Goal: Task Accomplishment & Management: Manage account settings

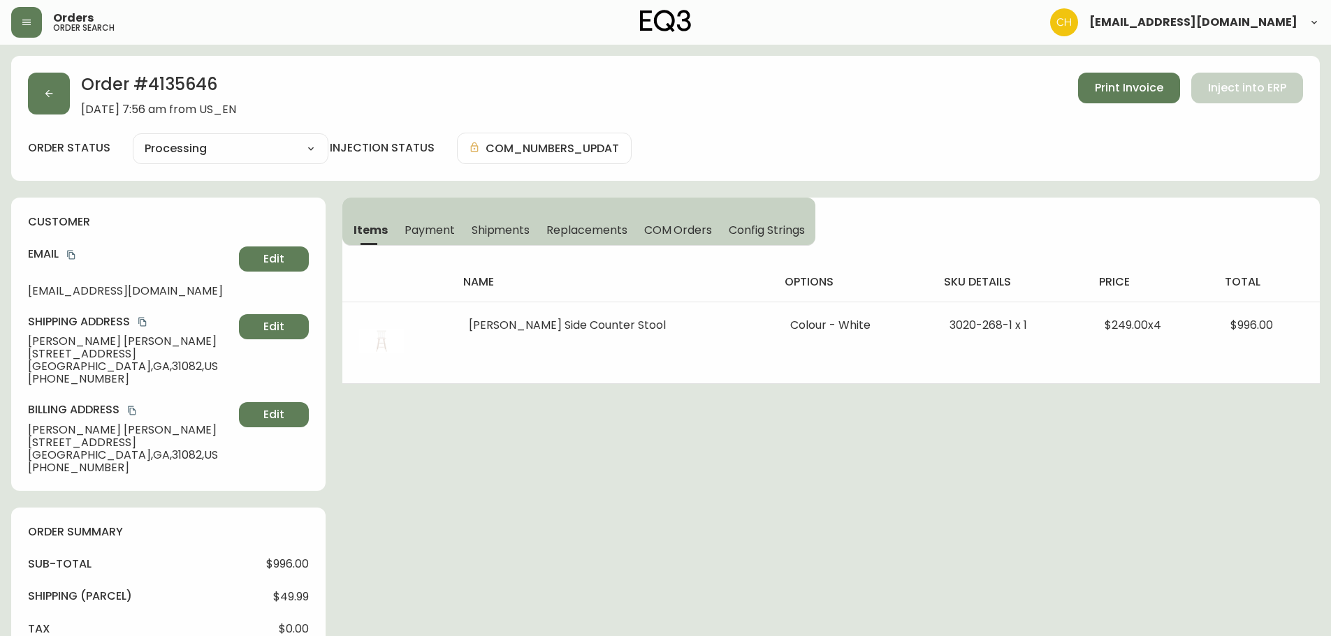
select select "PROCESSING"
click at [56, 101] on button "button" at bounding box center [49, 94] width 42 height 42
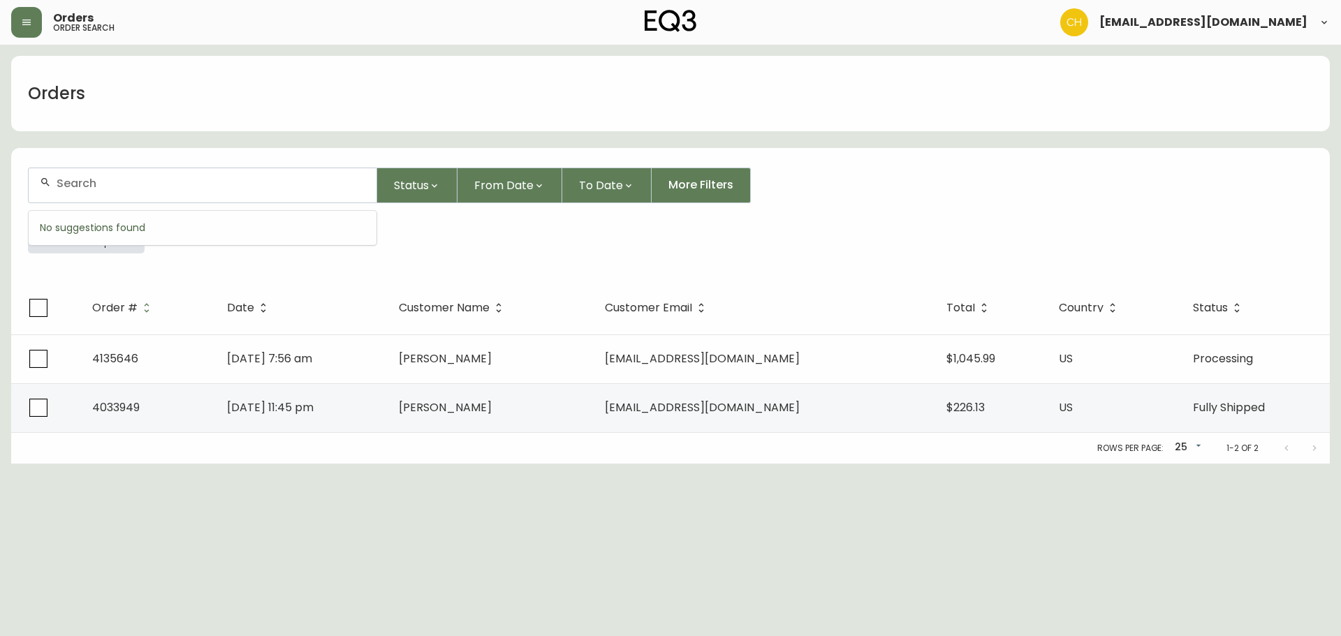
click at [99, 183] on input "text" at bounding box center [211, 183] width 309 height 13
type input "4134835"
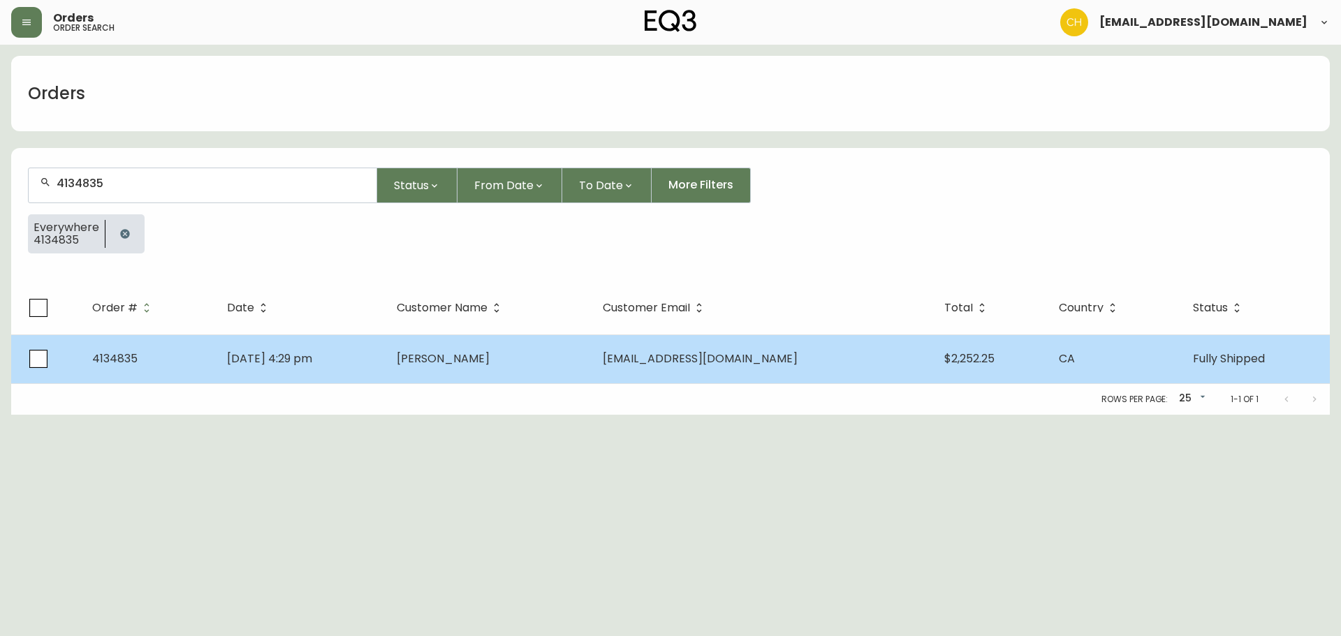
click at [490, 361] on span "[PERSON_NAME]" at bounding box center [443, 359] width 93 height 16
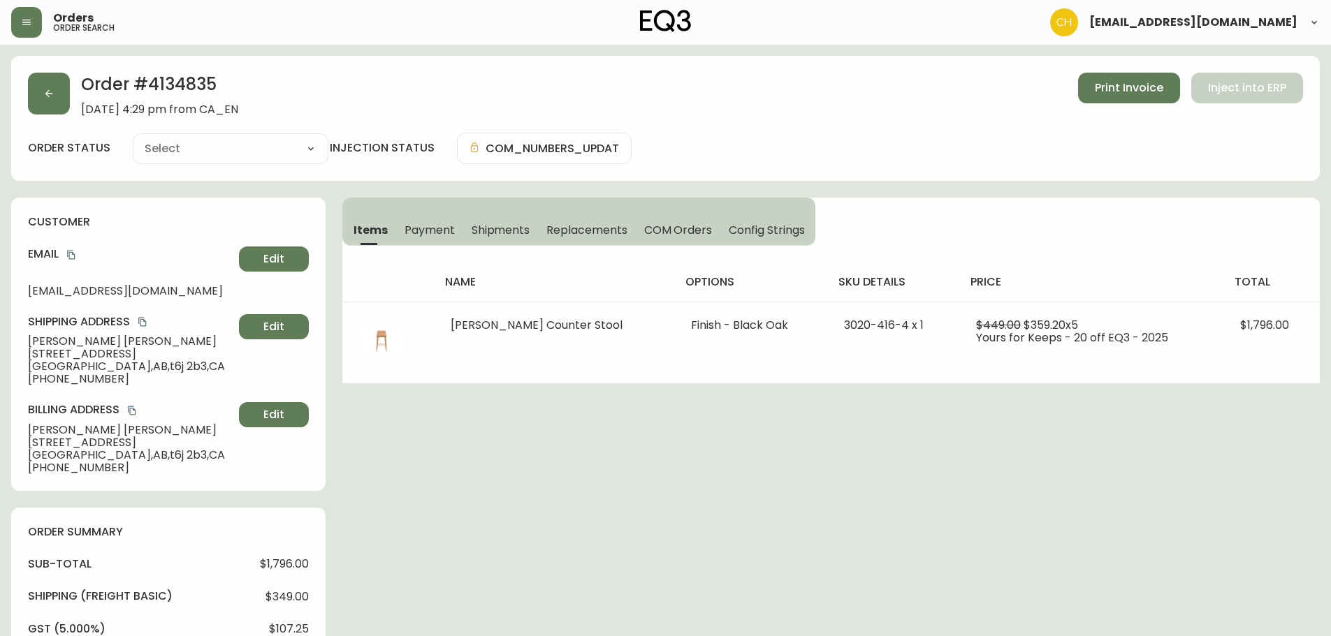
type input "Fully Shipped"
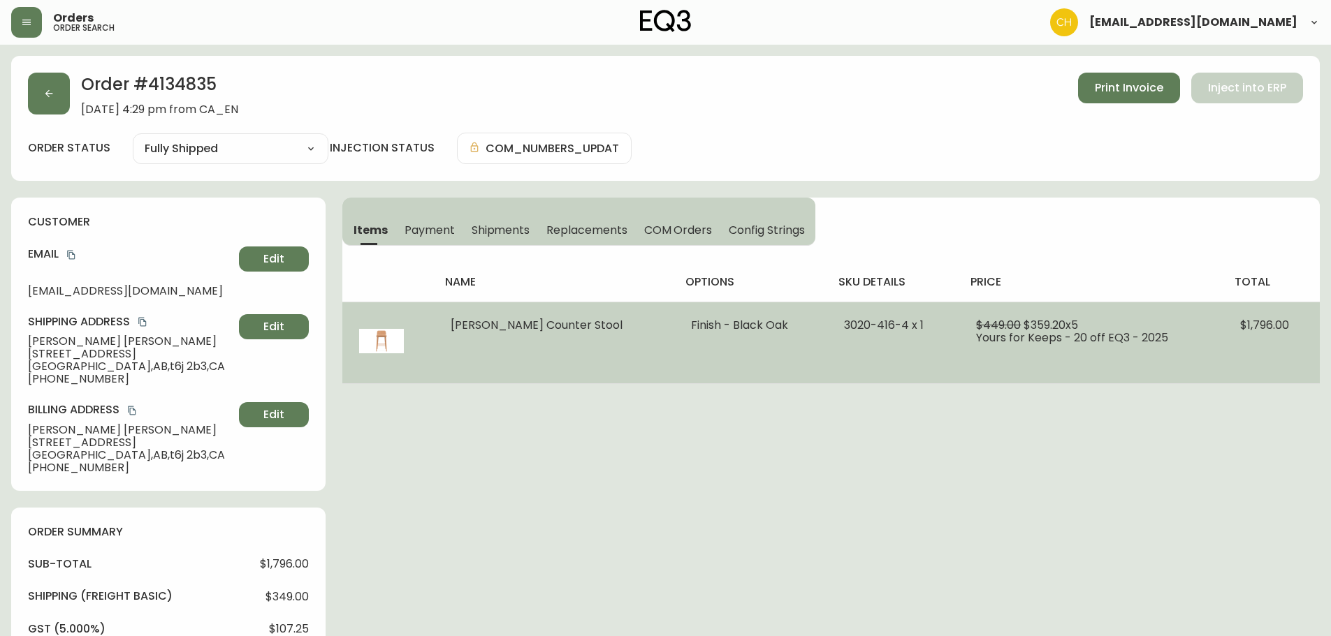
select select "FULLY_SHIPPED"
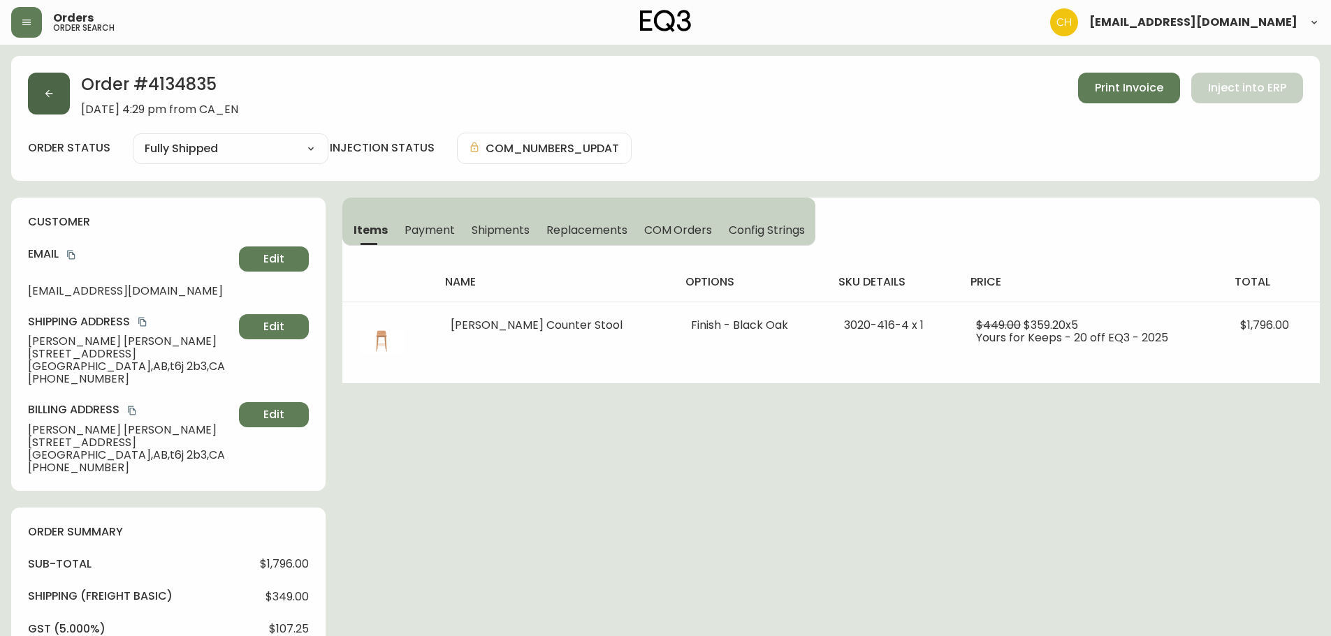
click at [42, 85] on button "button" at bounding box center [49, 94] width 42 height 42
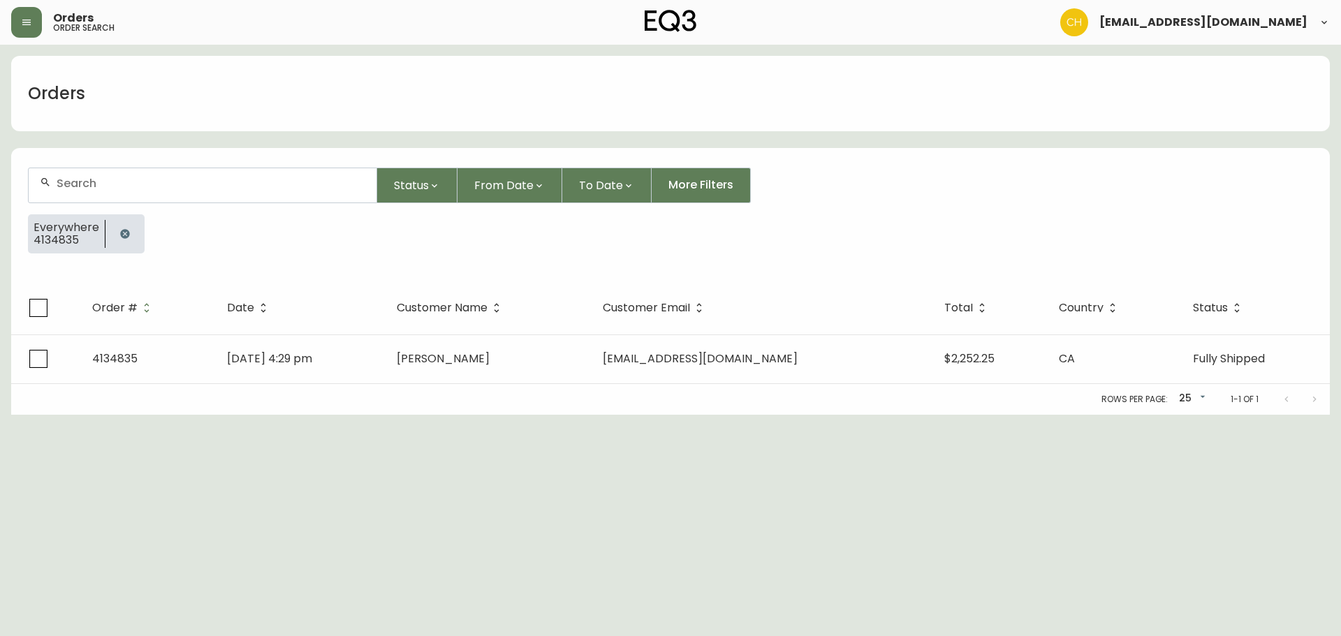
click at [158, 186] on input "text" at bounding box center [211, 183] width 309 height 13
type input "4135577"
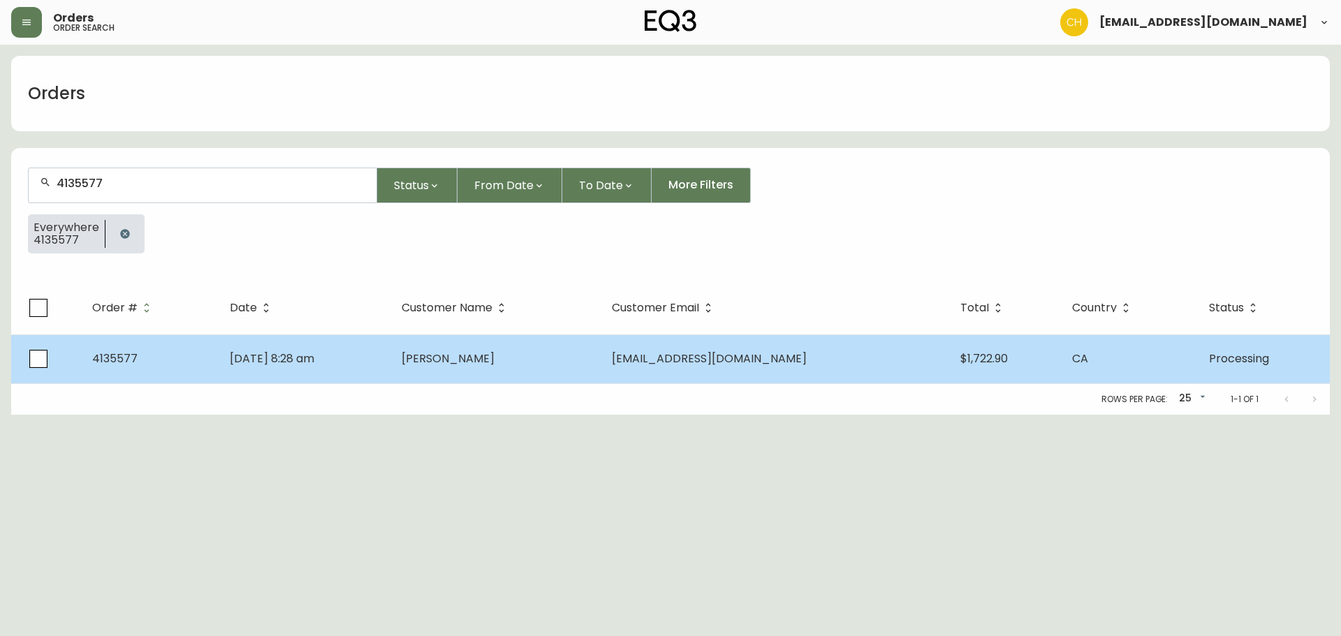
click at [463, 371] on td "[PERSON_NAME]" at bounding box center [496, 359] width 210 height 49
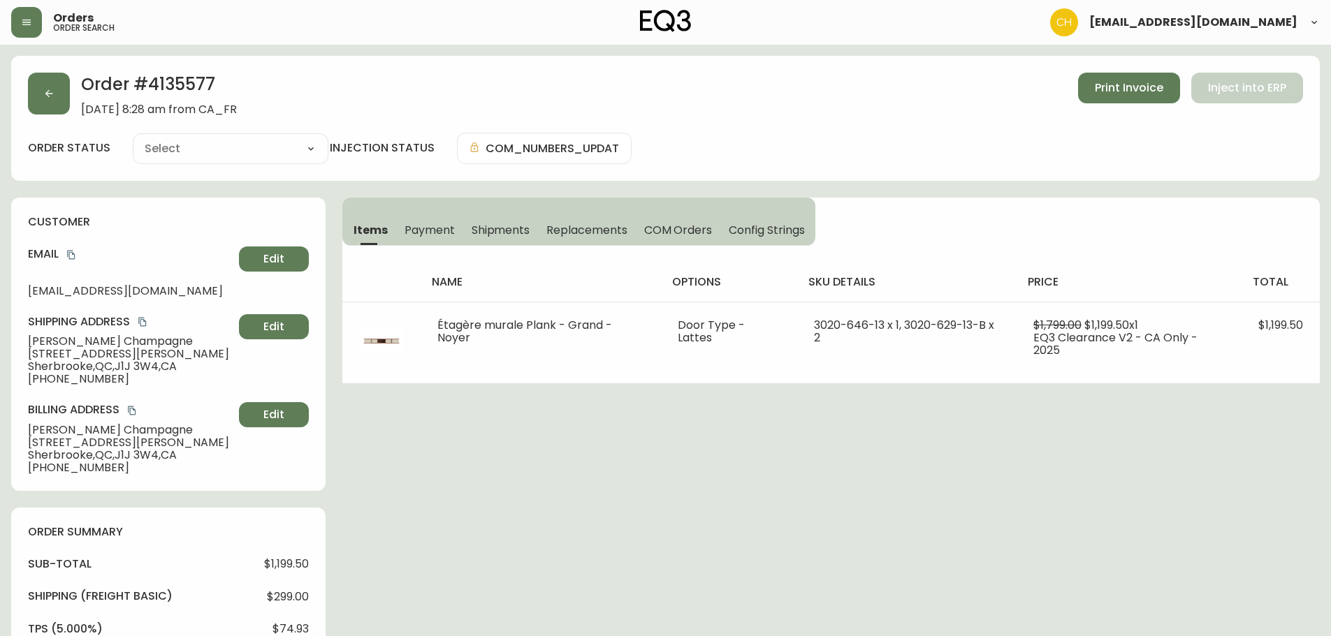
type input "Processing"
select select "PROCESSING"
click at [51, 92] on icon "button" at bounding box center [48, 93] width 11 height 11
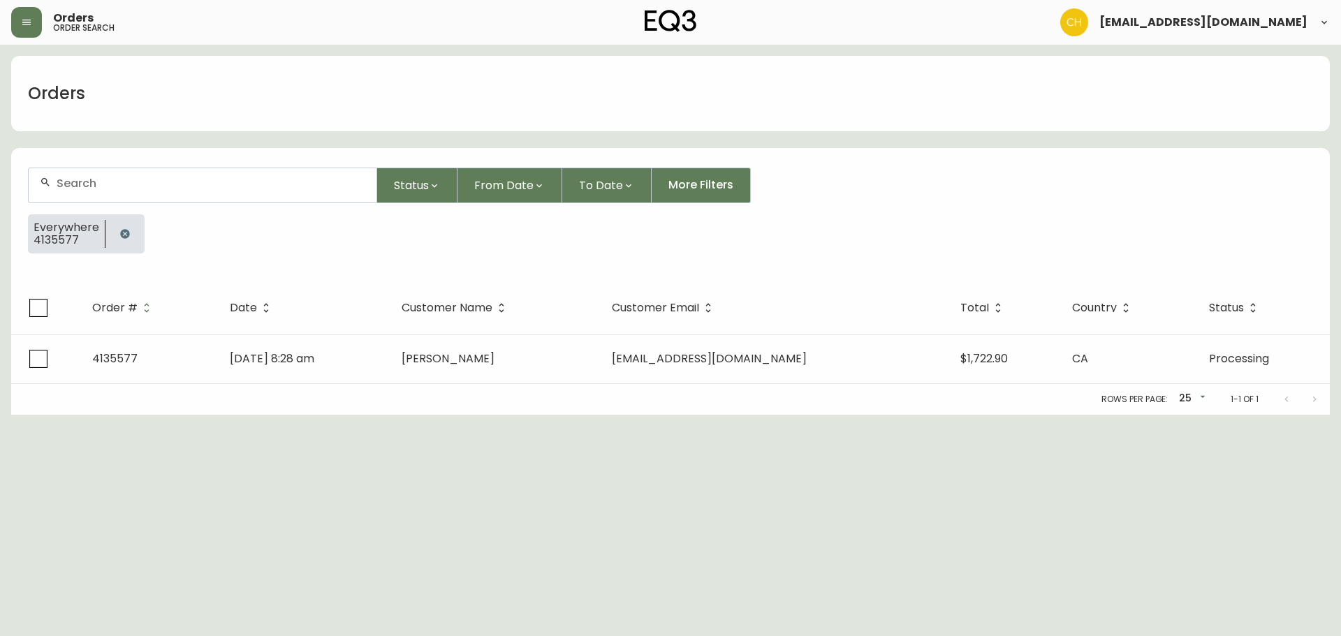
click at [66, 173] on div at bounding box center [203, 185] width 348 height 34
type input "4135580"
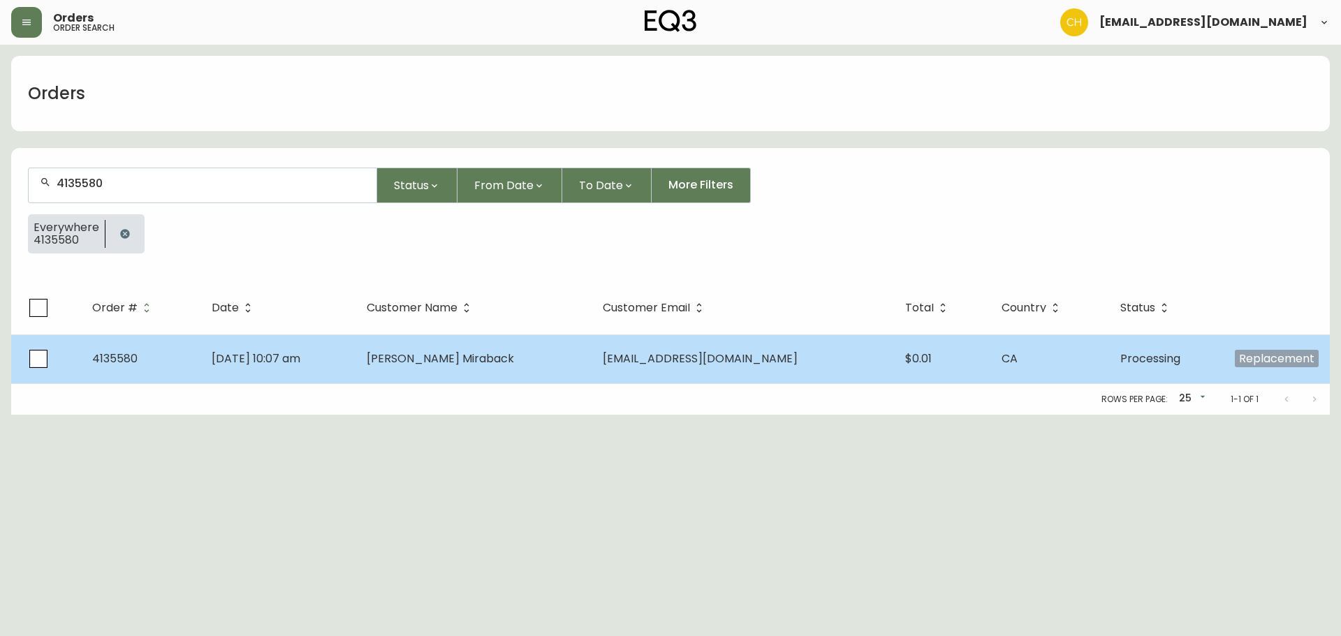
click at [470, 354] on span "[PERSON_NAME] Miraback" at bounding box center [440, 359] width 147 height 16
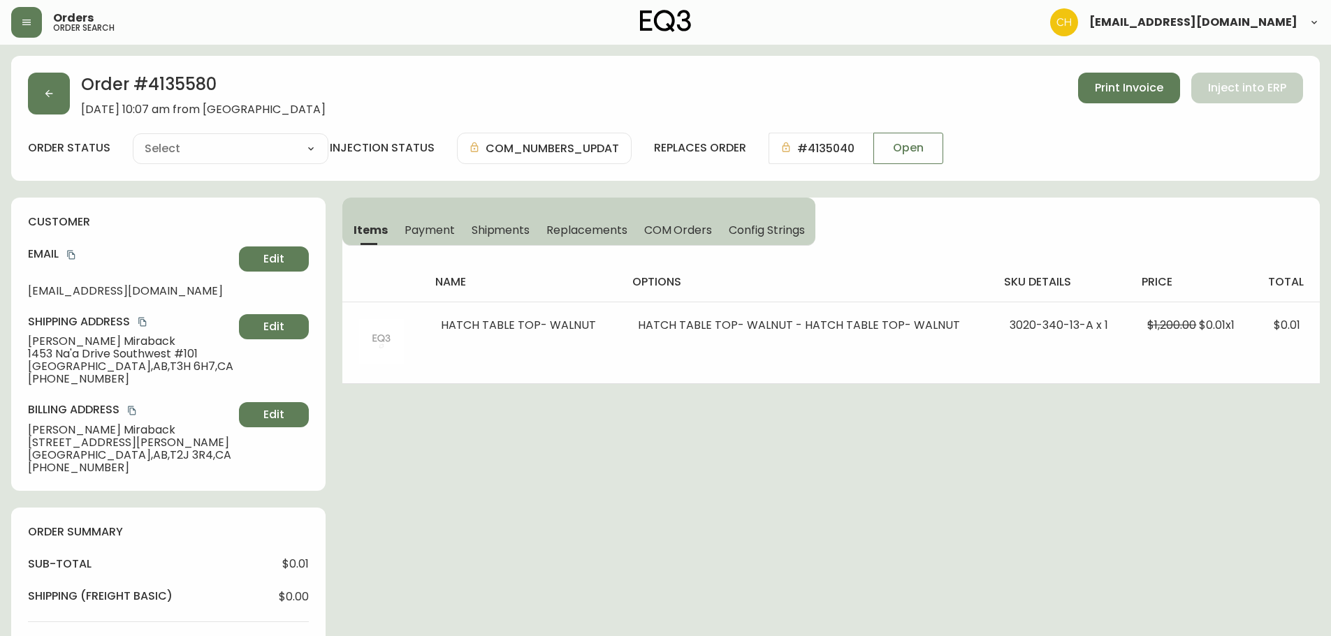
type input "Processing"
select select "PROCESSING"
click at [53, 102] on button "button" at bounding box center [49, 94] width 42 height 42
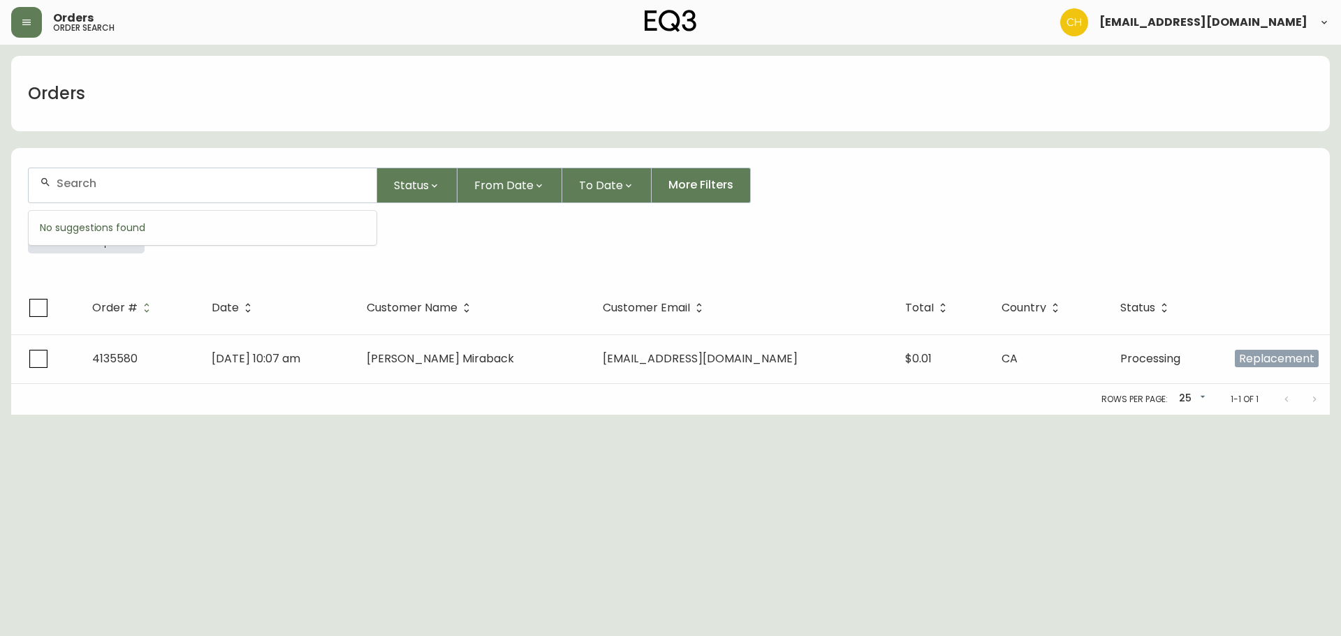
click at [85, 179] on input "text" at bounding box center [211, 183] width 309 height 13
type input "4135581"
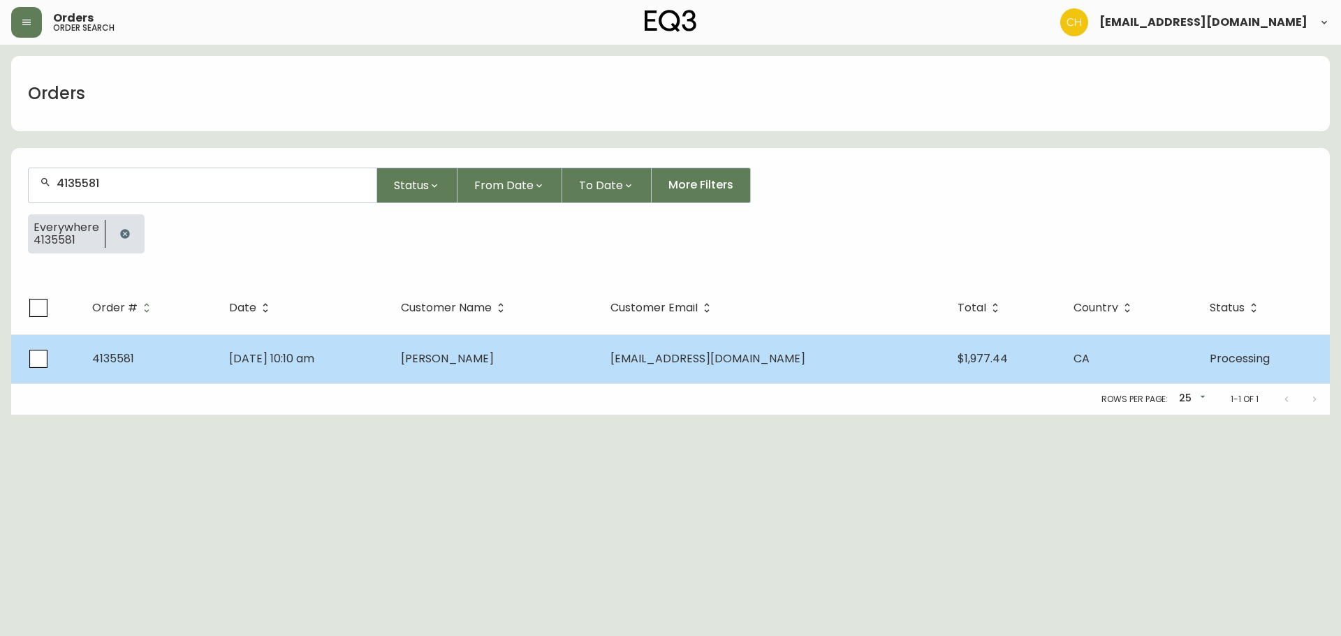
click at [390, 370] on td "[DATE] 10:10 am" at bounding box center [304, 359] width 172 height 49
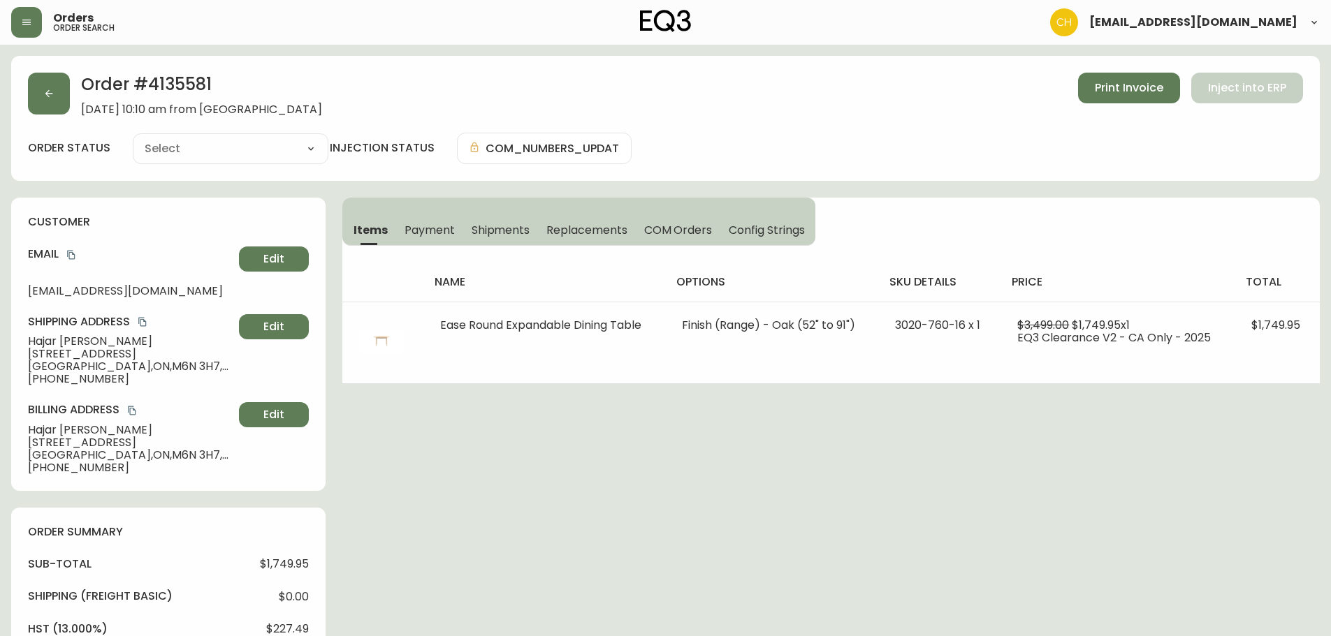
type input "Processing"
select select "PROCESSING"
click at [45, 94] on icon "button" at bounding box center [48, 93] width 11 height 11
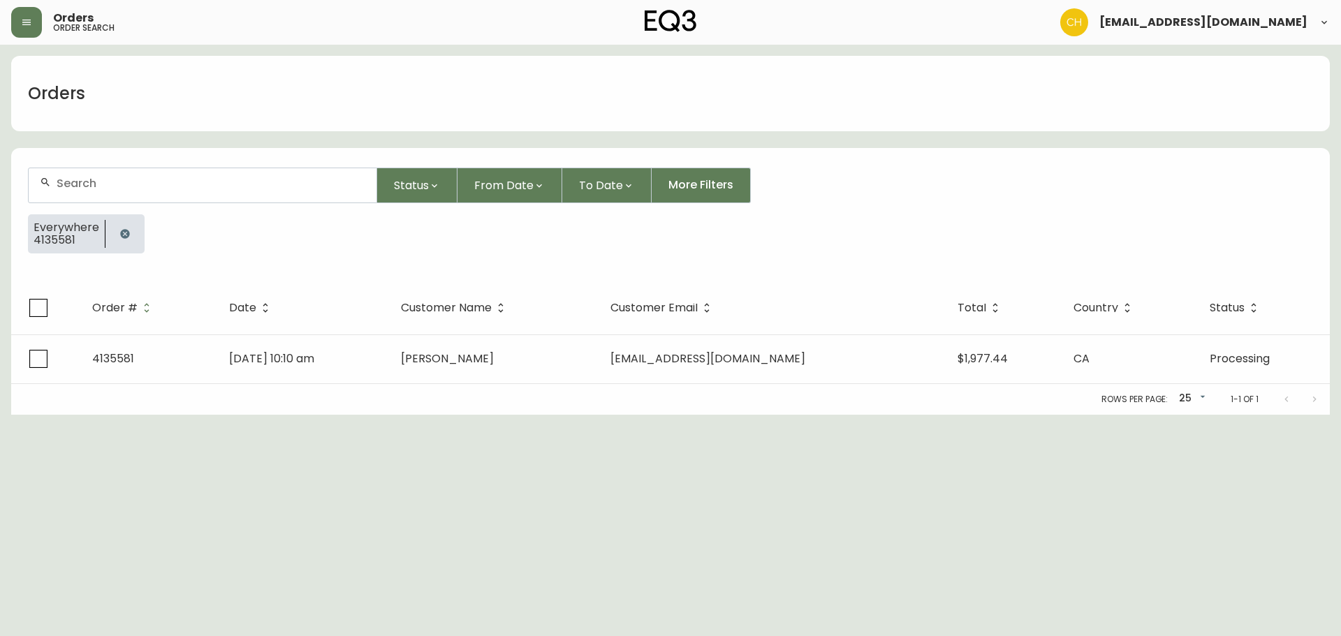
click at [71, 180] on input "text" at bounding box center [211, 183] width 309 height 13
type input "4135582"
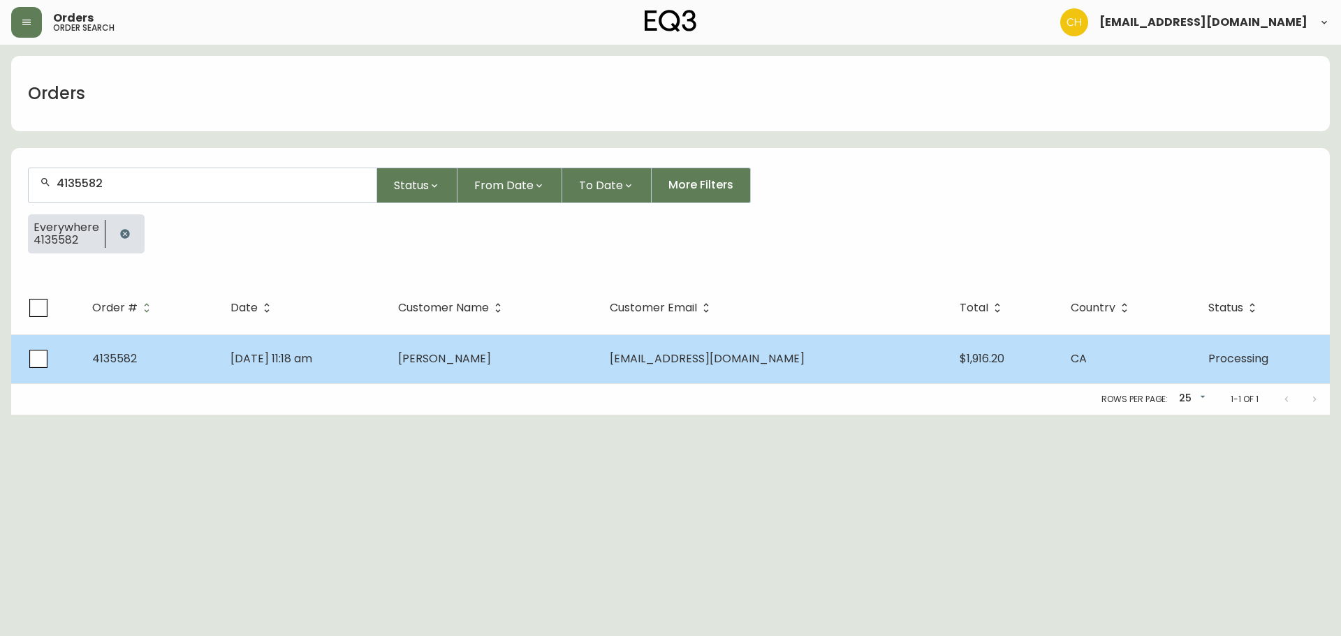
click at [518, 368] on td "[PERSON_NAME]" at bounding box center [493, 359] width 212 height 49
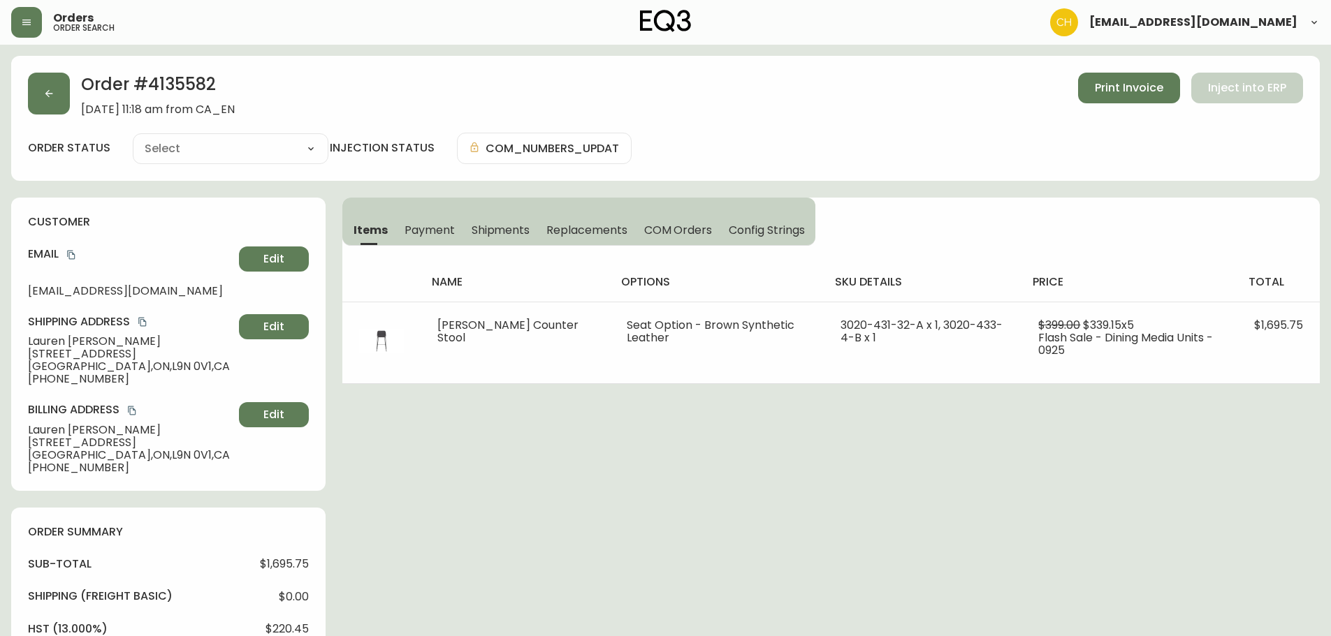
type input "Processing"
select select "PROCESSING"
click at [56, 99] on button "button" at bounding box center [49, 94] width 42 height 42
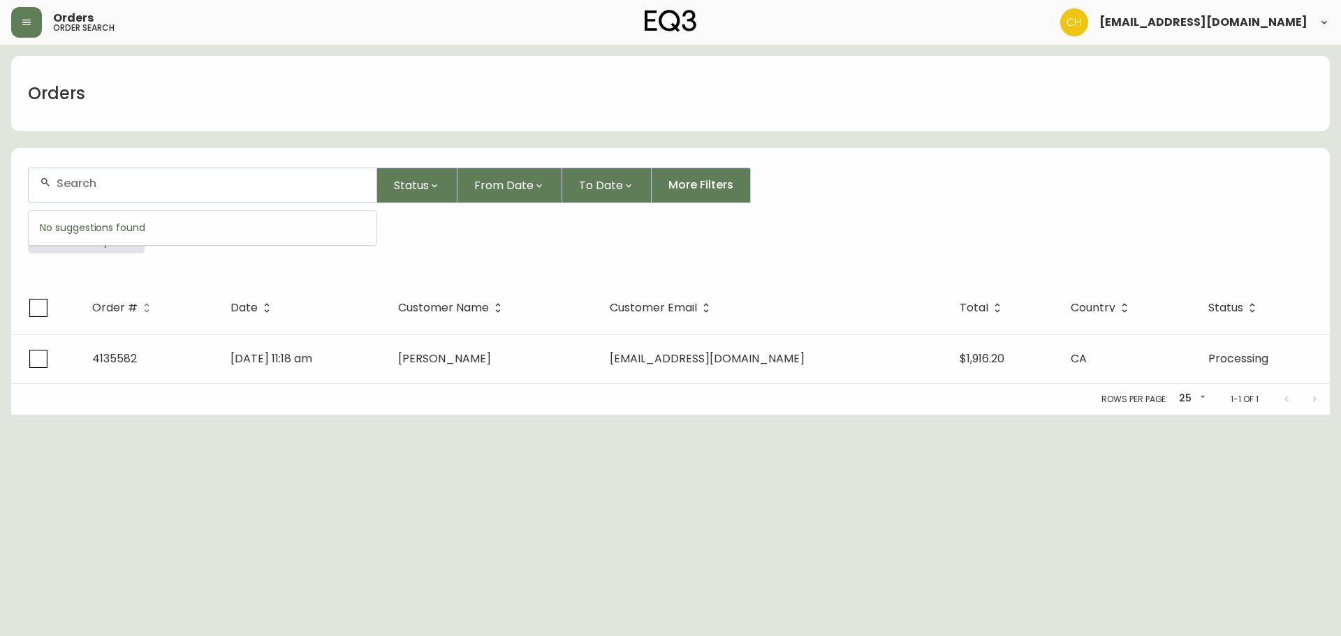
click at [80, 178] on input "text" at bounding box center [211, 183] width 309 height 13
type input "4135584"
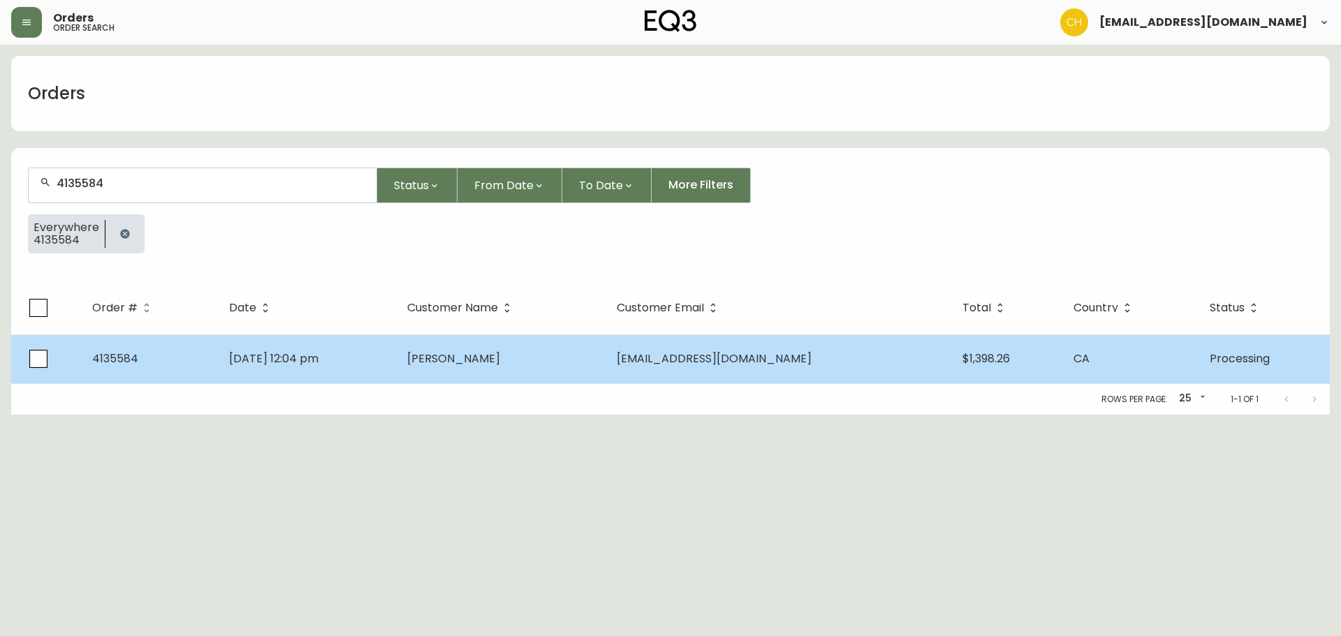
click at [396, 368] on td "[DATE] 12:04 pm" at bounding box center [307, 359] width 178 height 49
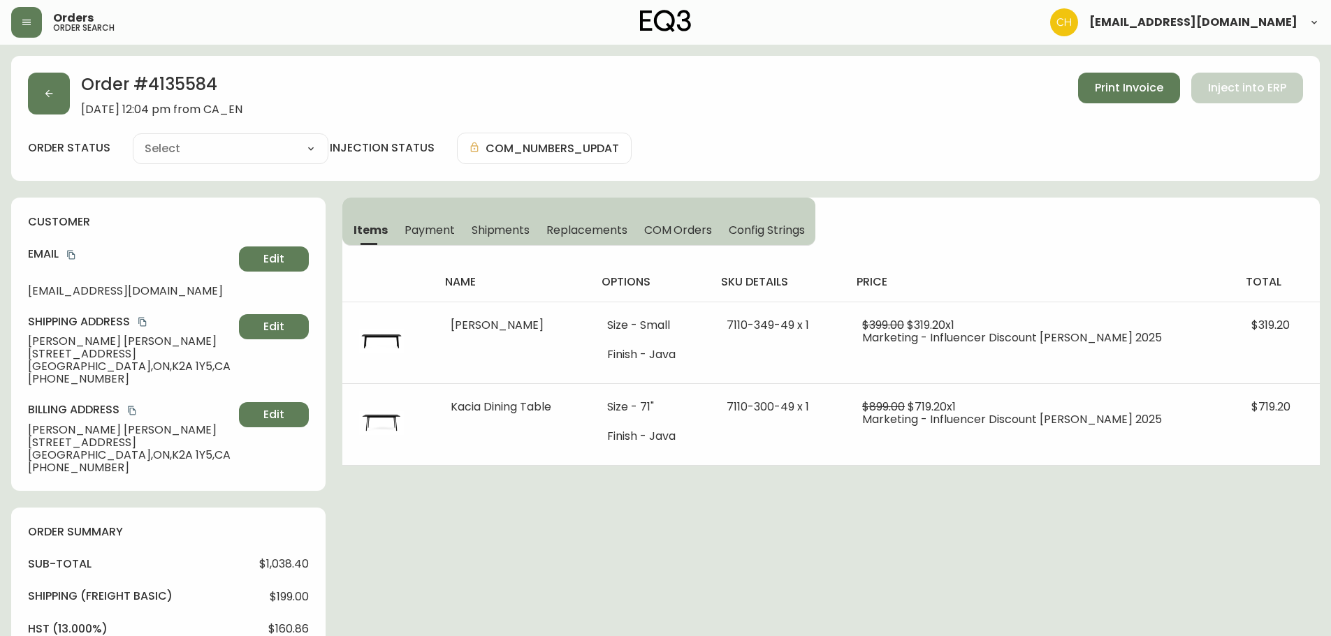
type input "Processing"
select select "PROCESSING"
click at [46, 104] on button "button" at bounding box center [49, 94] width 42 height 42
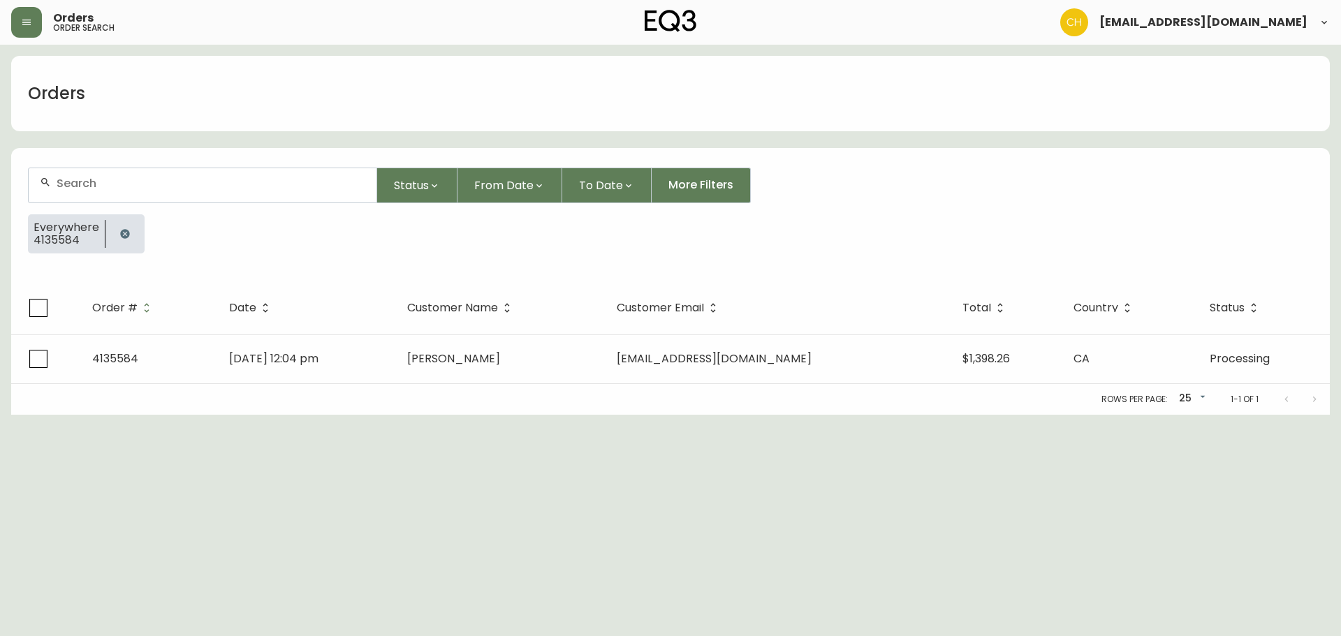
click at [78, 182] on input "text" at bounding box center [211, 183] width 309 height 13
type input "4135585"
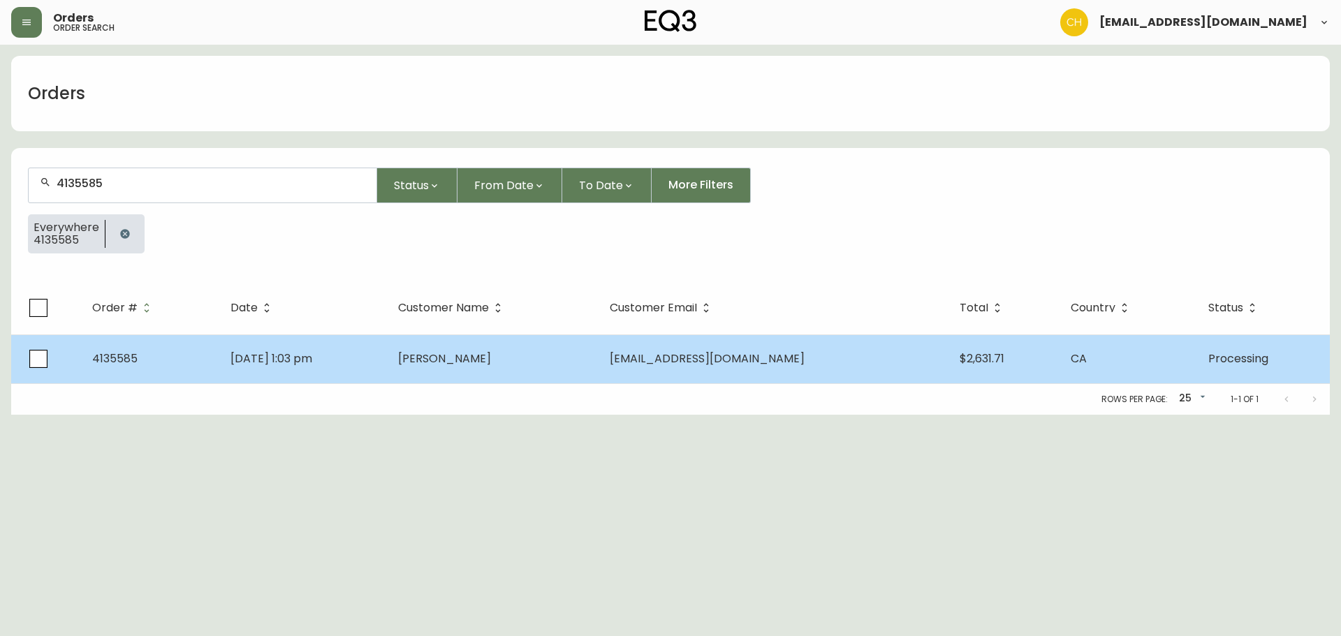
click at [516, 372] on td "[PERSON_NAME]" at bounding box center [493, 359] width 212 height 49
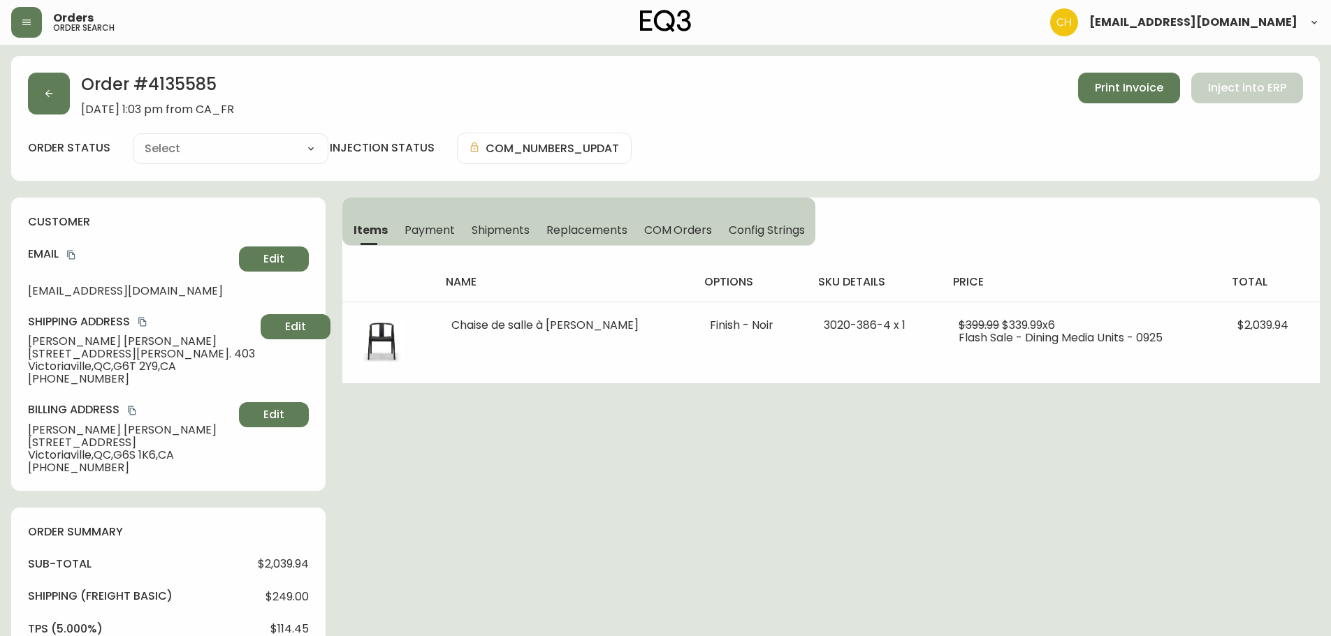
type input "Processing"
select select "PROCESSING"
click at [59, 95] on button "button" at bounding box center [49, 94] width 42 height 42
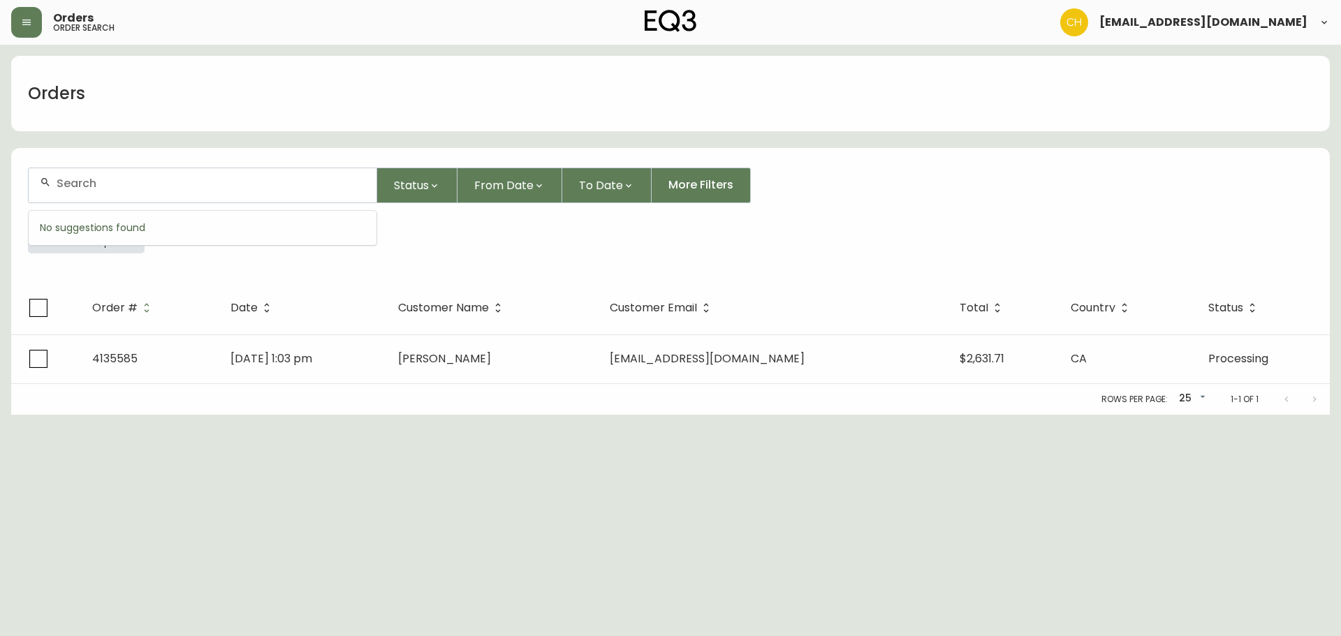
click at [79, 181] on input "text" at bounding box center [211, 183] width 309 height 13
type input "4135587"
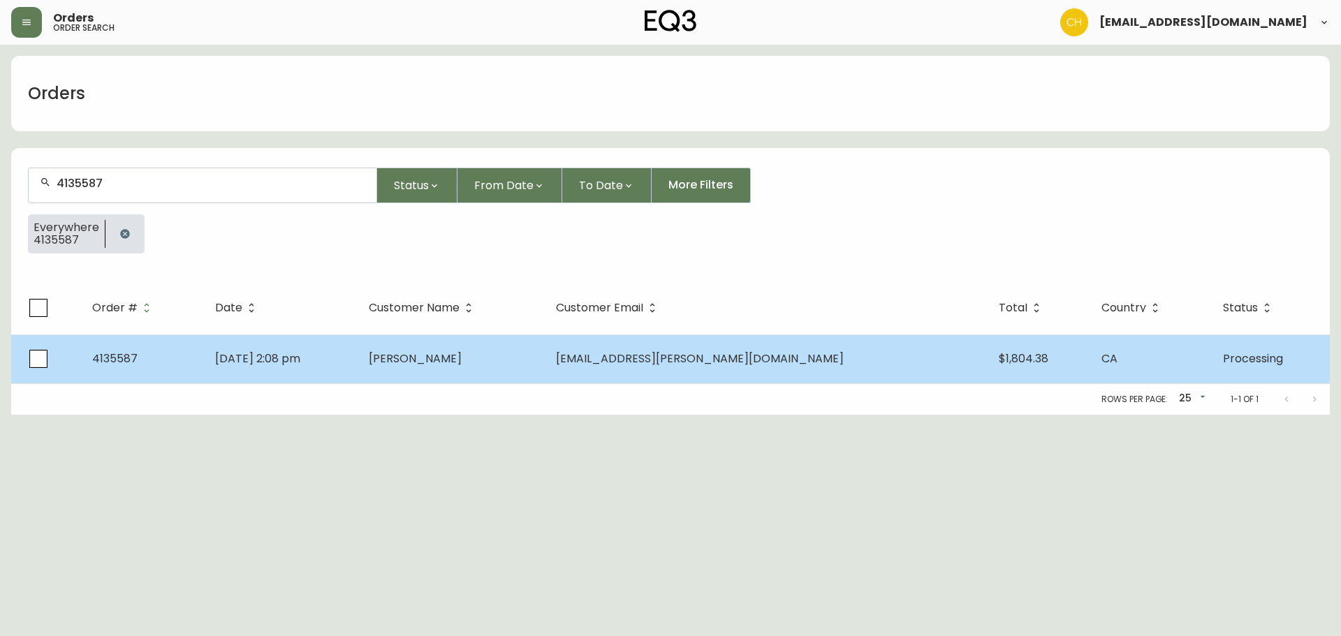
click at [462, 364] on span "[PERSON_NAME]" at bounding box center [415, 359] width 93 height 16
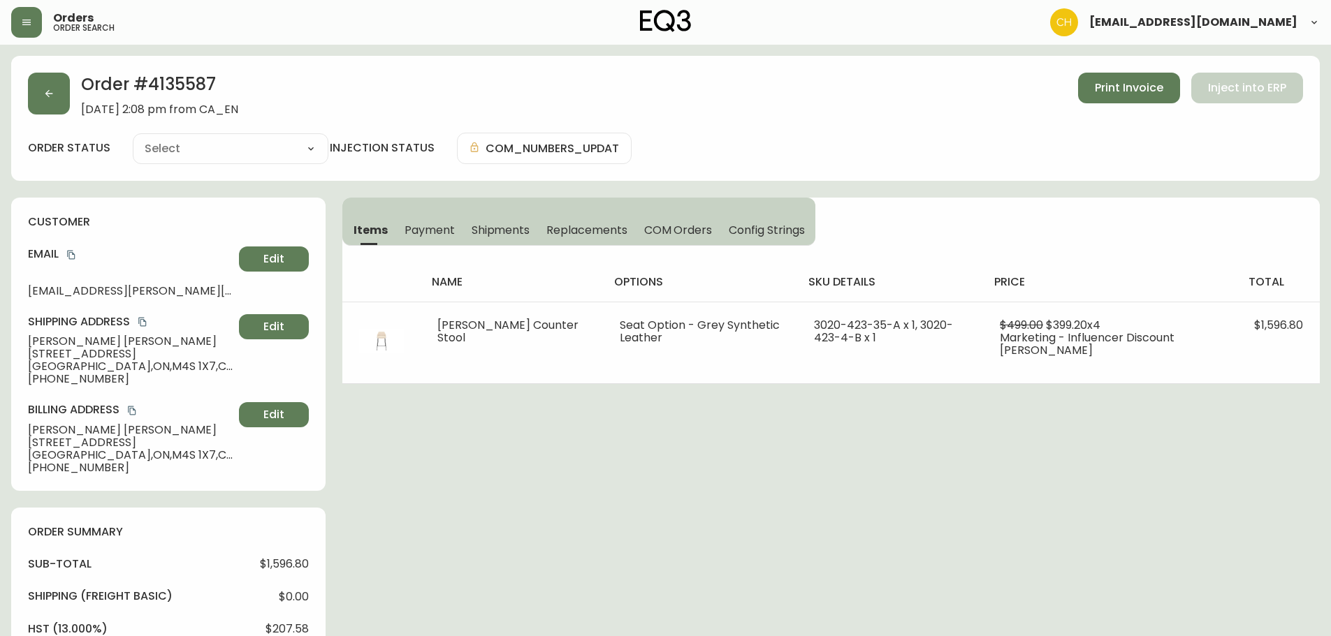
type input "Processing"
select select "PROCESSING"
click at [48, 98] on icon "button" at bounding box center [48, 93] width 11 height 11
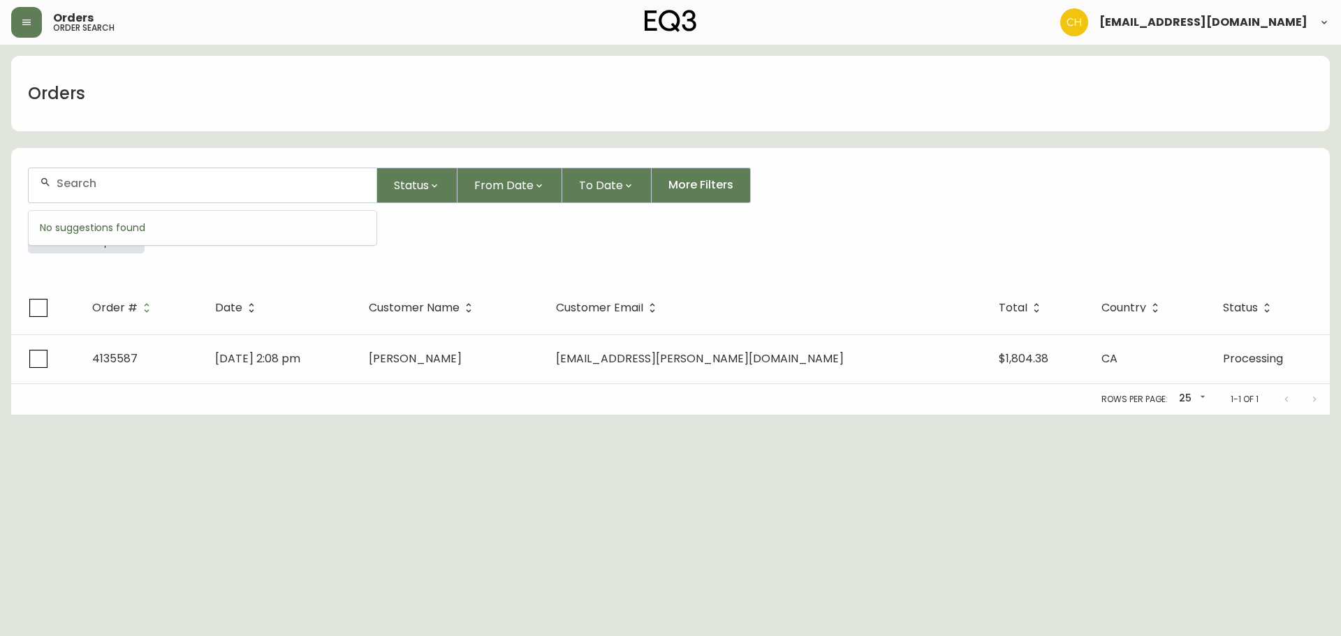
click at [78, 180] on input "text" at bounding box center [211, 183] width 309 height 13
type input "4135597"
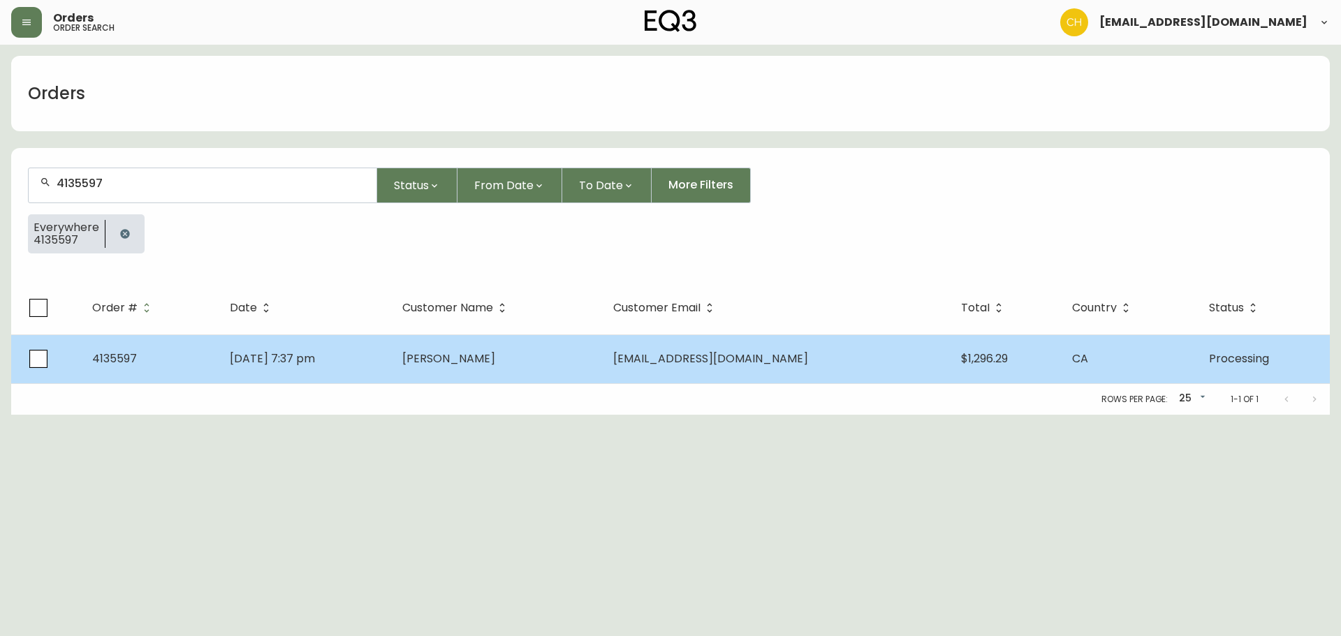
click at [391, 351] on td "[DATE] 7:37 pm" at bounding box center [305, 359] width 173 height 49
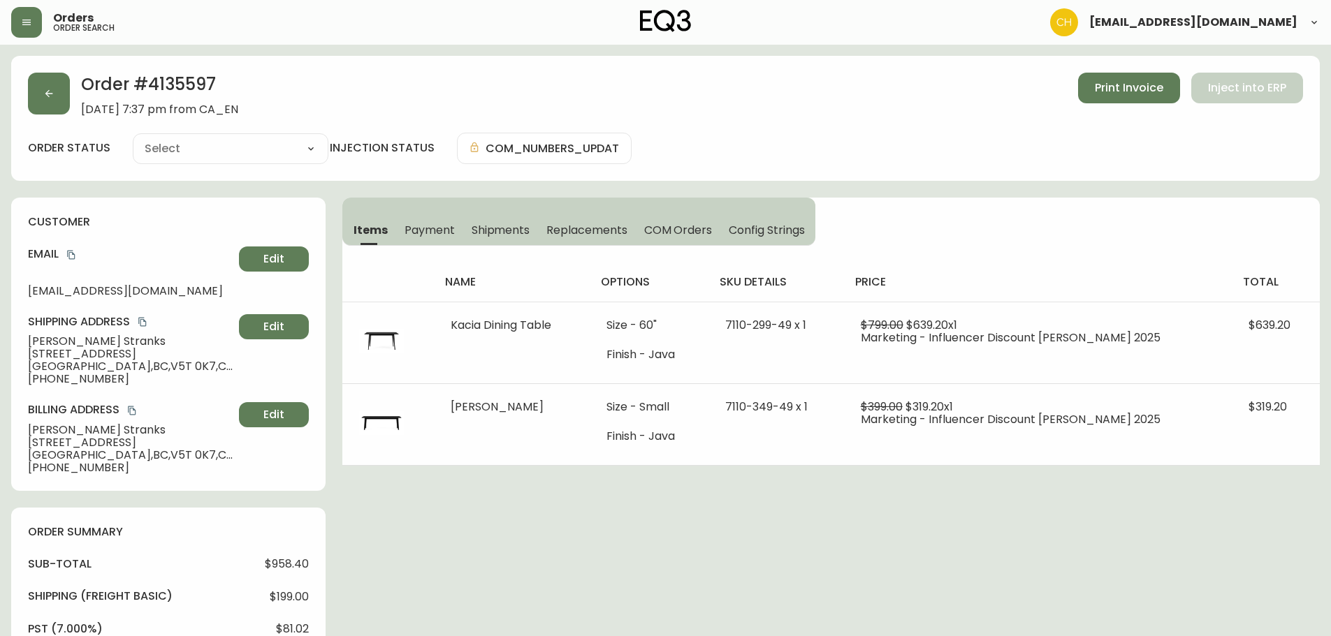
type input "Processing"
select select "PROCESSING"
click at [46, 103] on button "button" at bounding box center [49, 94] width 42 height 42
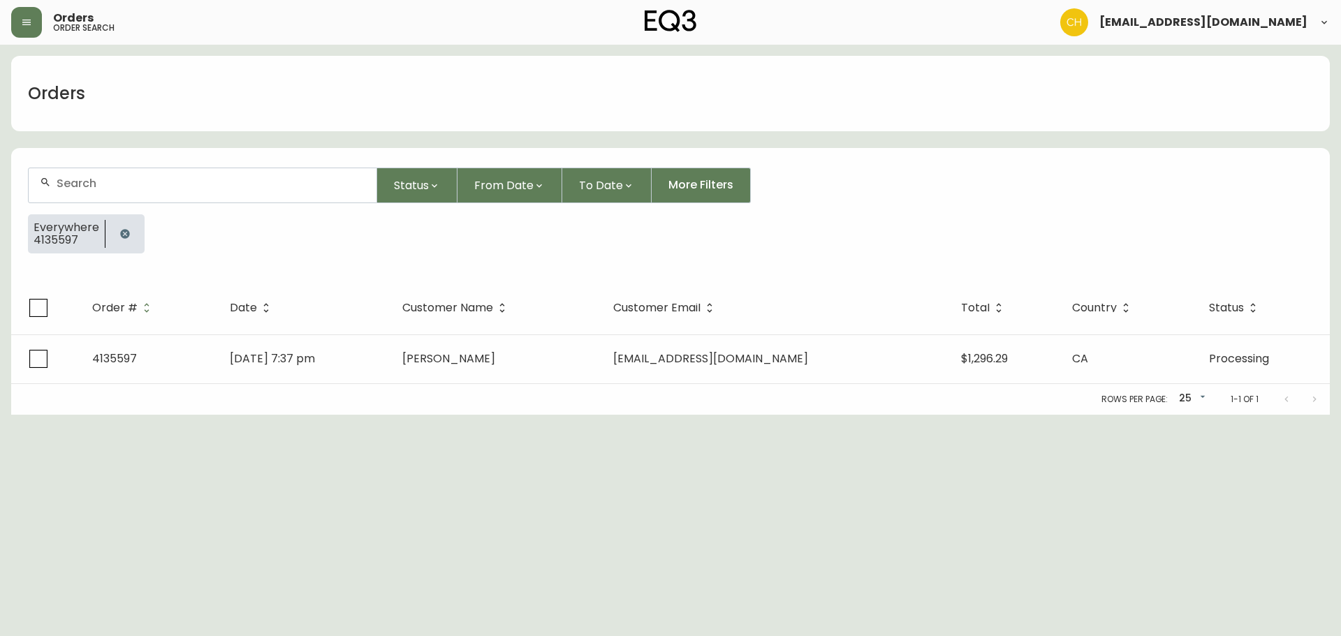
click at [70, 182] on input "text" at bounding box center [211, 183] width 309 height 13
type input "4135599"
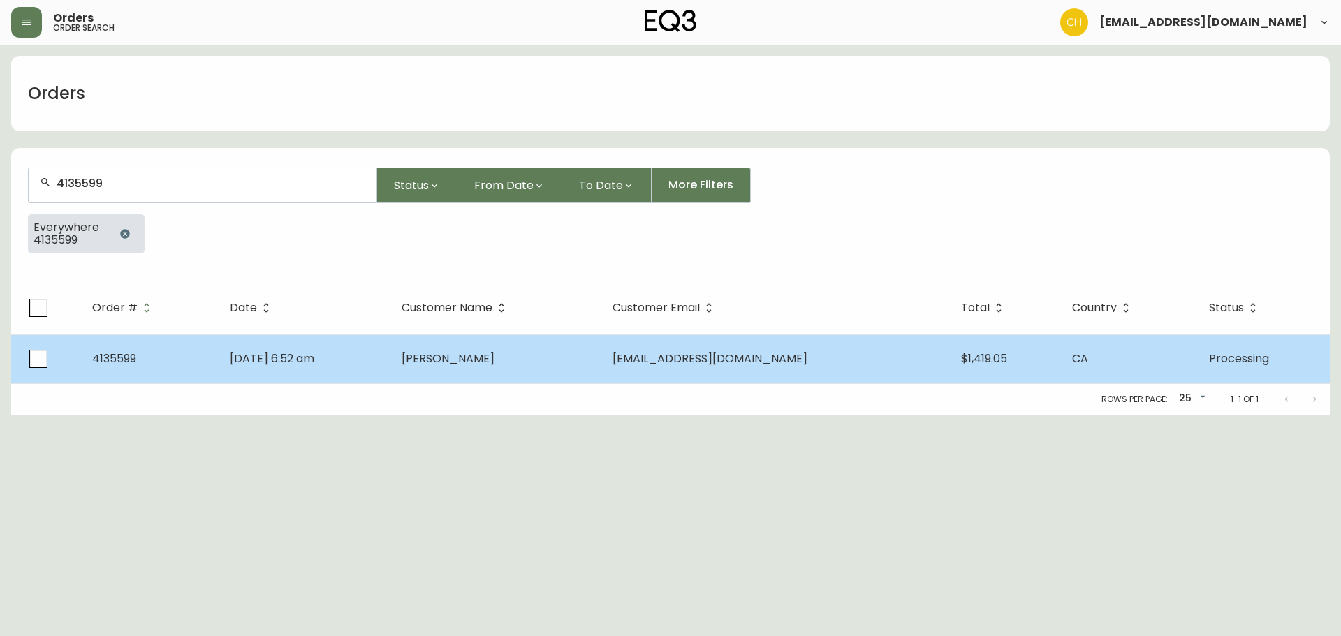
click at [495, 364] on span "[PERSON_NAME]" at bounding box center [448, 359] width 93 height 16
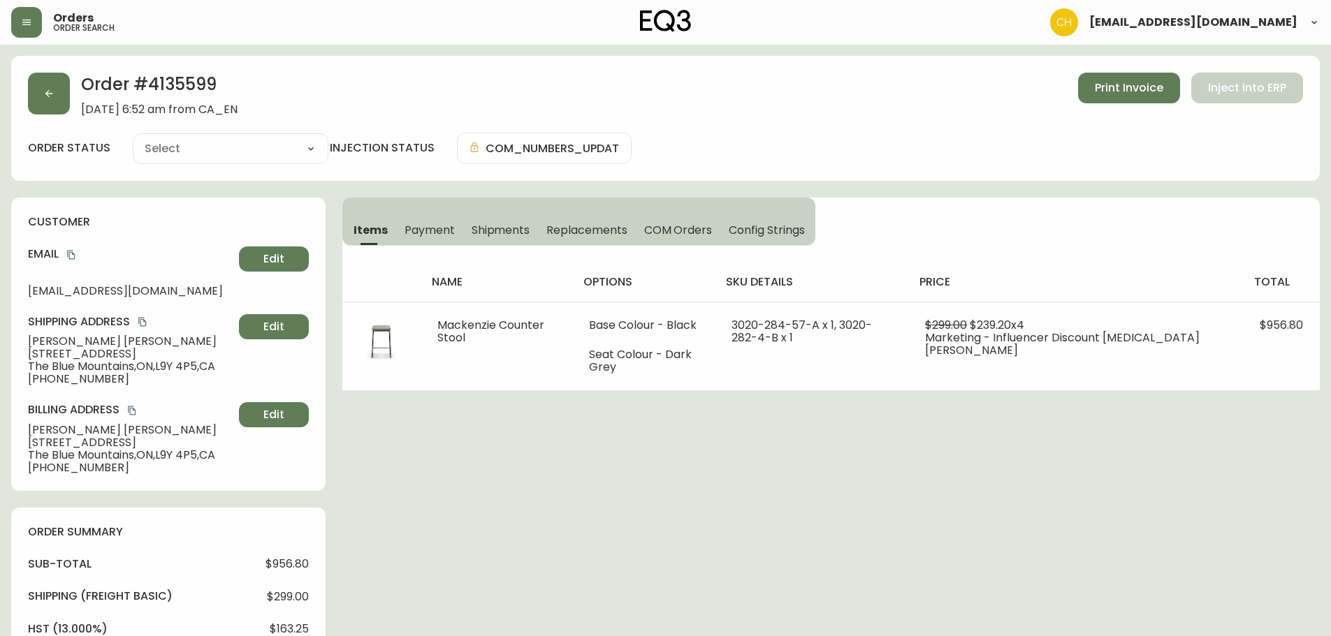
type input "Processing"
select select "PROCESSING"
click at [47, 103] on button "button" at bounding box center [49, 94] width 42 height 42
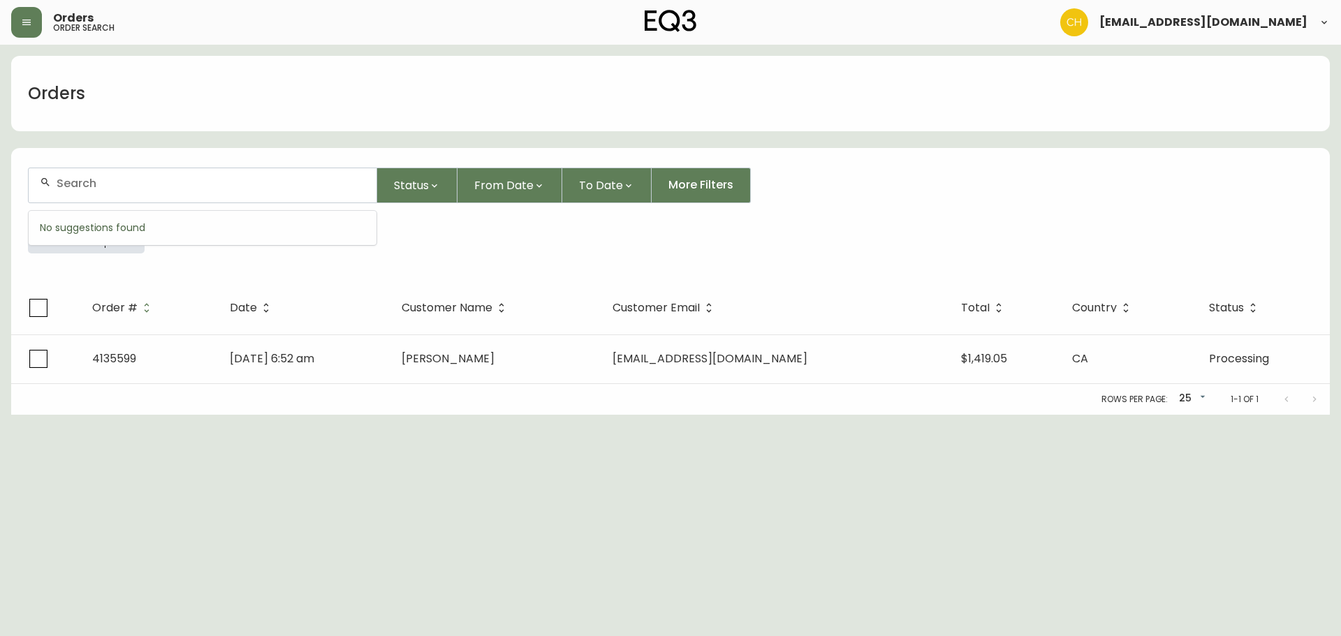
click at [73, 177] on input "text" at bounding box center [211, 183] width 309 height 13
type input "4135614"
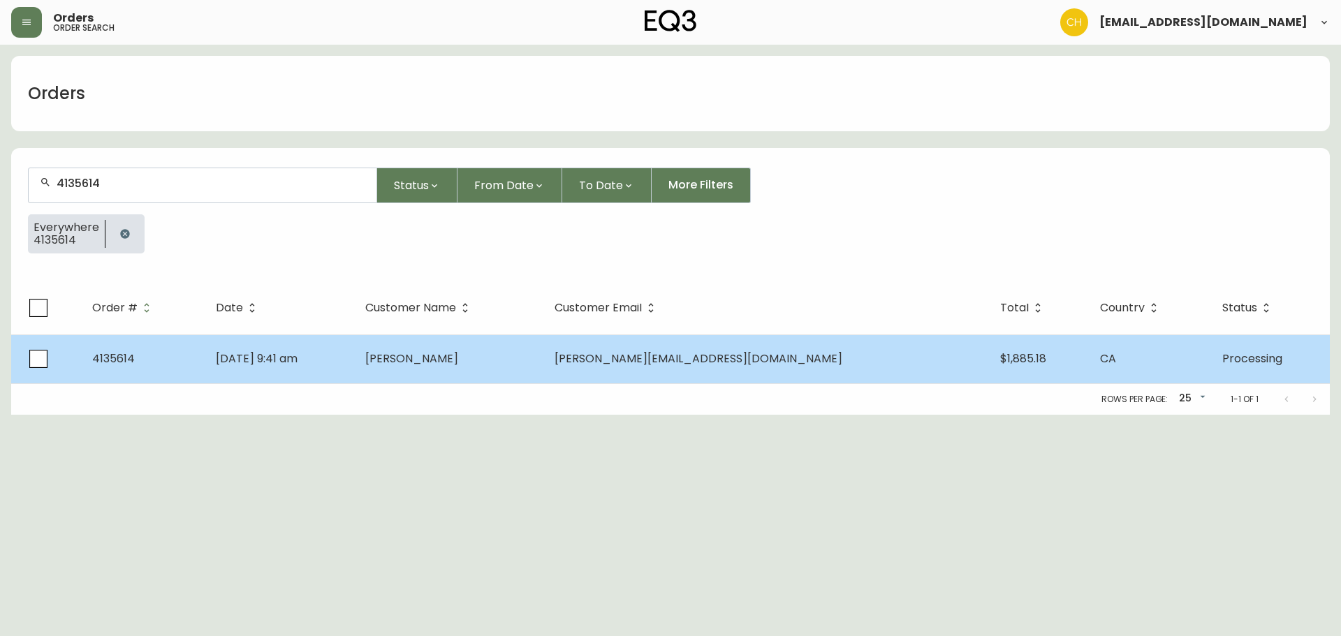
click at [478, 374] on td "[PERSON_NAME]" at bounding box center [448, 359] width 189 height 49
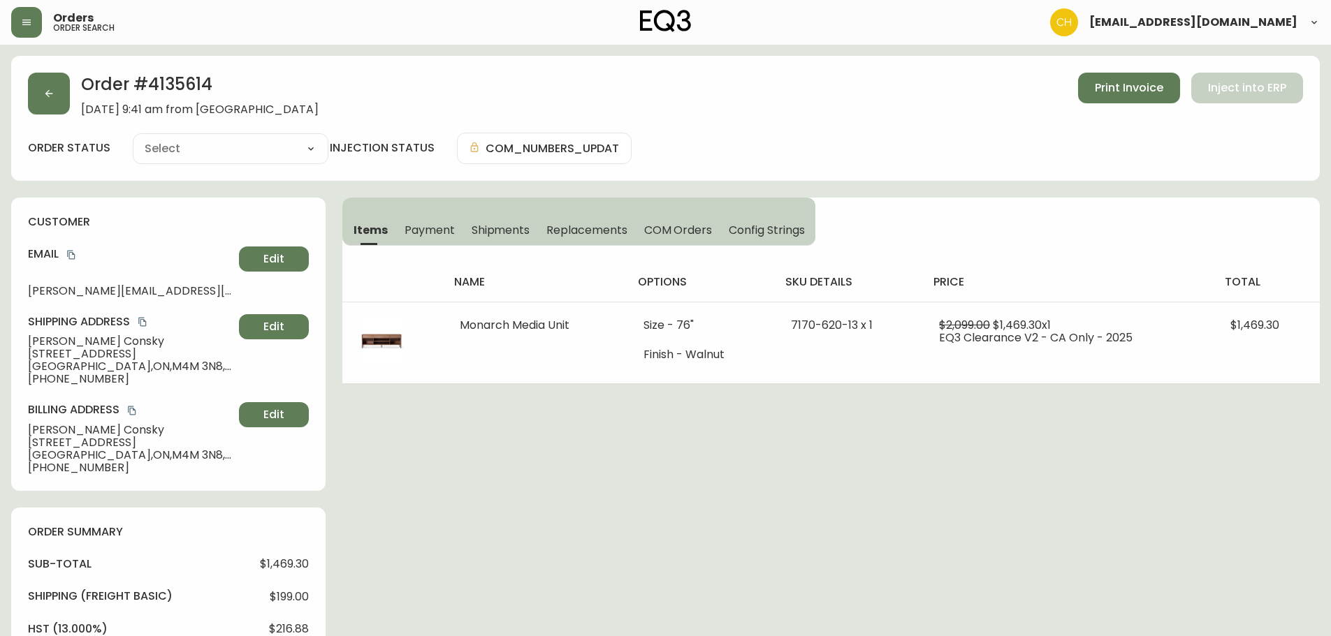
type input "Processing"
select select "PROCESSING"
click at [47, 101] on button "button" at bounding box center [49, 94] width 42 height 42
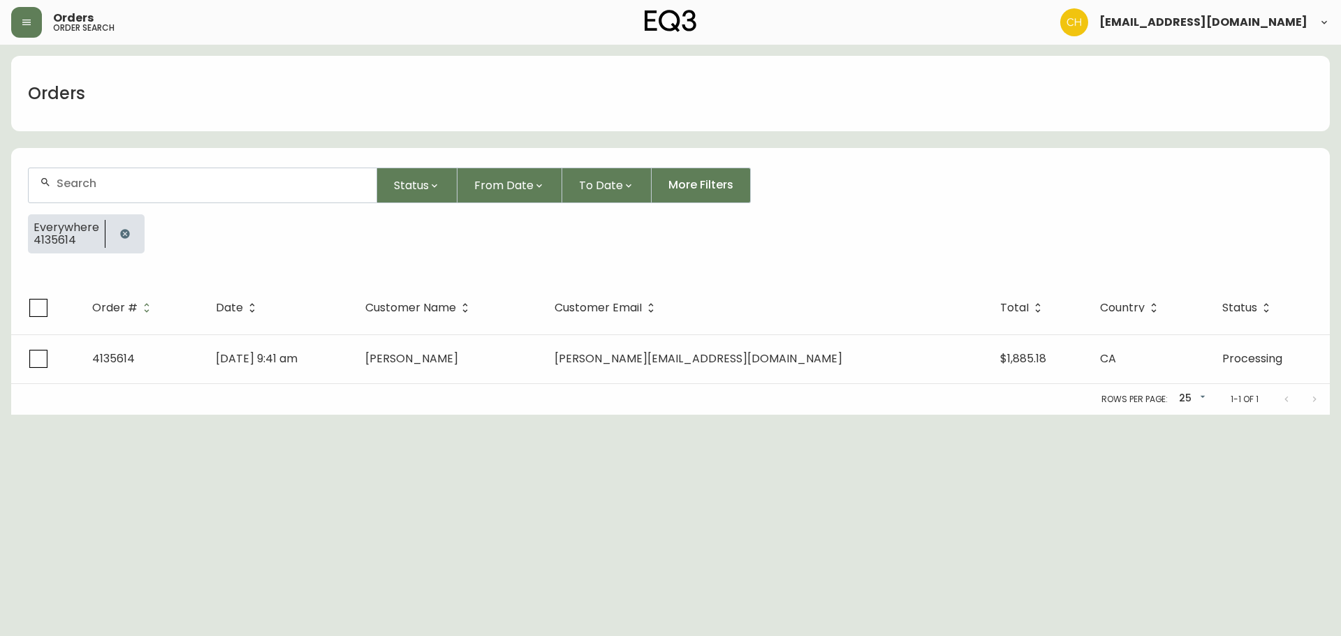
click at [89, 170] on div at bounding box center [203, 185] width 348 height 34
type input "4135617"
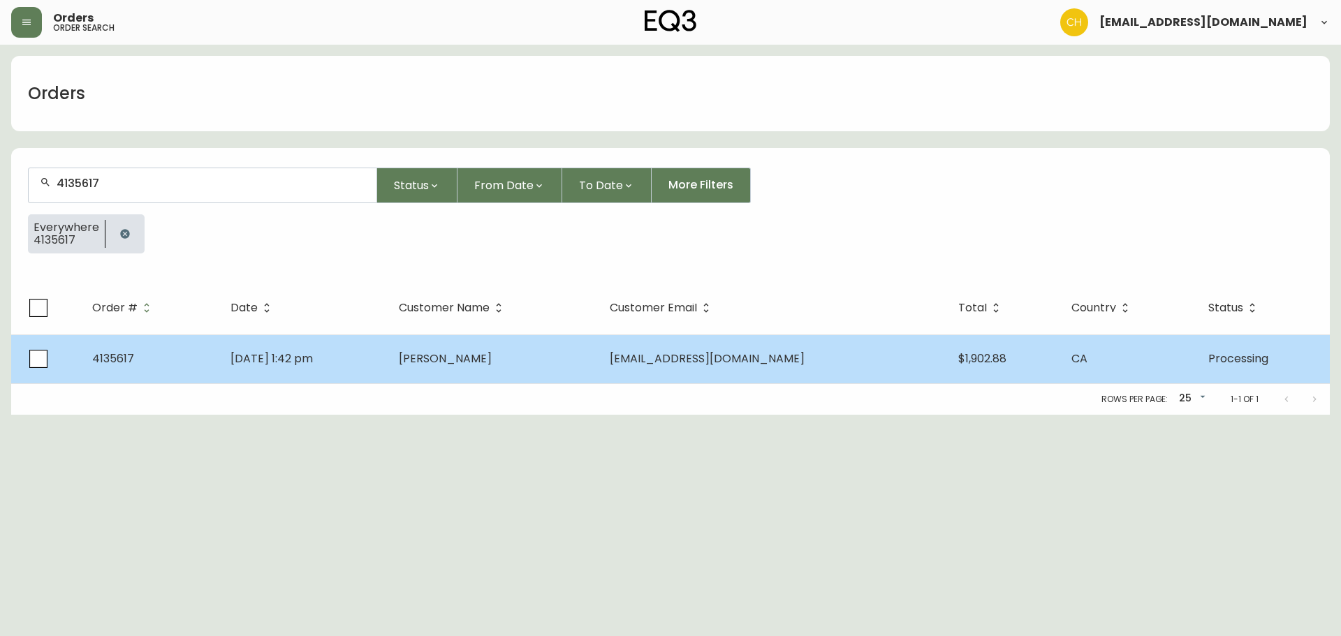
click at [388, 371] on td "[DATE] 1:42 pm" at bounding box center [303, 359] width 168 height 49
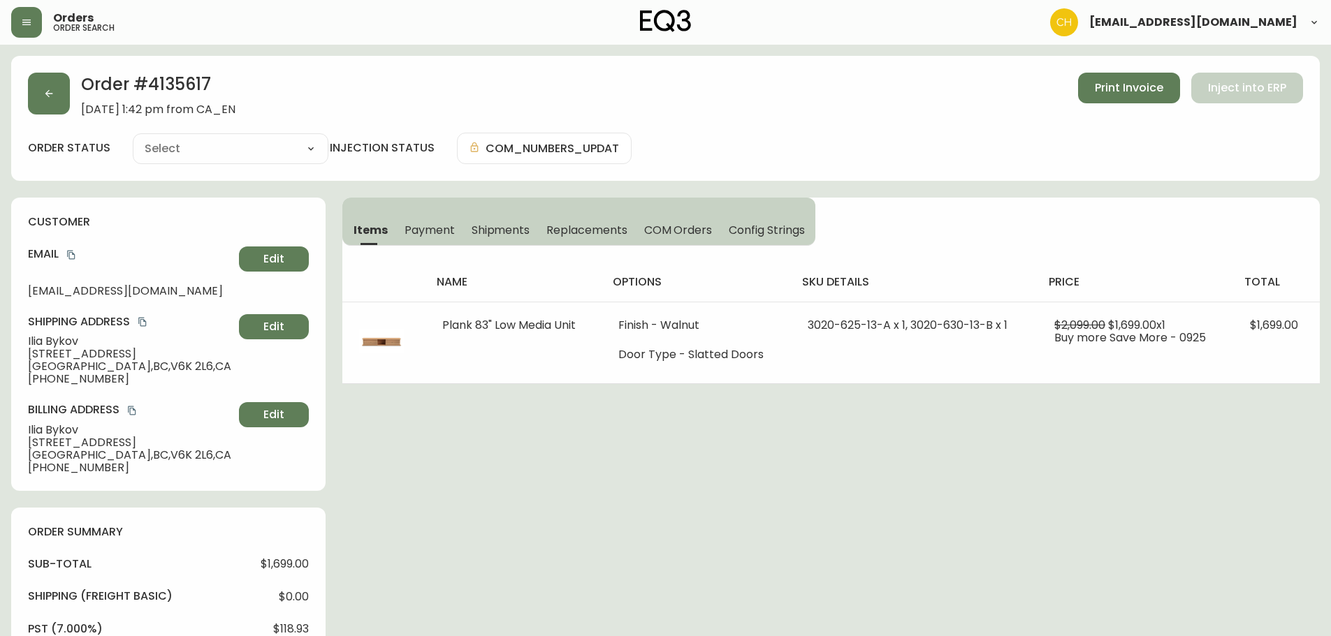
type input "Processing"
select select "PROCESSING"
click at [58, 105] on button "button" at bounding box center [49, 94] width 42 height 42
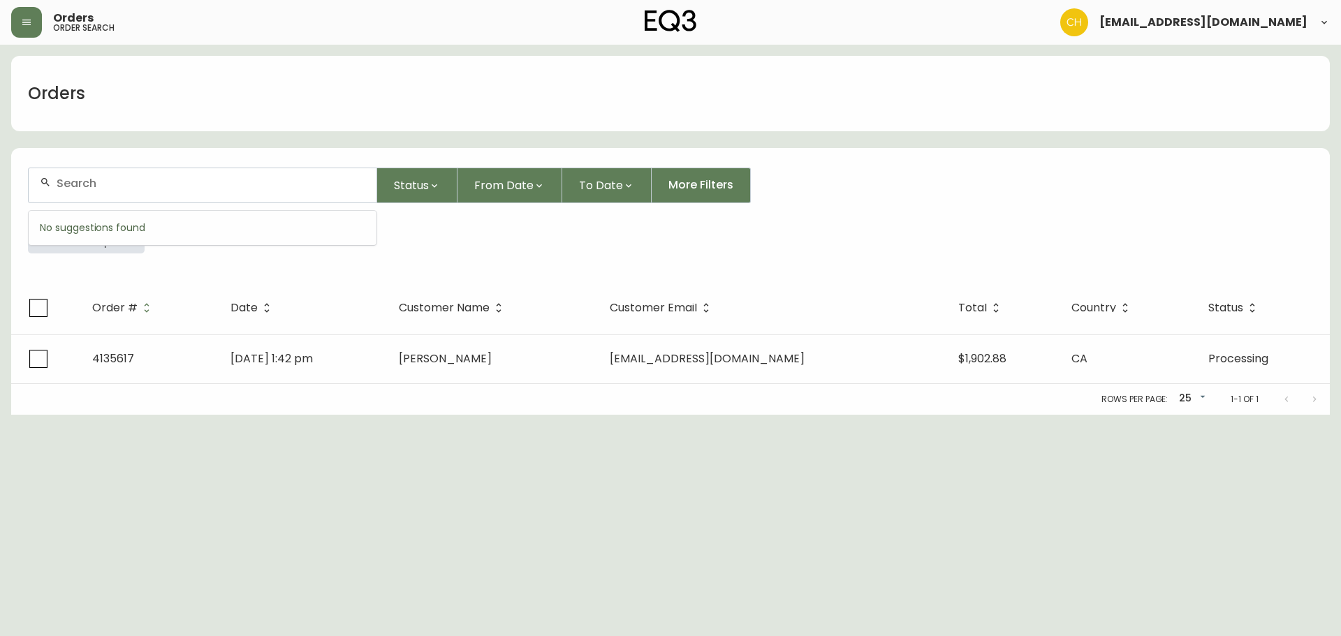
click at [73, 182] on input "text" at bounding box center [211, 183] width 309 height 13
type input "4135618"
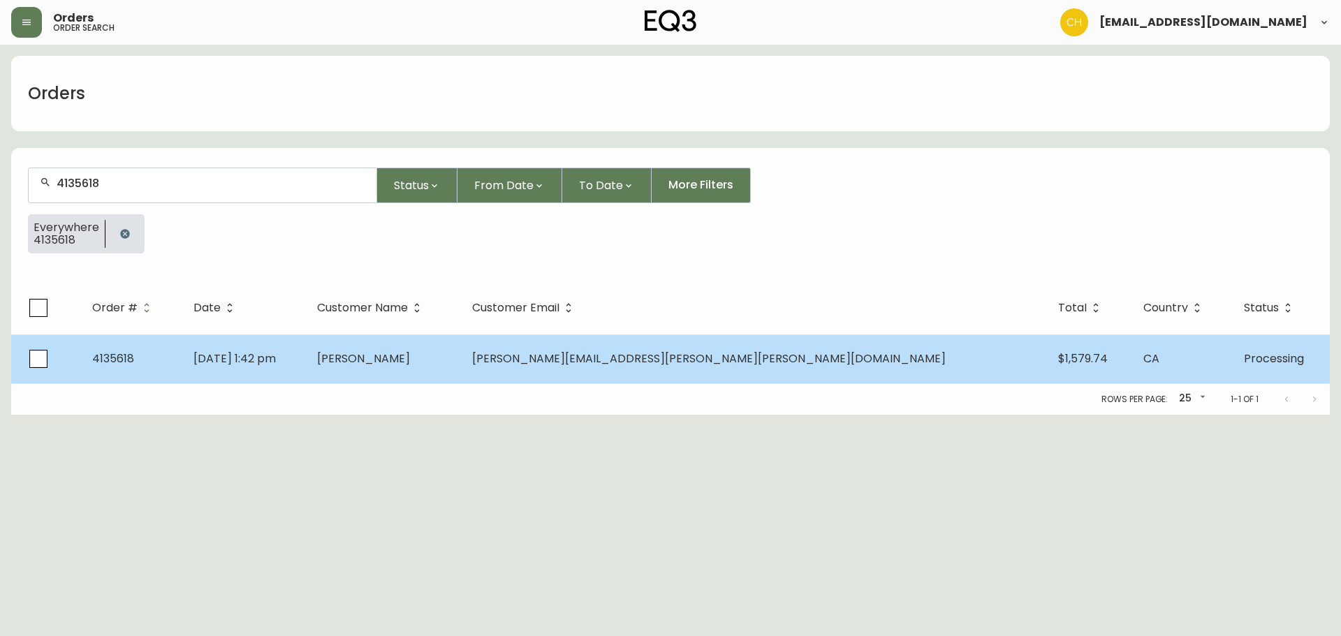
click at [443, 349] on td "[PERSON_NAME]" at bounding box center [383, 359] width 155 height 49
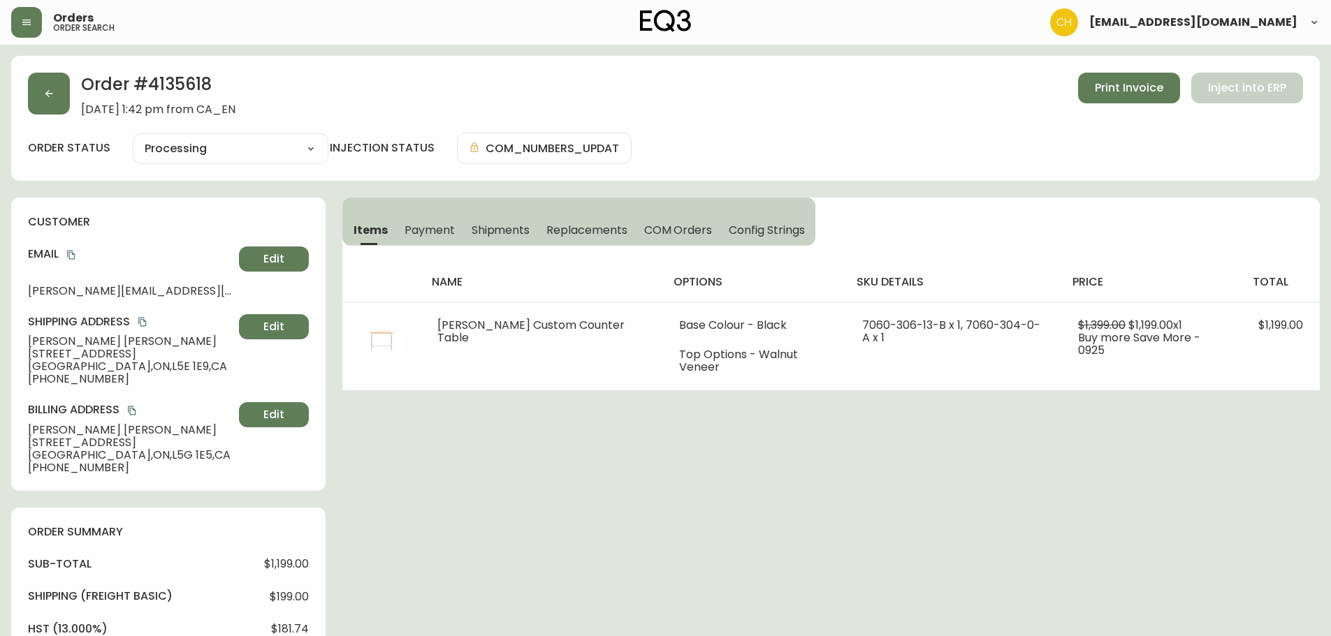
type input "Processing"
select select "PROCESSING"
click at [43, 96] on button "button" at bounding box center [49, 94] width 42 height 42
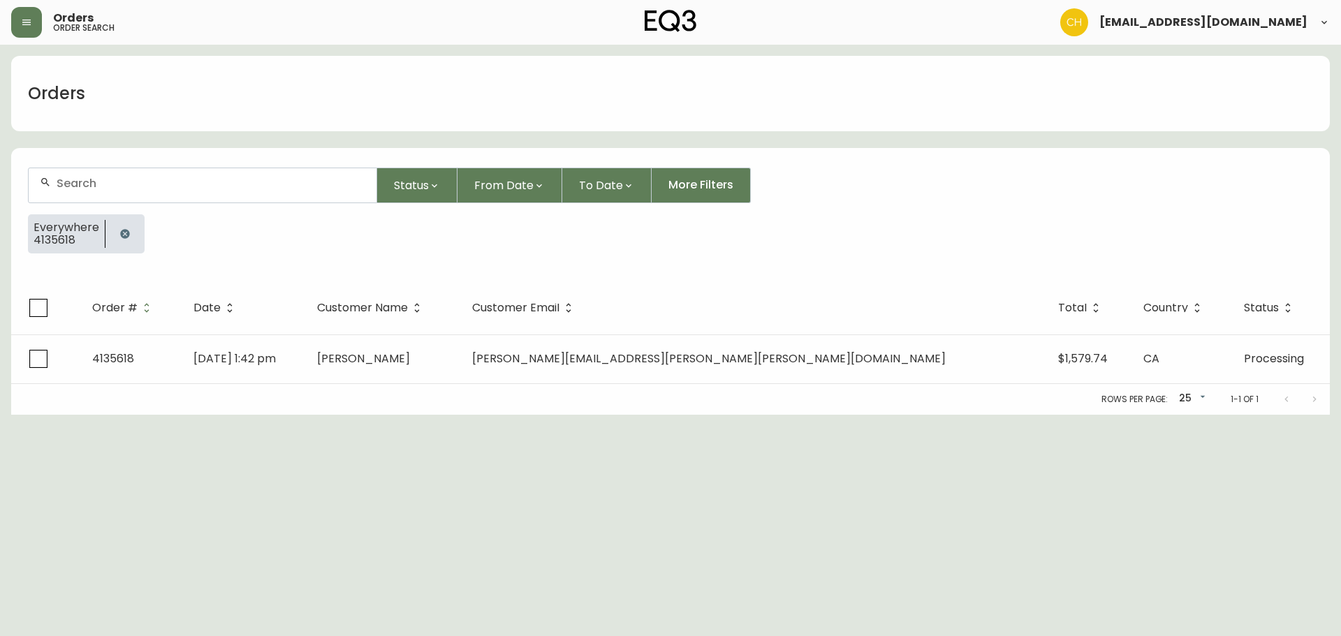
click at [67, 181] on input "text" at bounding box center [211, 183] width 309 height 13
type input "4135620"
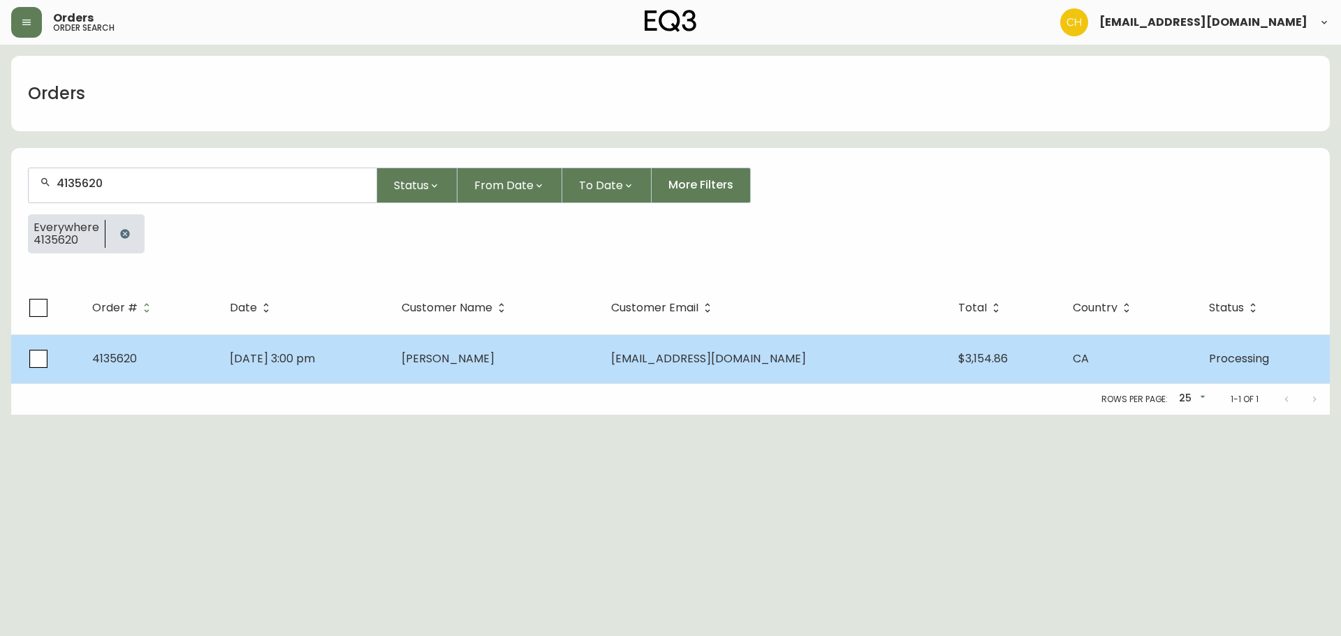
click at [472, 348] on td "[PERSON_NAME]" at bounding box center [496, 359] width 210 height 49
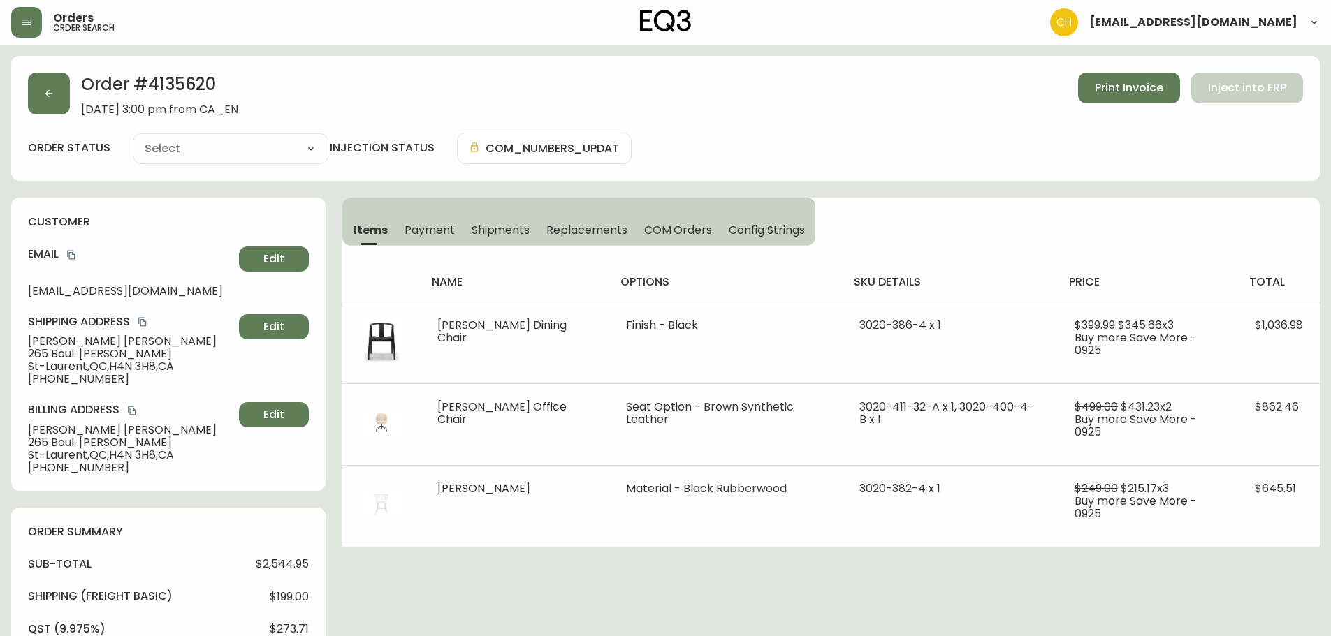
type input "Processing"
select select "PROCESSING"
click at [44, 98] on button "button" at bounding box center [49, 94] width 42 height 42
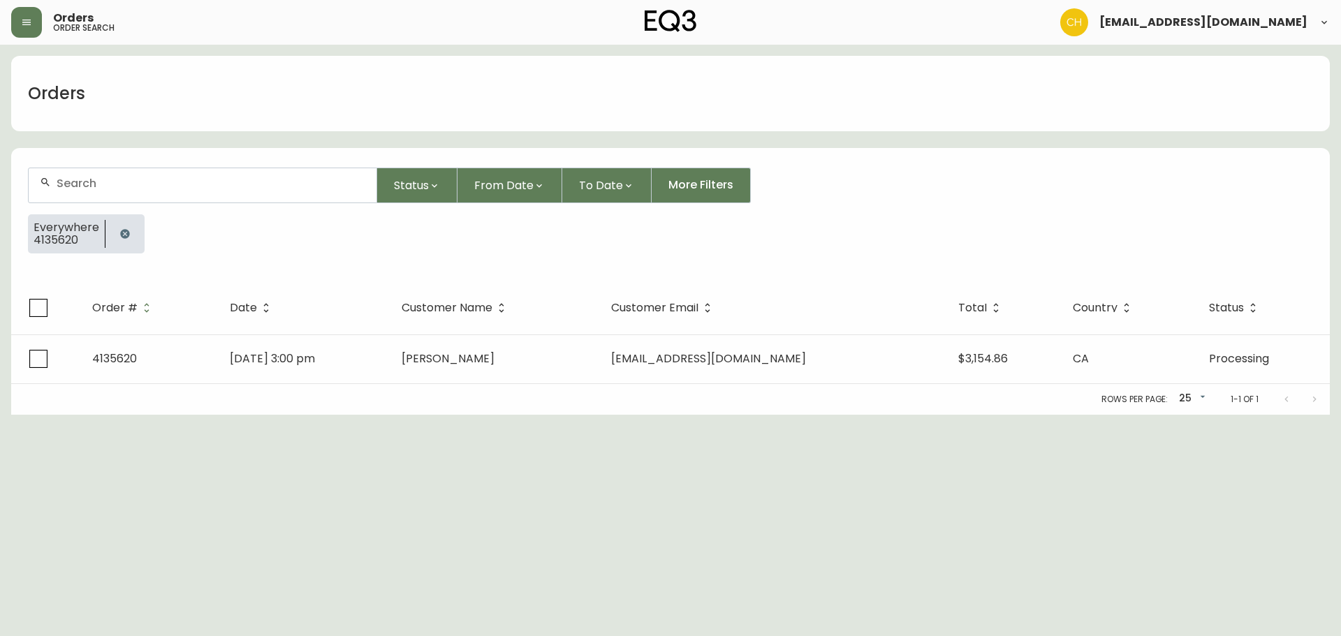
click at [89, 177] on input "text" at bounding box center [211, 183] width 309 height 13
drag, startPoint x: 87, startPoint y: 182, endPoint x: 98, endPoint y: 184, distance: 10.7
click at [98, 184] on input "text" at bounding box center [211, 183] width 309 height 13
type input "4135639"
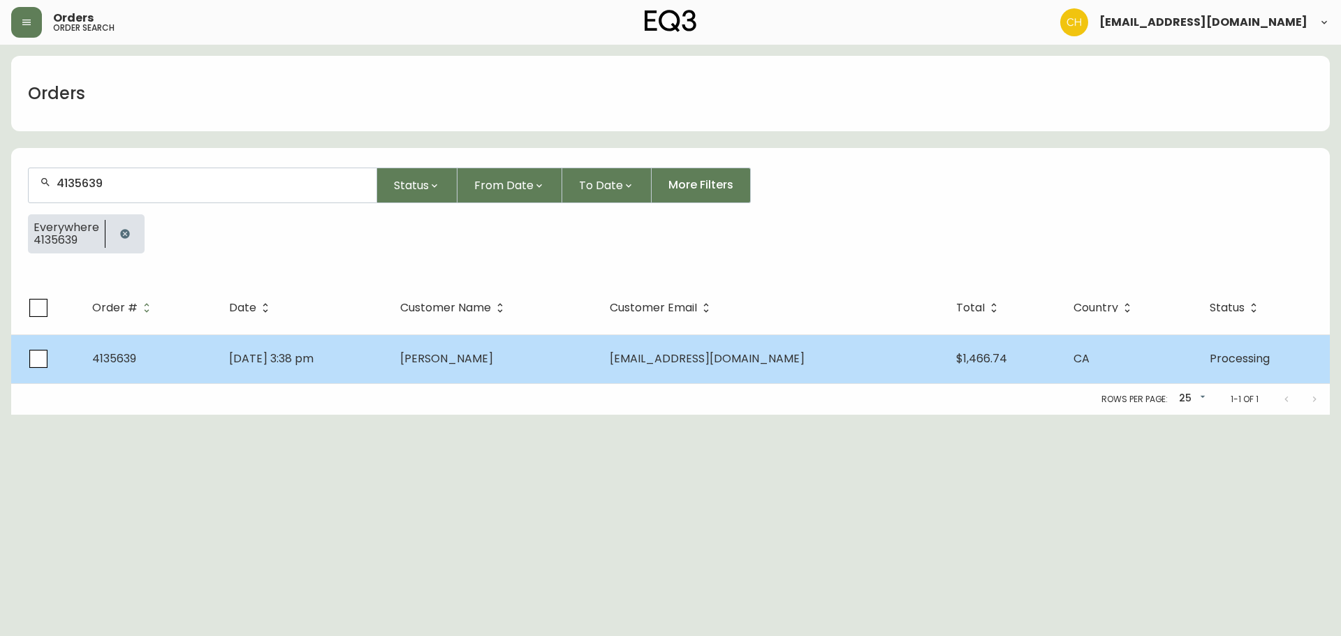
click at [493, 355] on span "[PERSON_NAME]" at bounding box center [446, 359] width 93 height 16
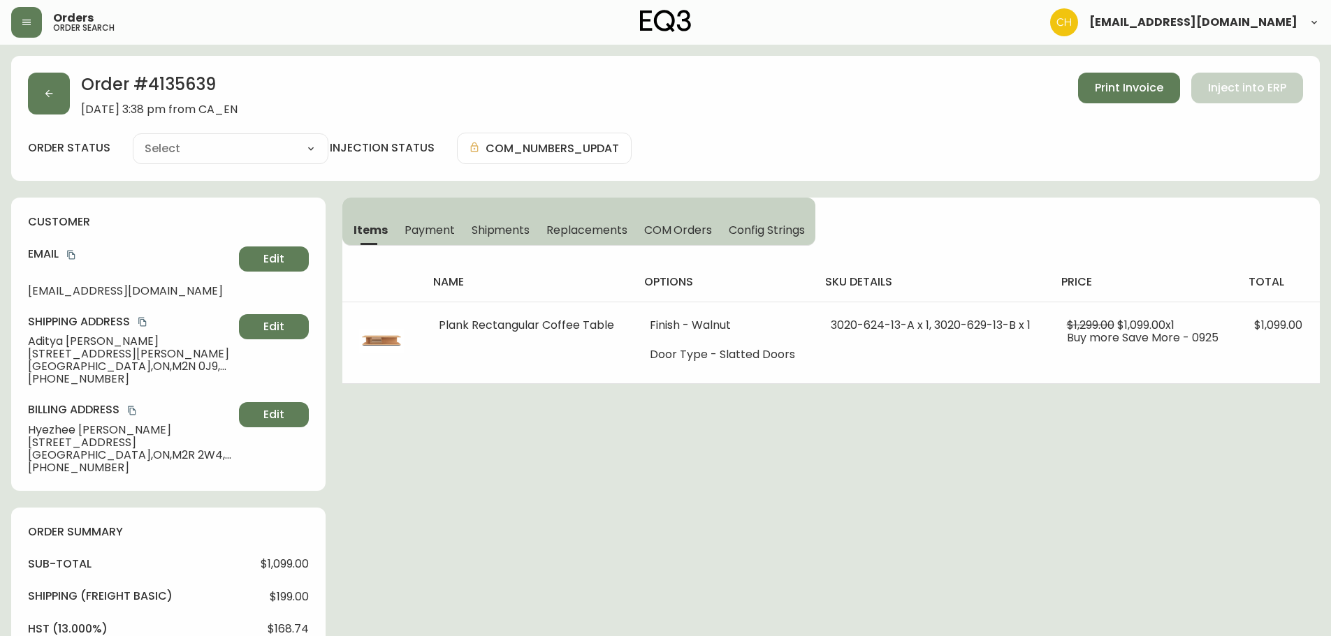
type input "Processing"
select select "PROCESSING"
click at [38, 101] on button "button" at bounding box center [49, 94] width 42 height 42
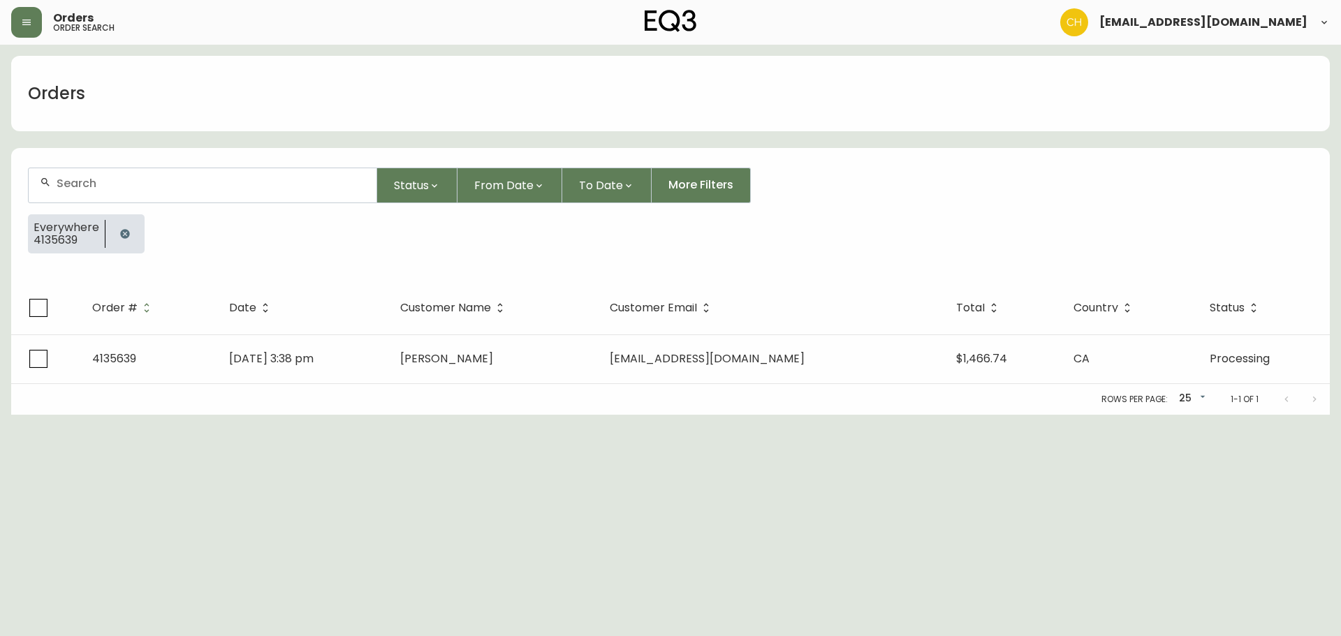
click at [93, 175] on div at bounding box center [203, 185] width 348 height 34
type input "4135642"
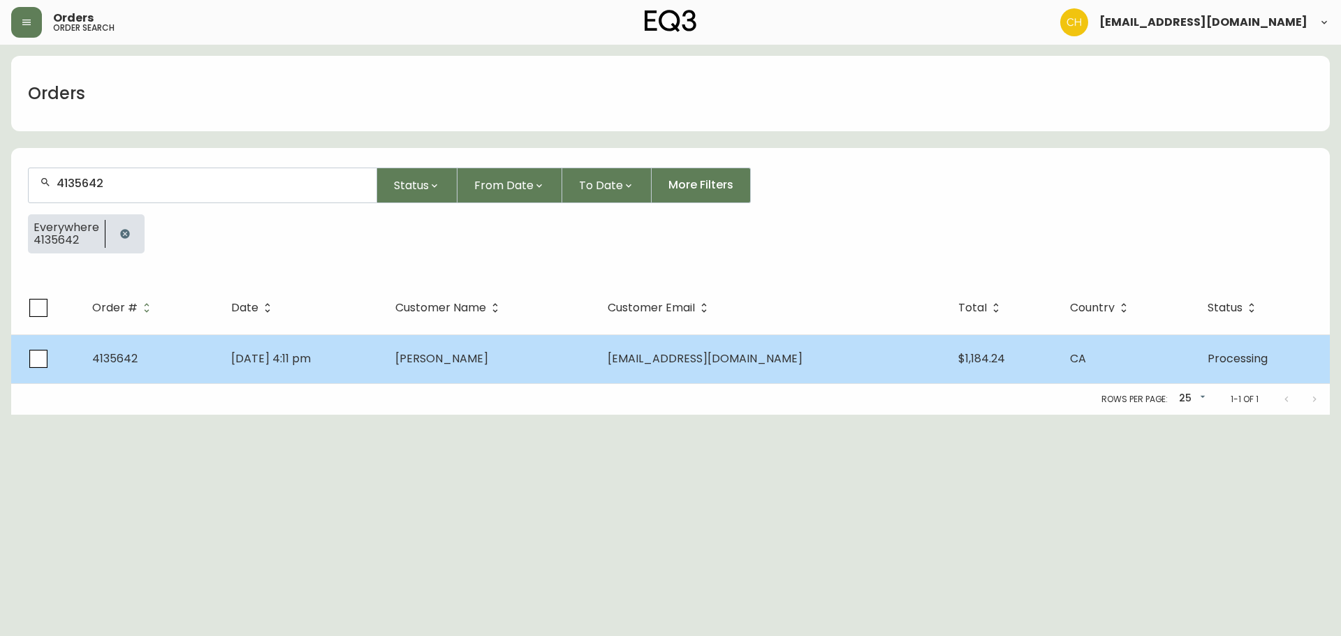
click at [488, 362] on span "[PERSON_NAME]" at bounding box center [441, 359] width 93 height 16
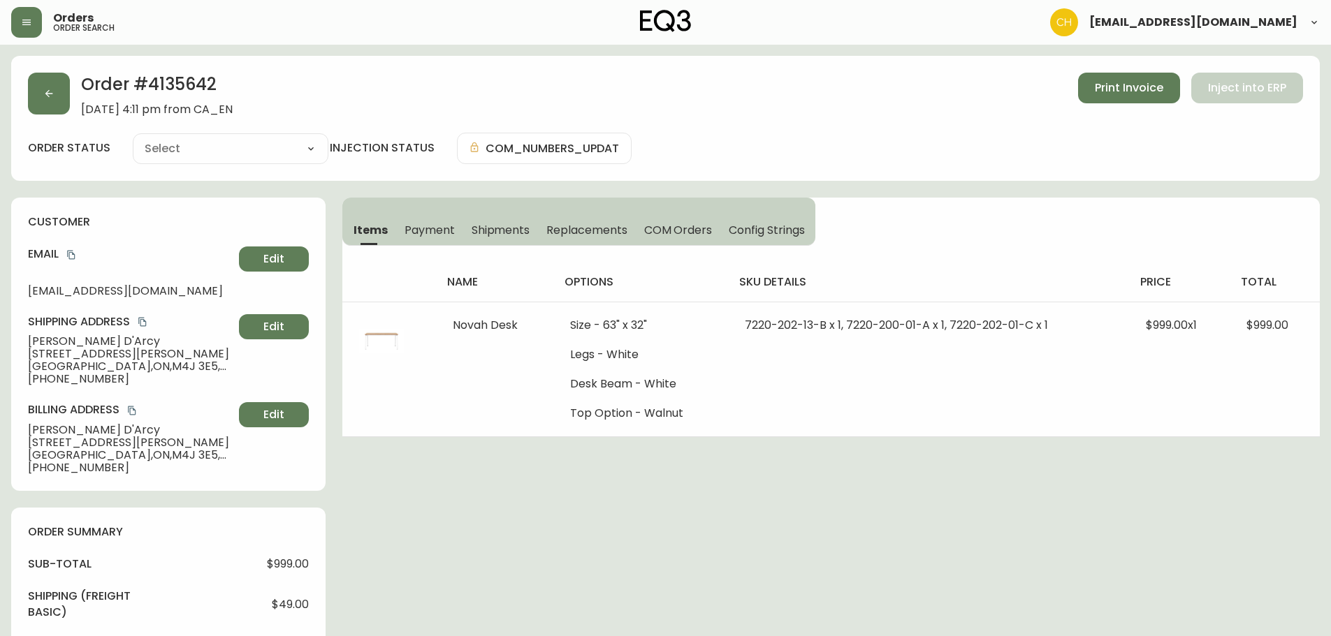
type input "Processing"
select select "PROCESSING"
click at [666, 230] on span "COM Orders" at bounding box center [678, 230] width 68 height 15
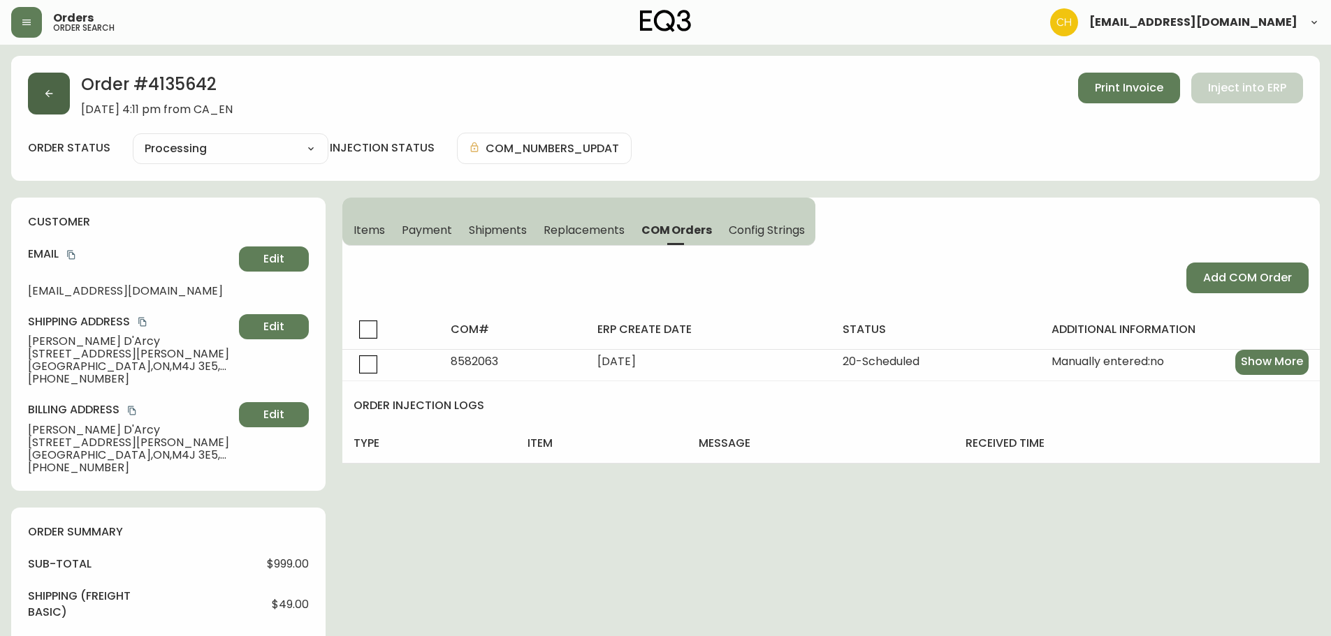
click at [56, 100] on button "button" at bounding box center [49, 94] width 42 height 42
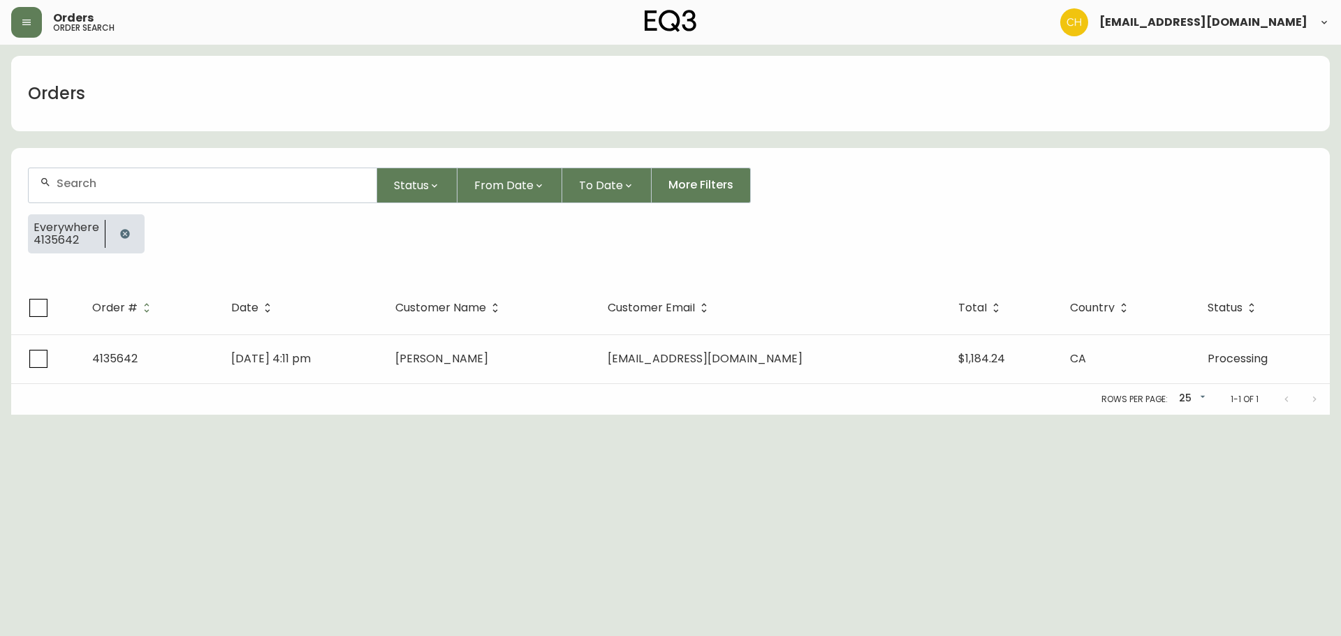
click at [85, 194] on div at bounding box center [203, 185] width 348 height 34
type input "4135645"
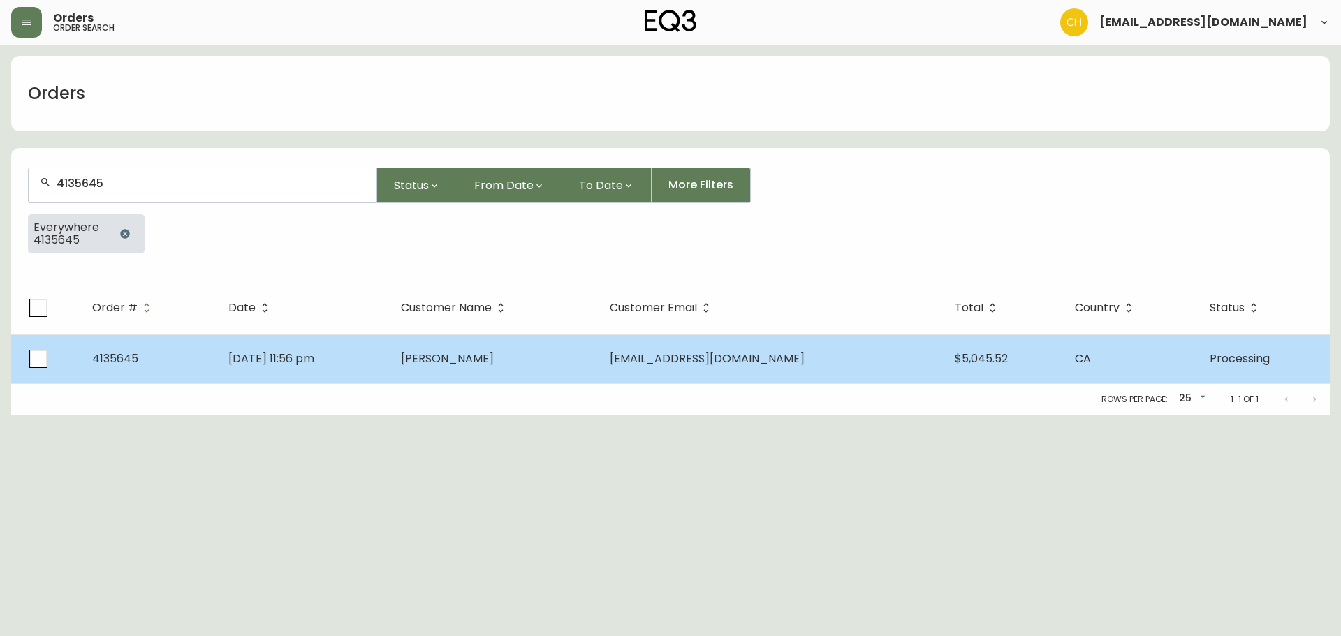
click at [494, 354] on span "[PERSON_NAME]" at bounding box center [447, 359] width 93 height 16
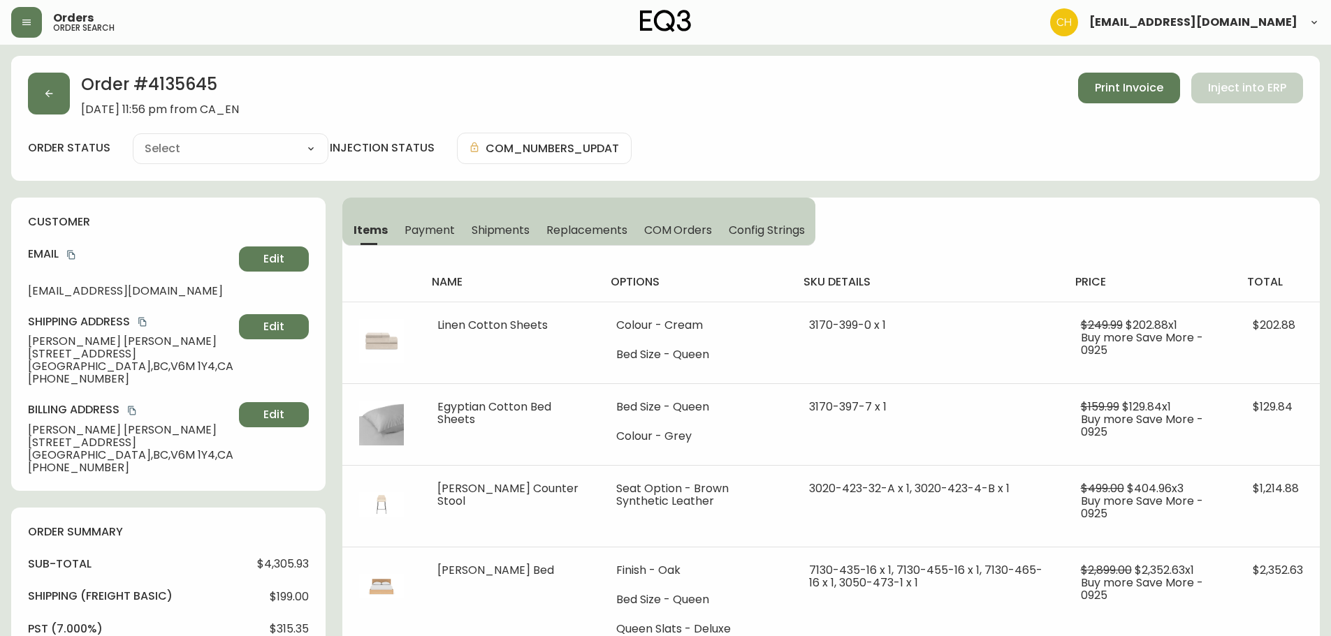
type input "Processing"
select select "PROCESSING"
click at [44, 96] on icon "button" at bounding box center [48, 93] width 11 height 11
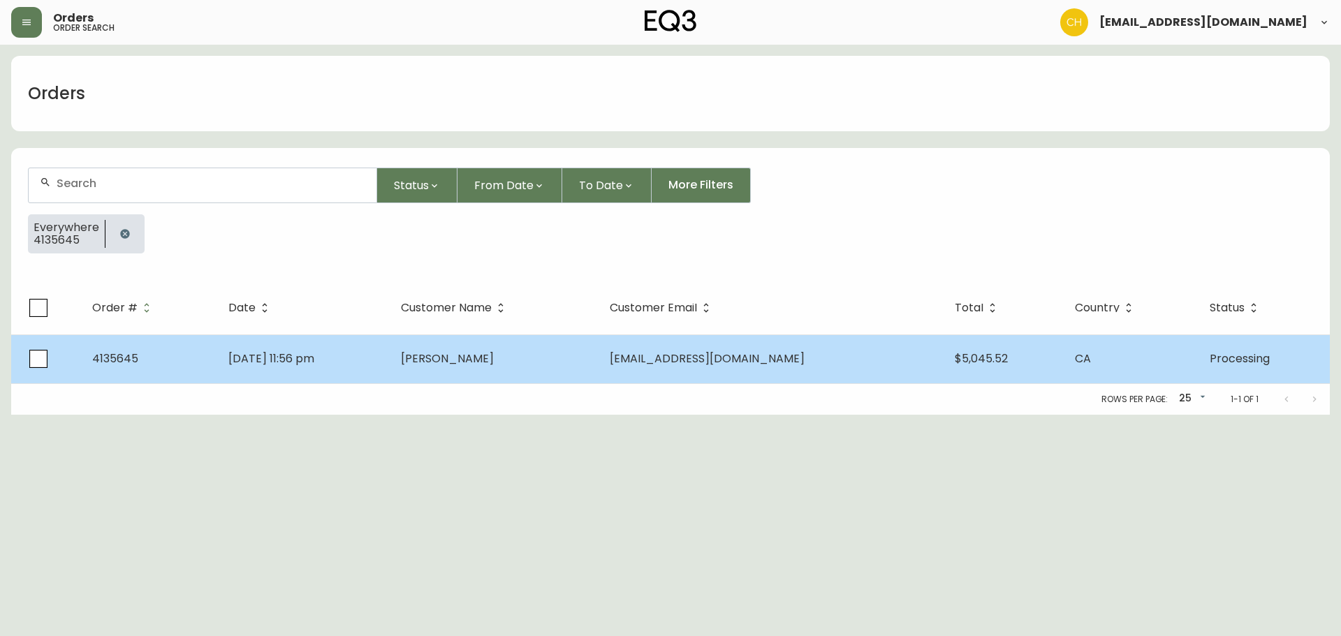
click at [599, 347] on td "[PERSON_NAME]" at bounding box center [494, 359] width 209 height 49
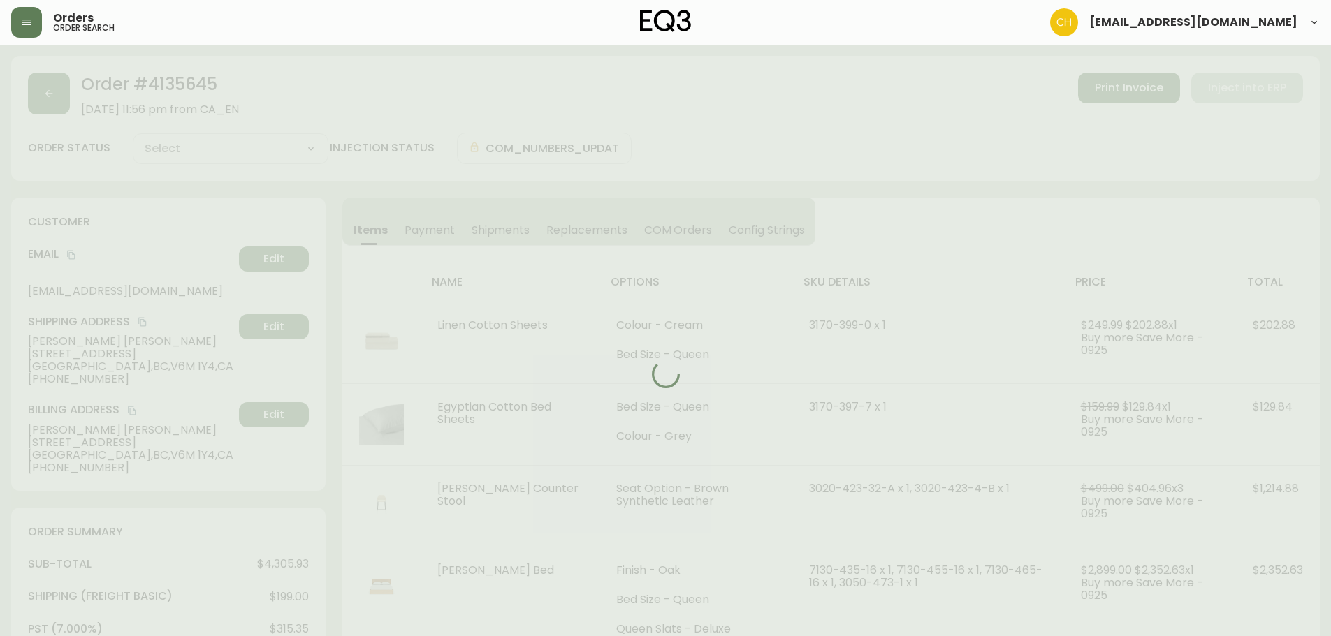
type input "Processing"
select select "PROCESSING"
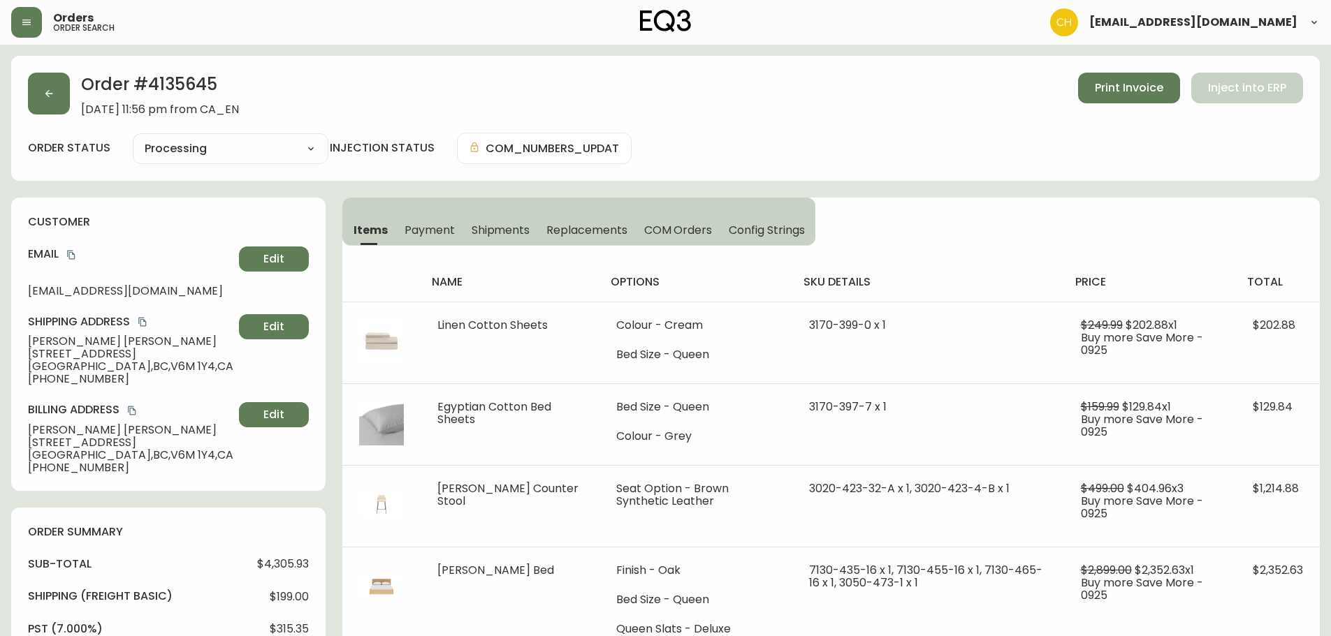
click at [680, 230] on span "COM Orders" at bounding box center [678, 230] width 68 height 15
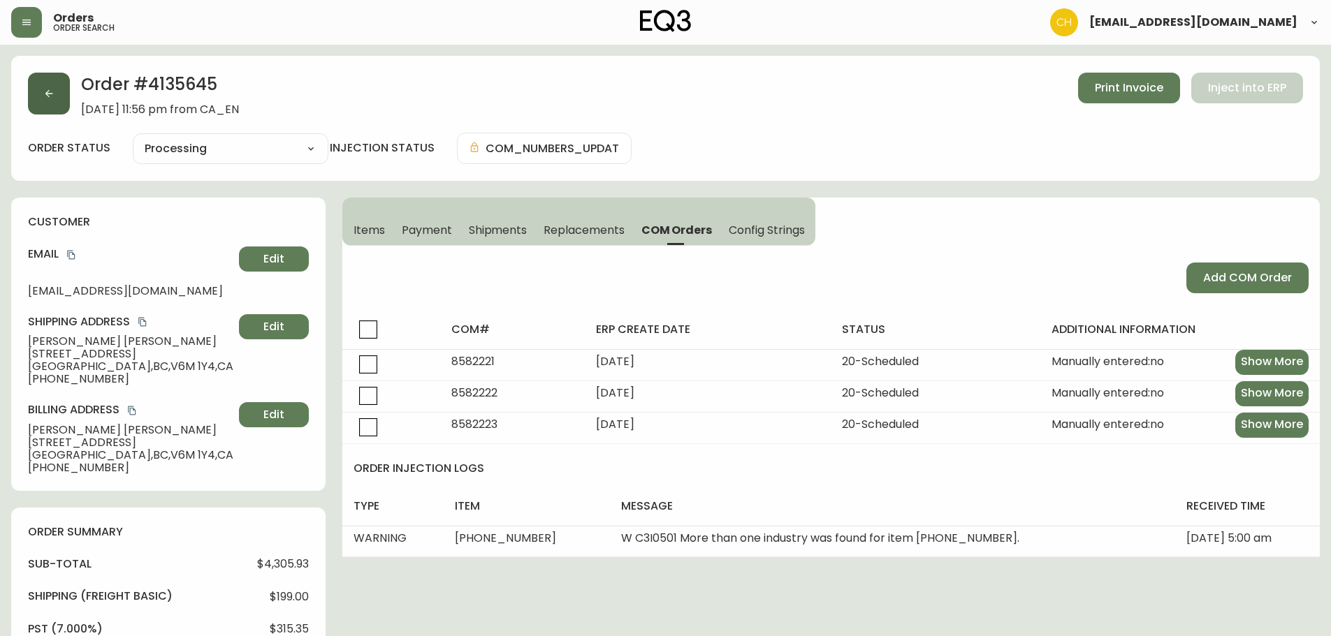
click at [41, 103] on button "button" at bounding box center [49, 94] width 42 height 42
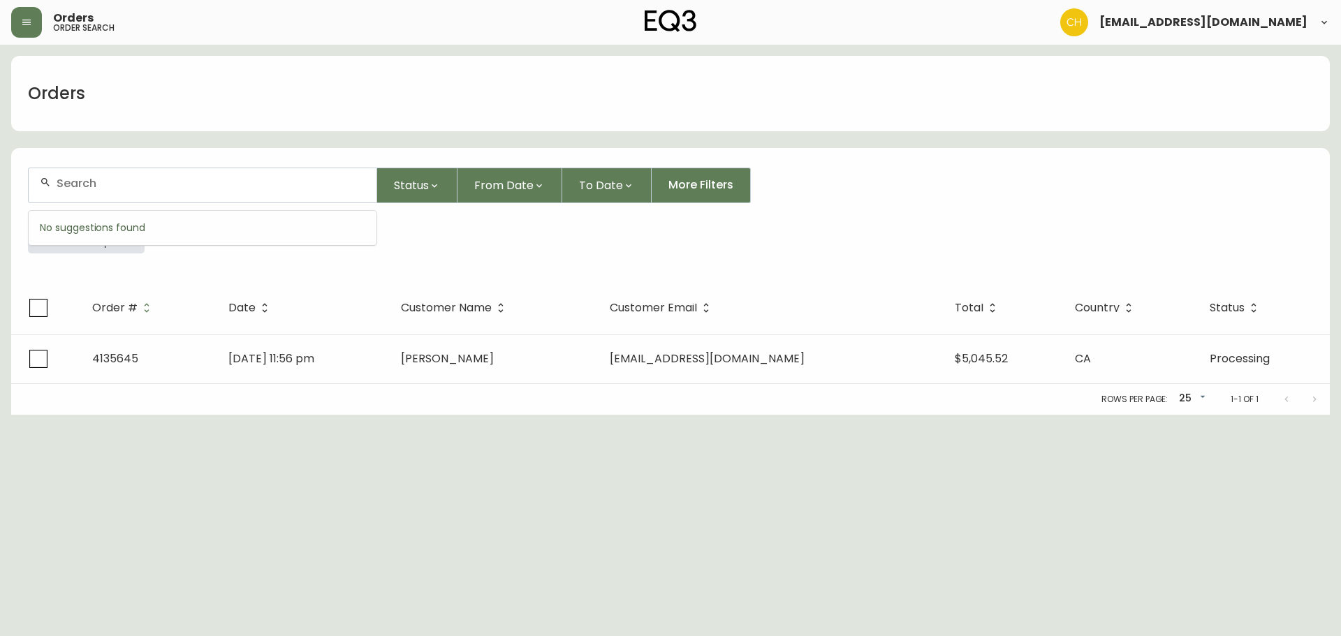
click at [73, 177] on input "text" at bounding box center [211, 183] width 309 height 13
click at [194, 187] on input "text" at bounding box center [211, 183] width 309 height 13
type input "4135544"
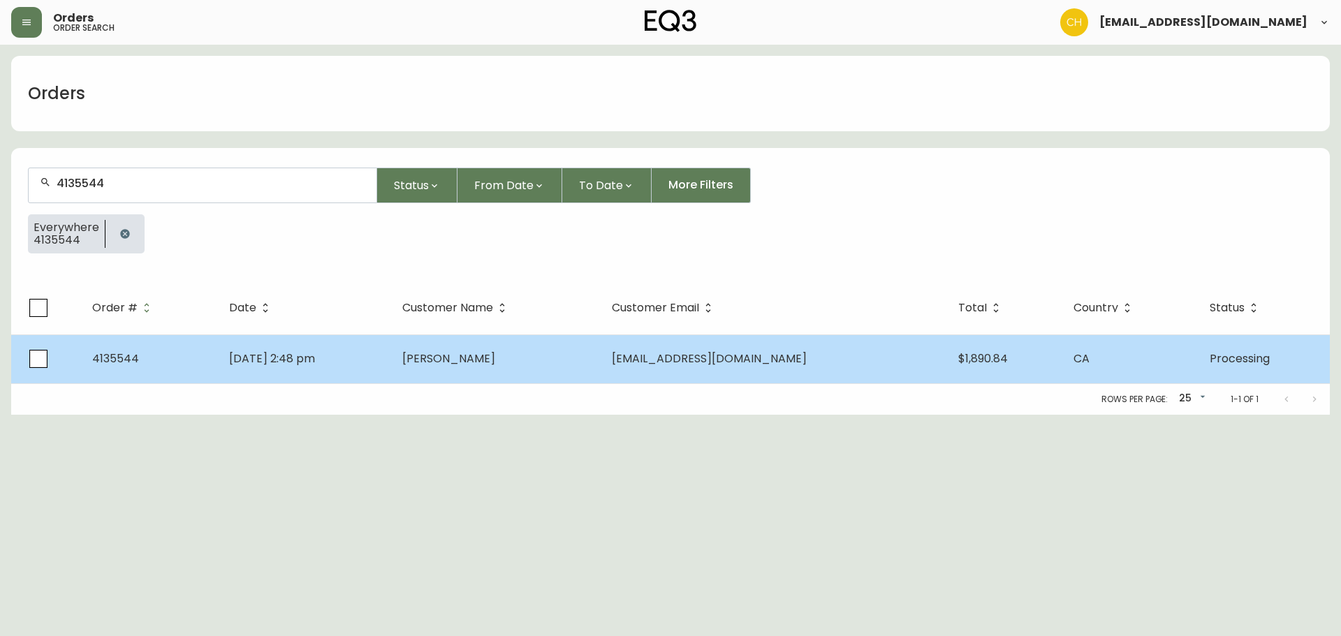
click at [495, 359] on span "[PERSON_NAME]" at bounding box center [448, 359] width 93 height 16
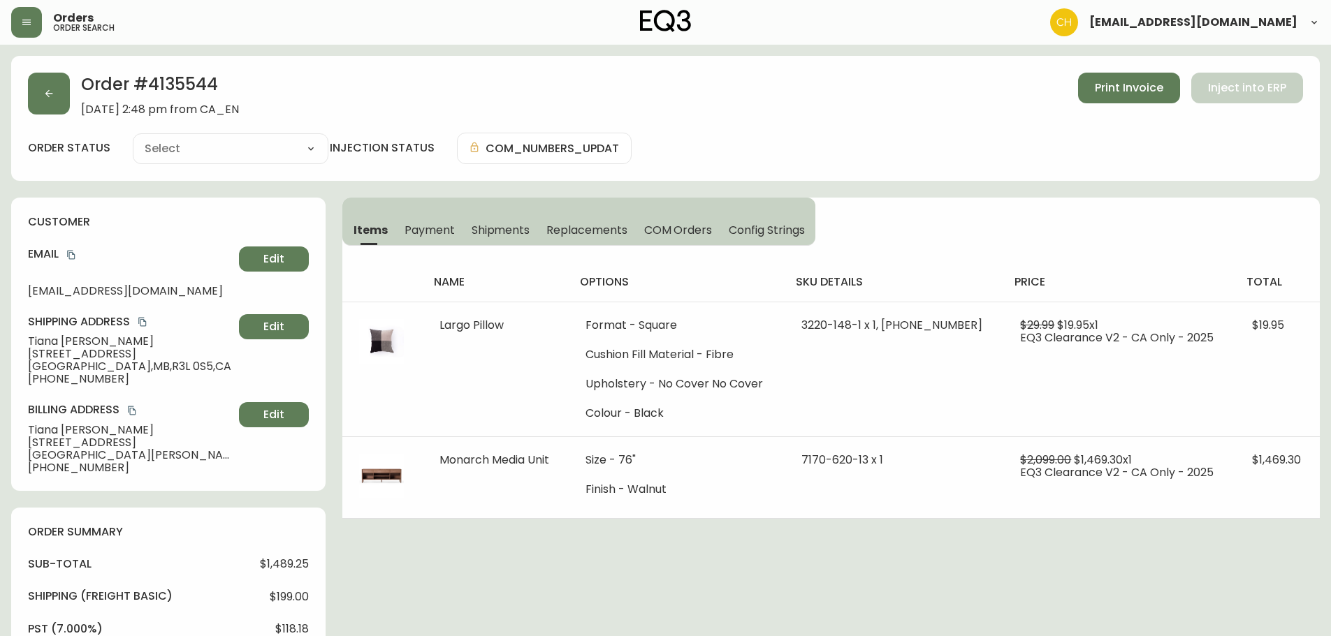
type input "Processing"
select select "PROCESSING"
click at [656, 236] on span "COM Orders" at bounding box center [678, 230] width 68 height 15
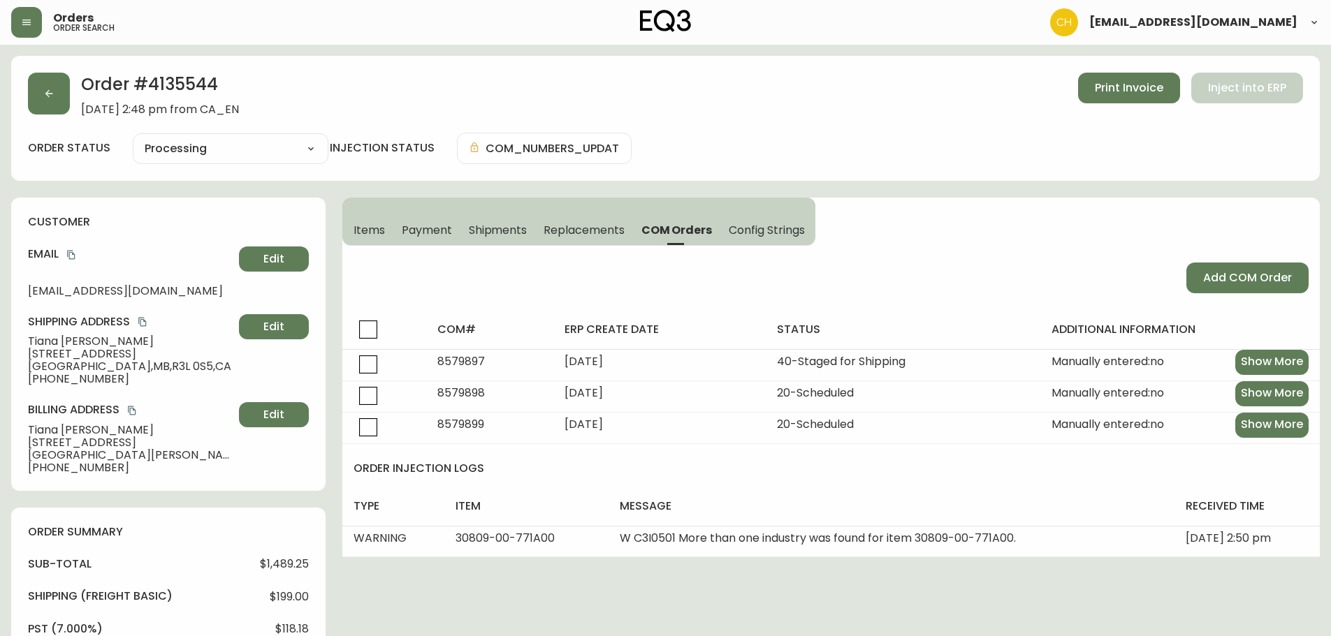
click at [474, 224] on span "Shipments" at bounding box center [498, 230] width 59 height 15
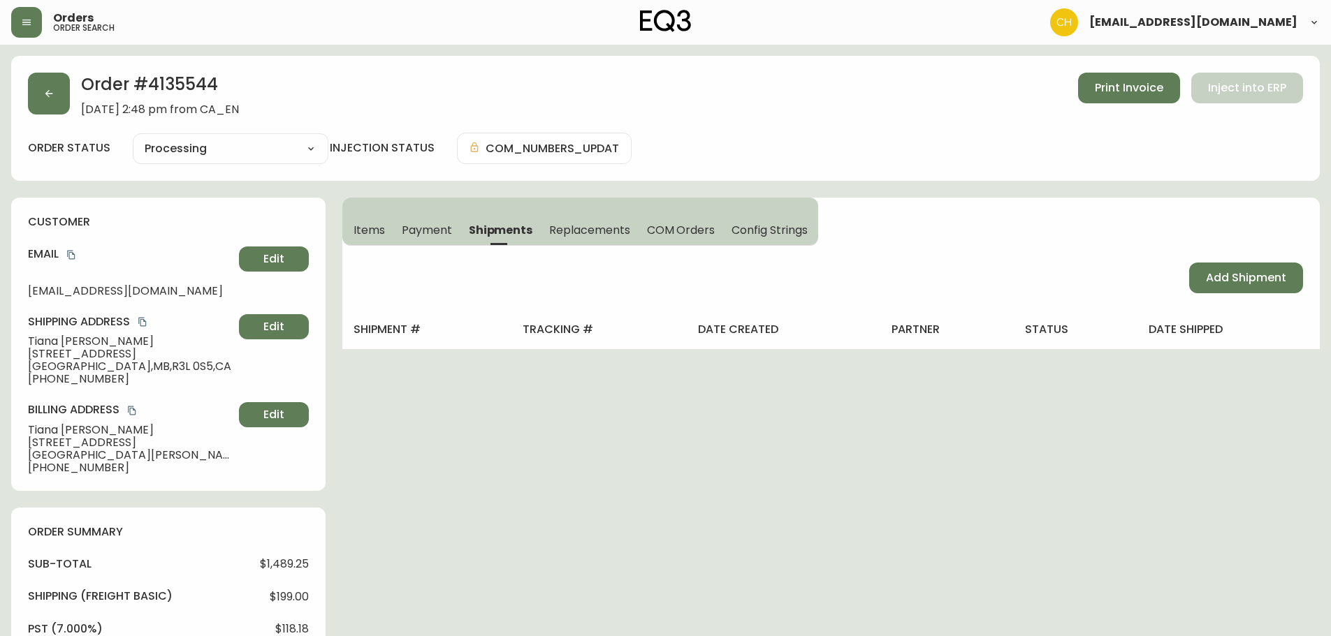
click at [577, 231] on span "Replacements" at bounding box center [589, 230] width 80 height 15
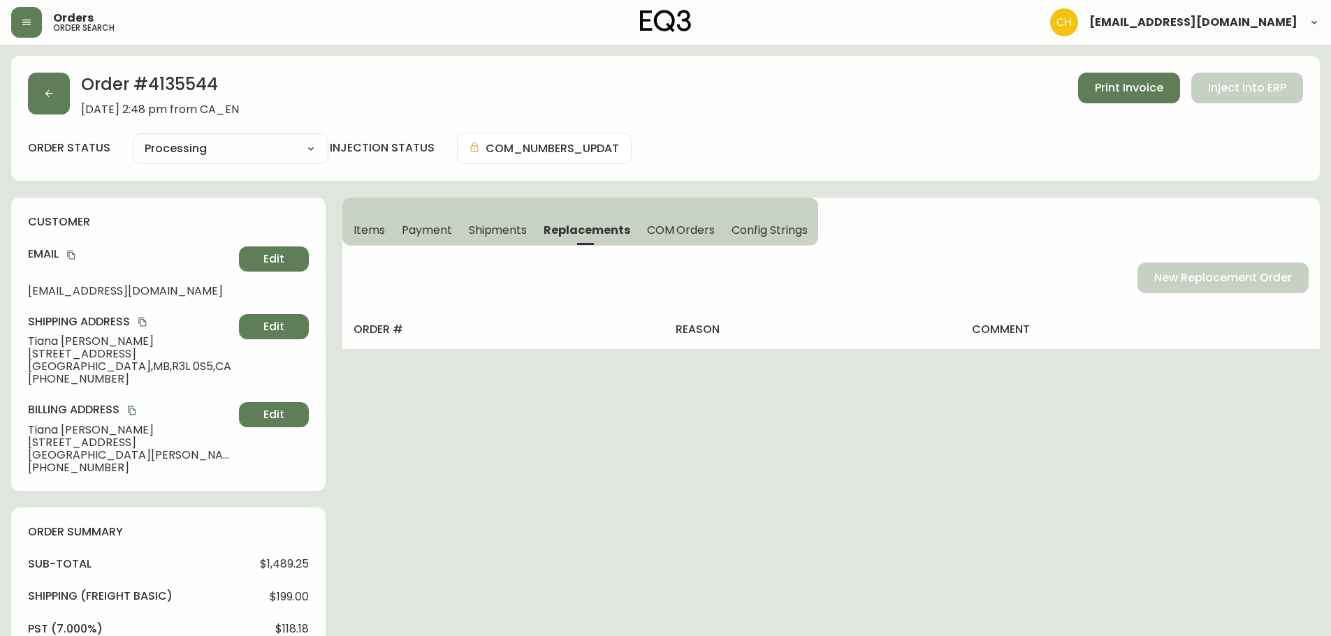
click at [388, 225] on button "Items" at bounding box center [367, 229] width 51 height 31
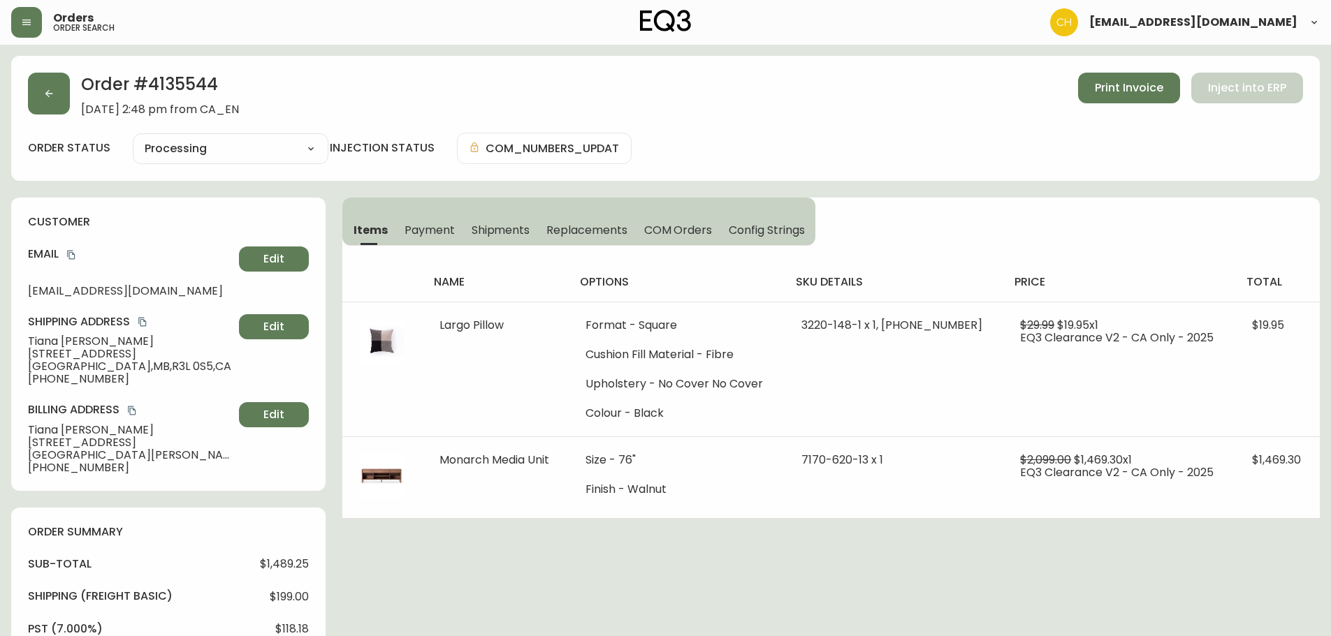
click at [423, 226] on span "Payment" at bounding box center [430, 230] width 50 height 15
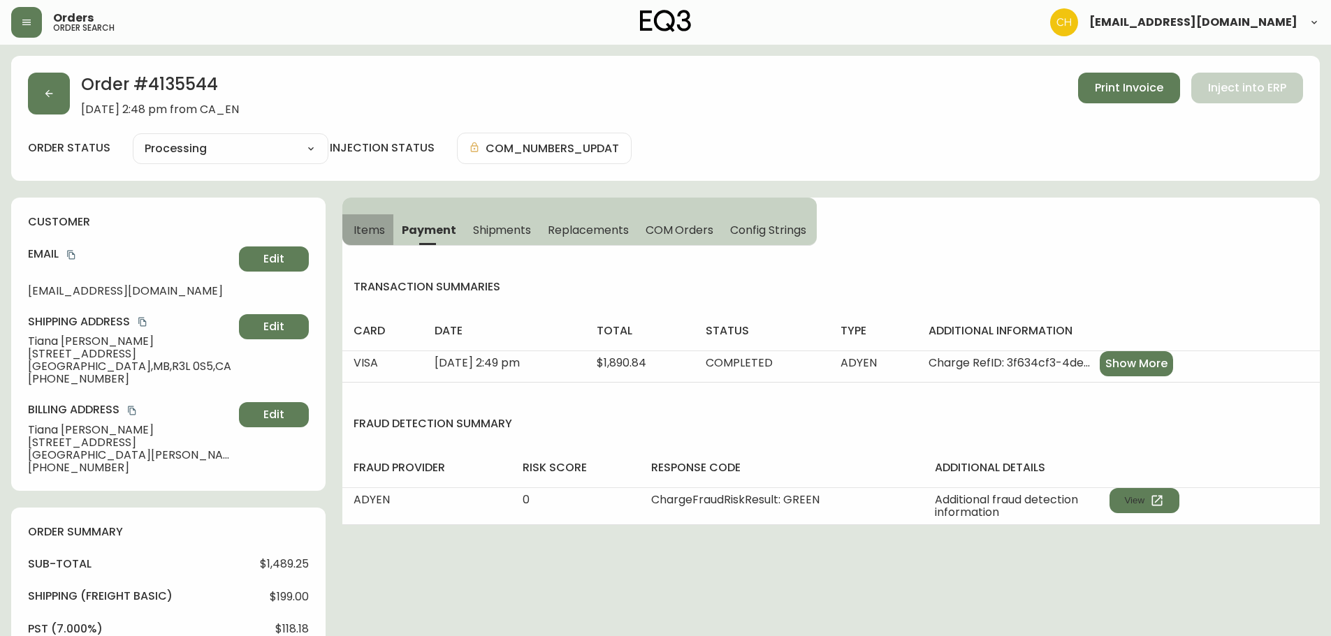
click at [367, 226] on span "Items" at bounding box center [369, 230] width 31 height 15
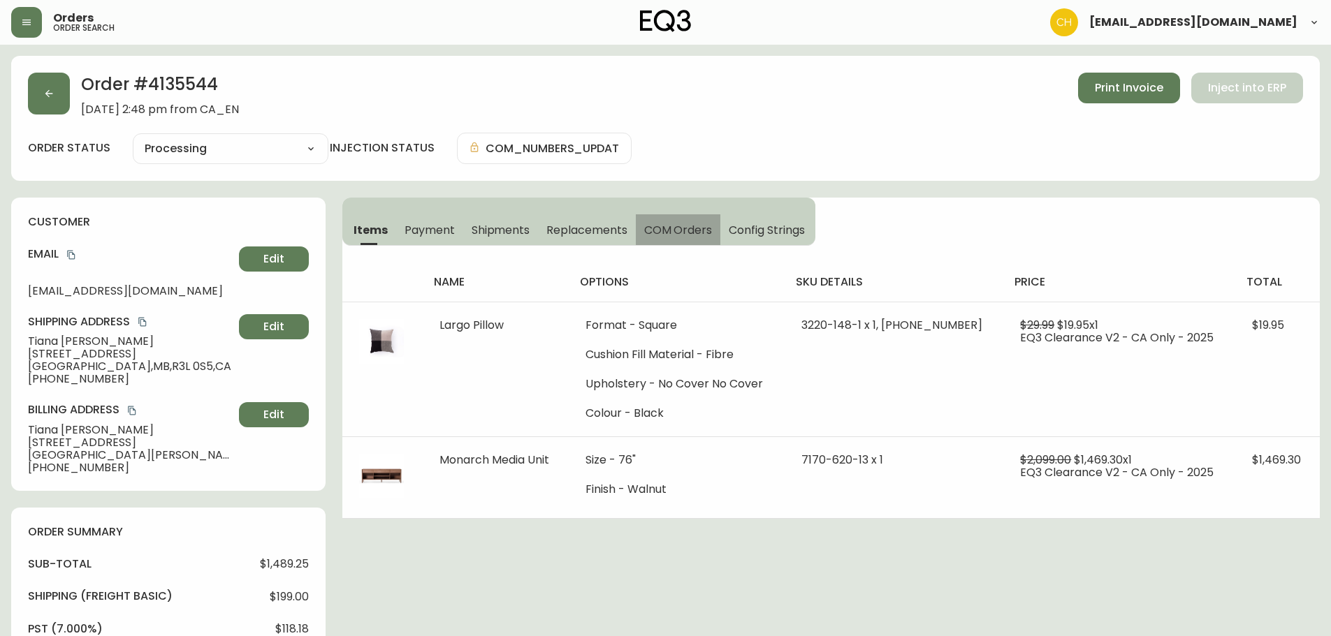
click at [674, 226] on span "COM Orders" at bounding box center [678, 230] width 68 height 15
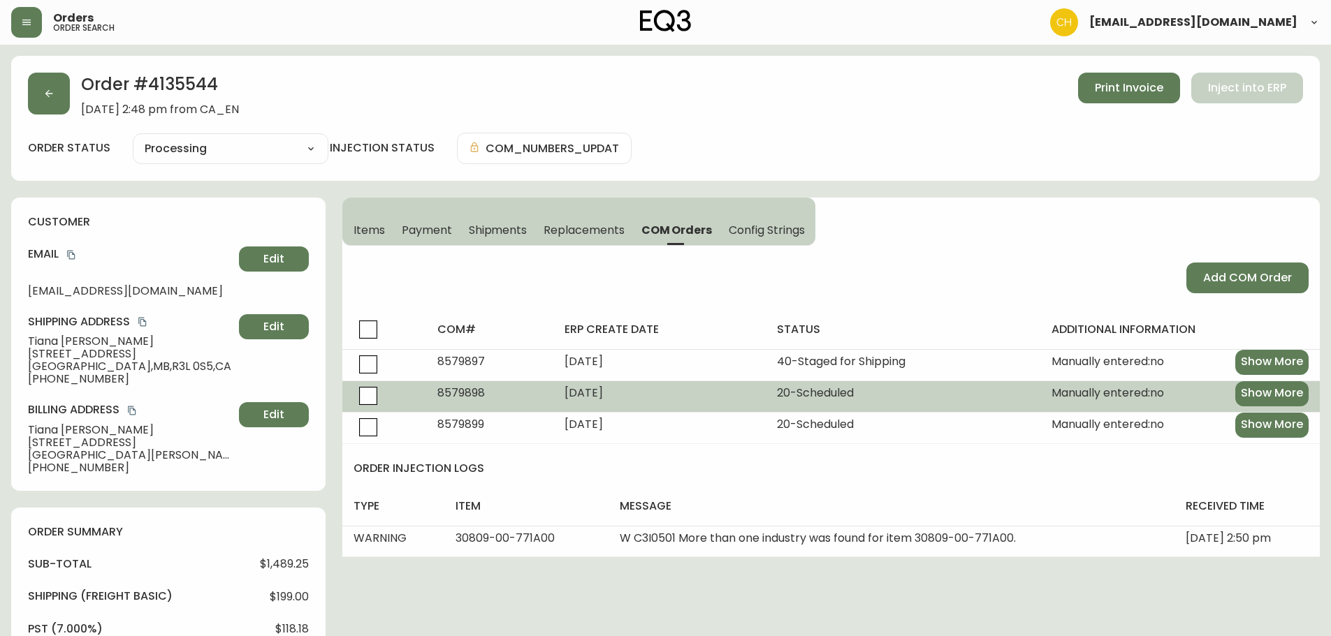
click at [460, 391] on span "8579898" at bounding box center [461, 393] width 48 height 16
copy span "8579898"
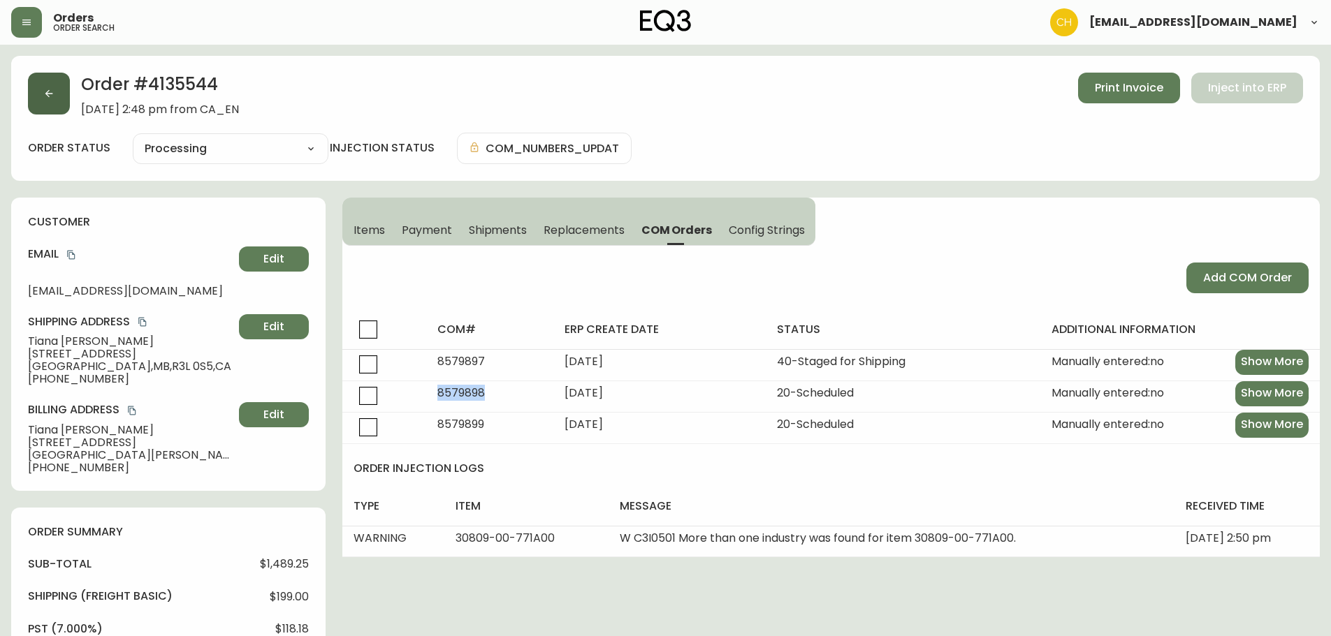
click at [57, 91] on button "button" at bounding box center [49, 94] width 42 height 42
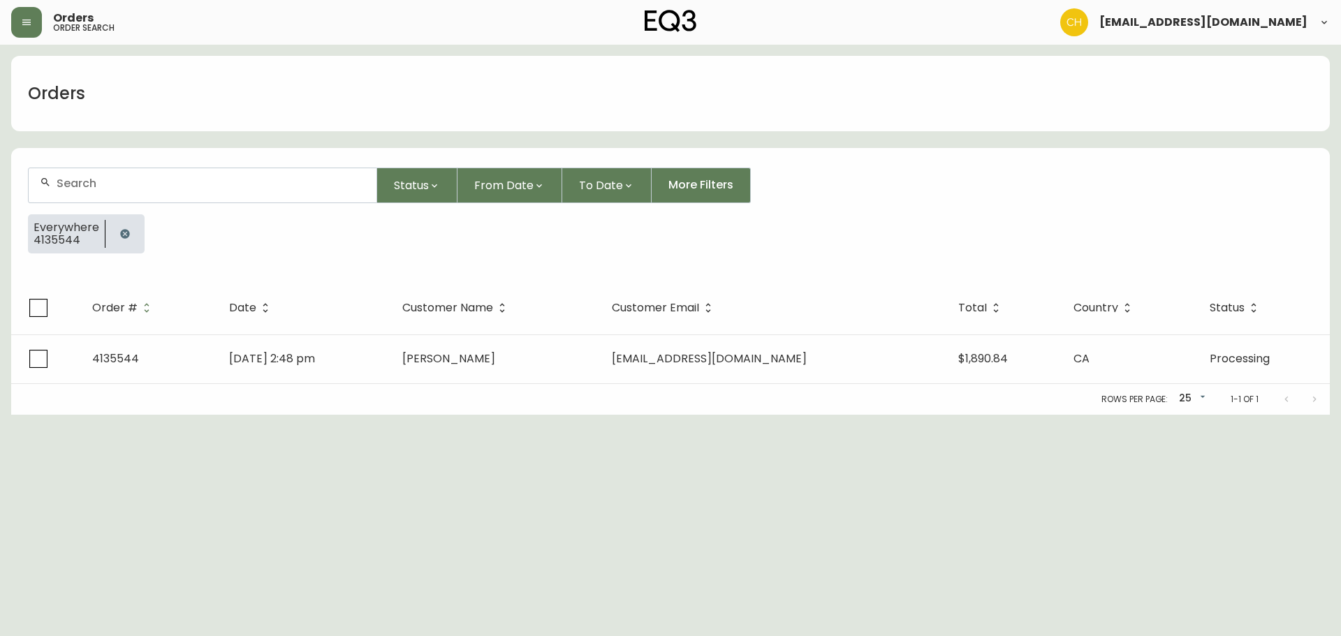
click at [80, 177] on input "text" at bounding box center [211, 183] width 309 height 13
type input "4135649"
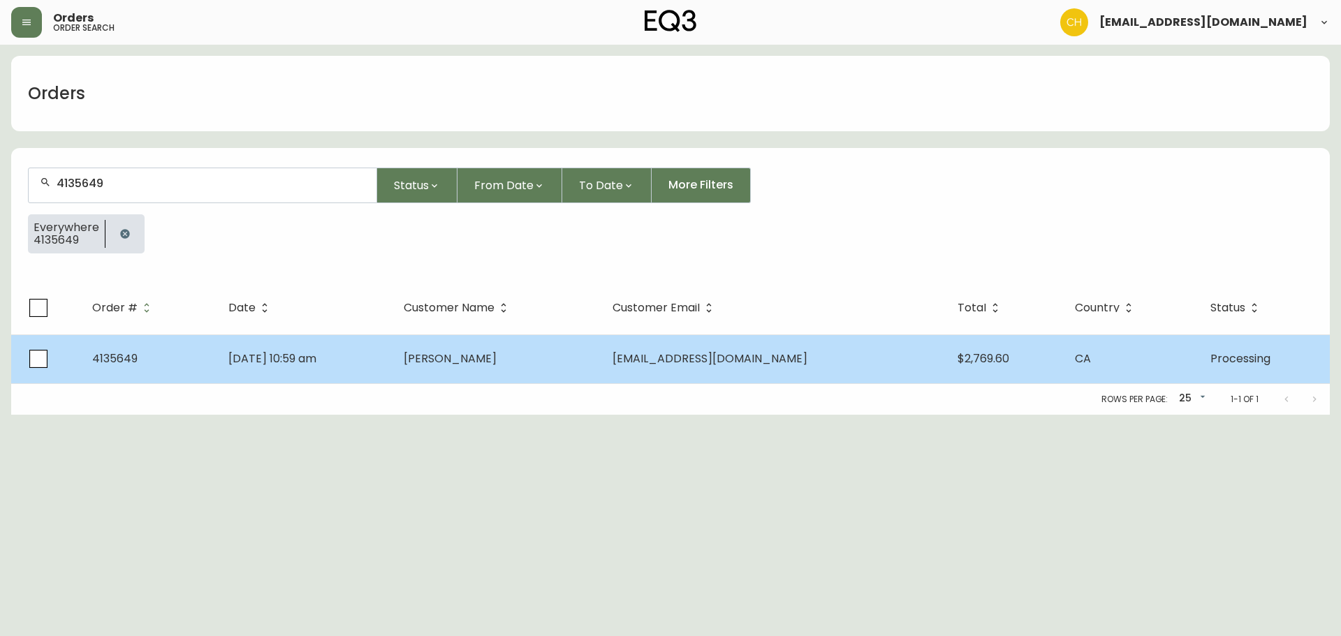
click at [512, 352] on td "[PERSON_NAME]" at bounding box center [497, 359] width 209 height 49
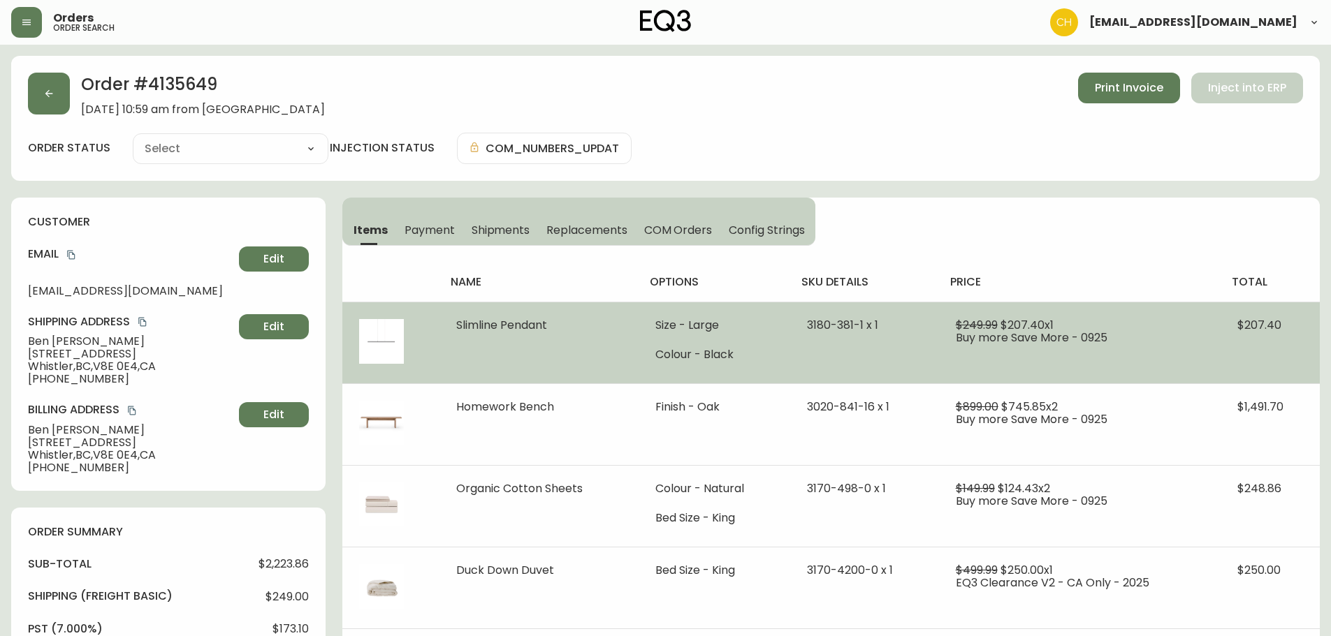
type input "Processing"
select select "PROCESSING"
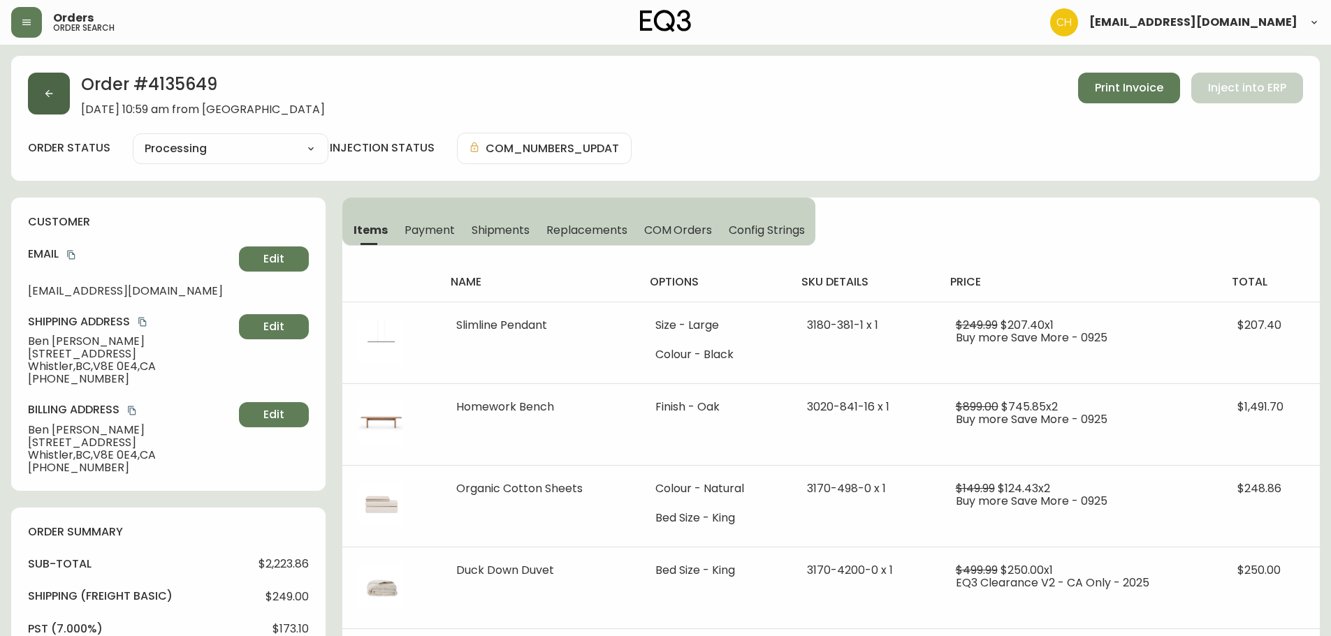
click at [56, 95] on button "button" at bounding box center [49, 94] width 42 height 42
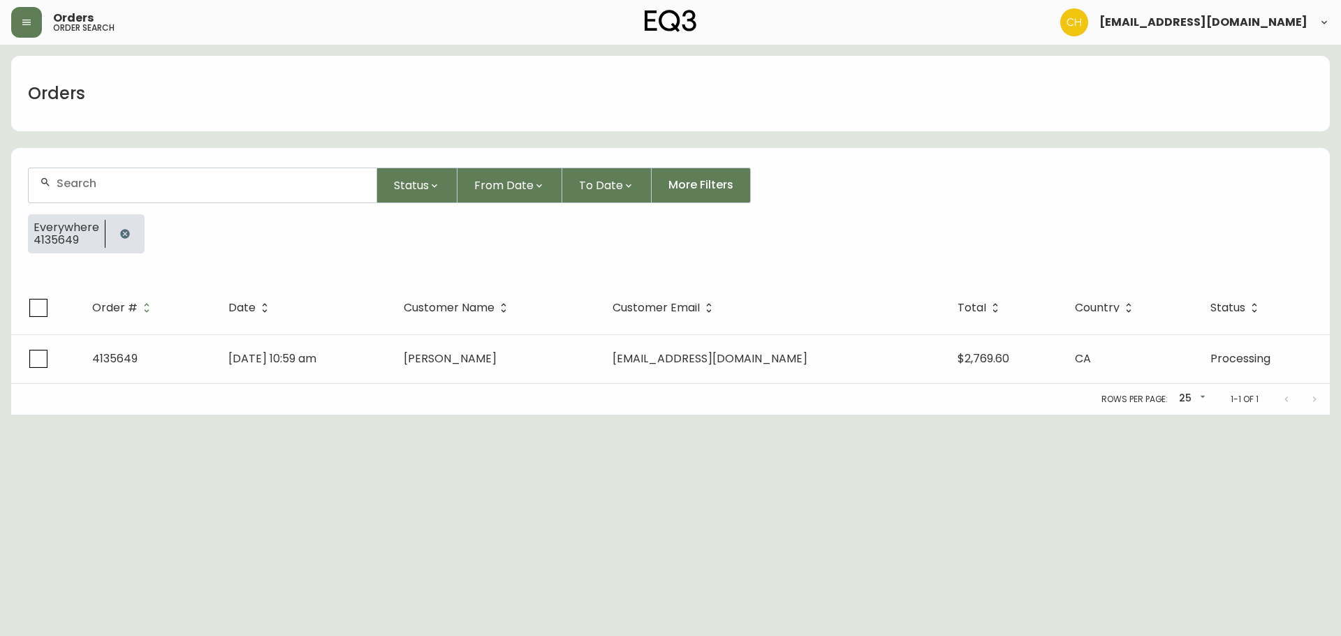
click at [87, 184] on input "text" at bounding box center [211, 183] width 309 height 13
type input "4135652"
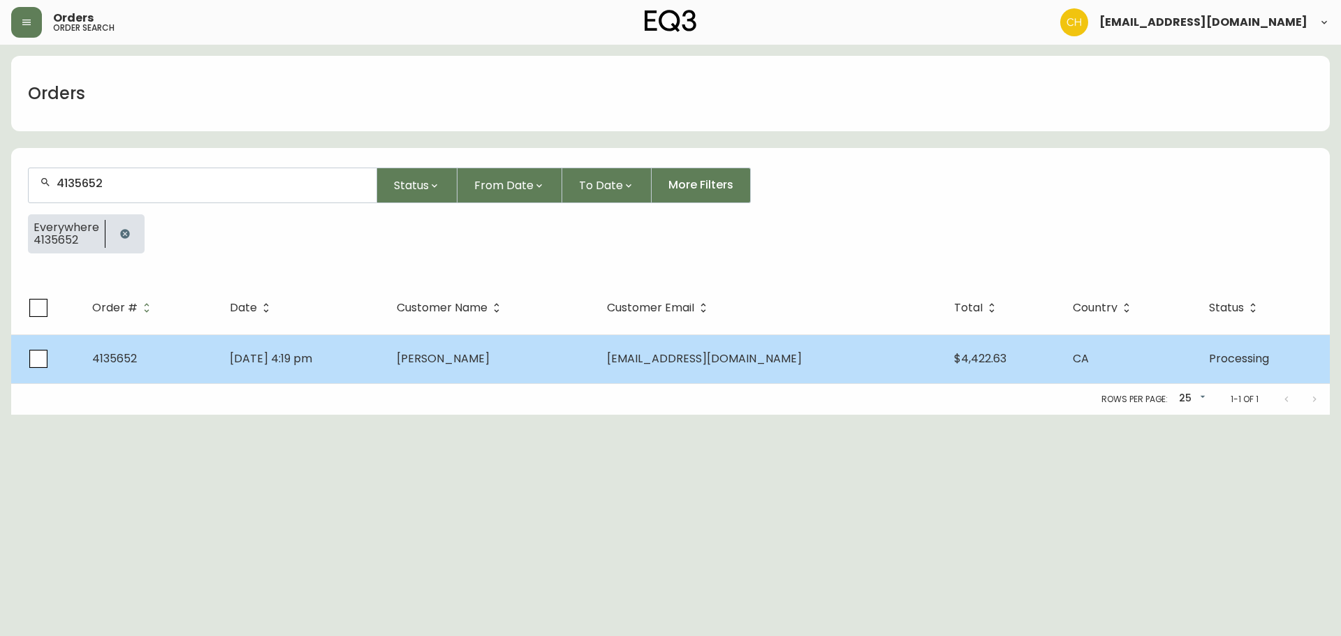
click at [573, 356] on td "[PERSON_NAME]" at bounding box center [491, 359] width 210 height 49
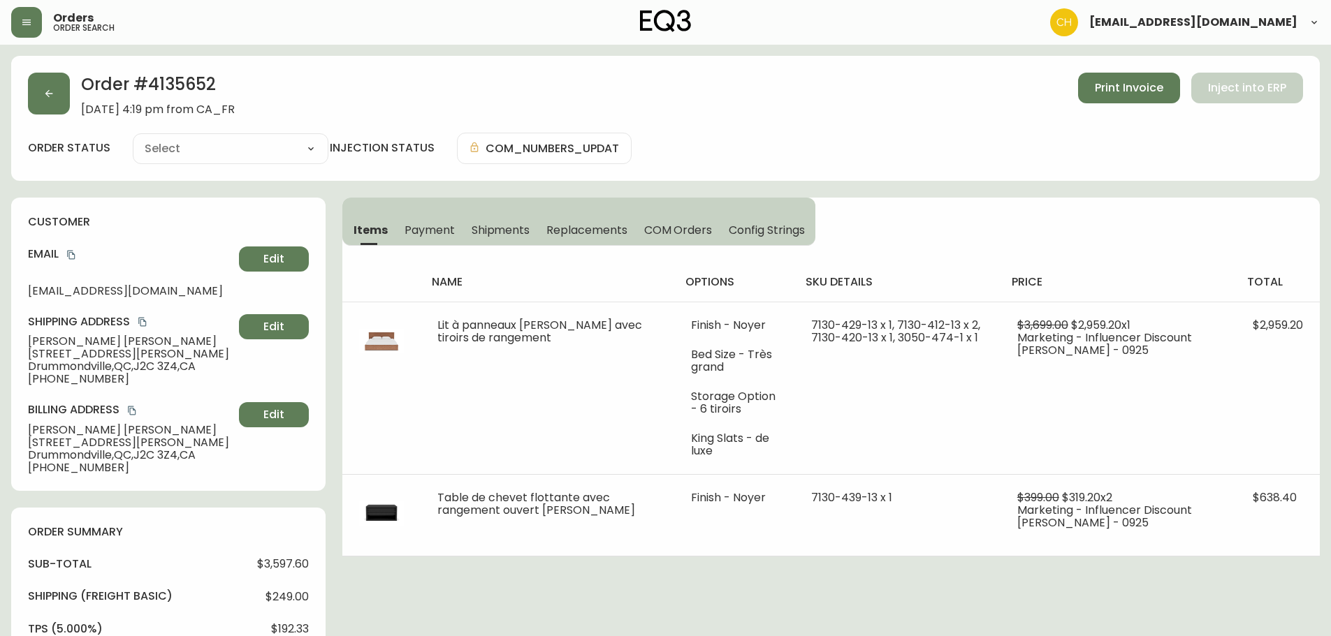
type input "Processing"
select select "PROCESSING"
click at [694, 228] on span "COM Orders" at bounding box center [678, 230] width 68 height 15
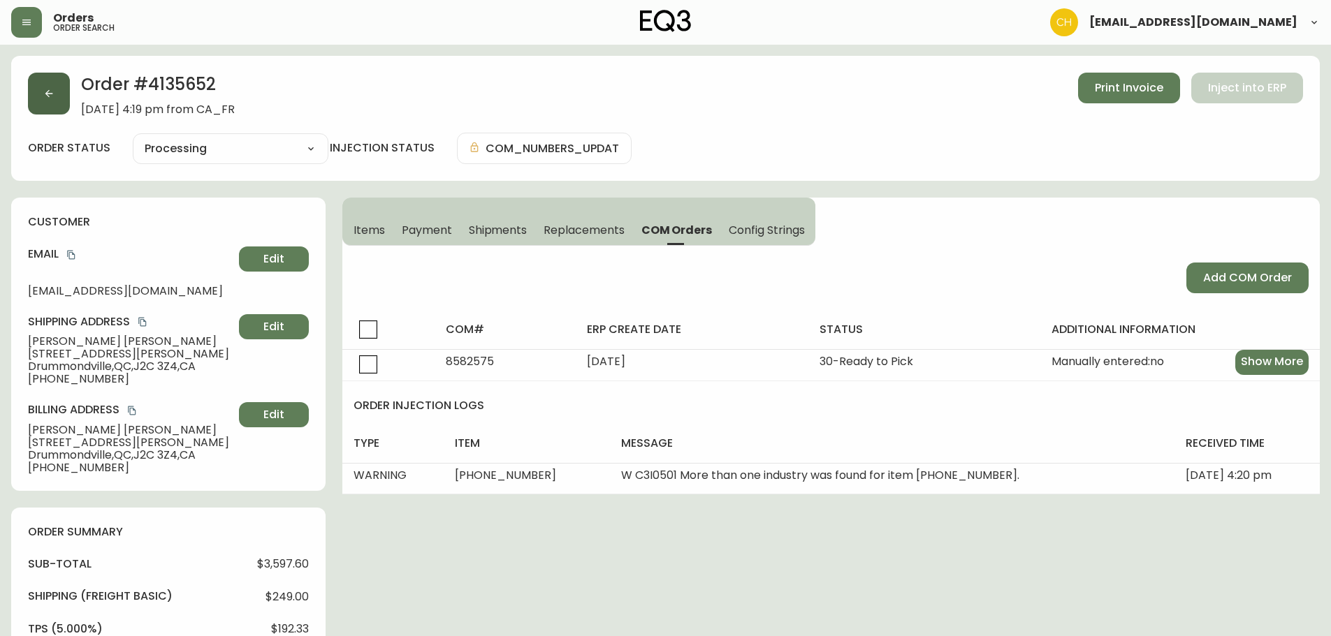
click at [56, 104] on button "button" at bounding box center [49, 94] width 42 height 42
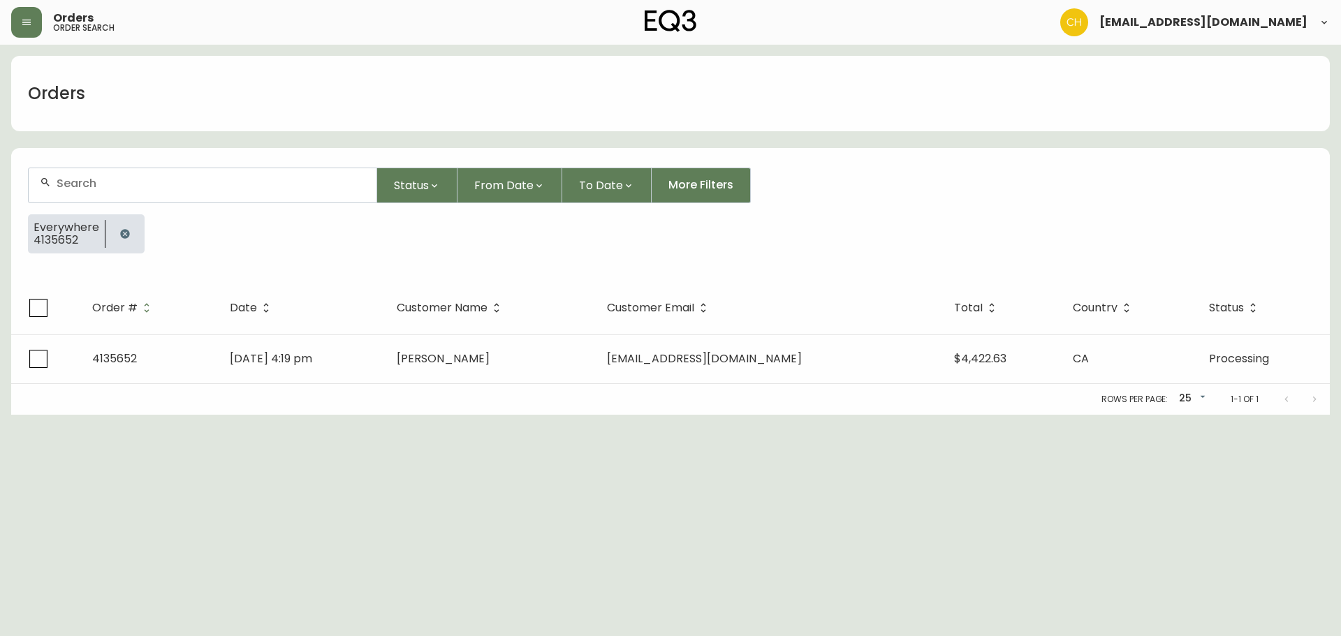
click at [110, 168] on div at bounding box center [203, 185] width 348 height 34
type input "4135654"
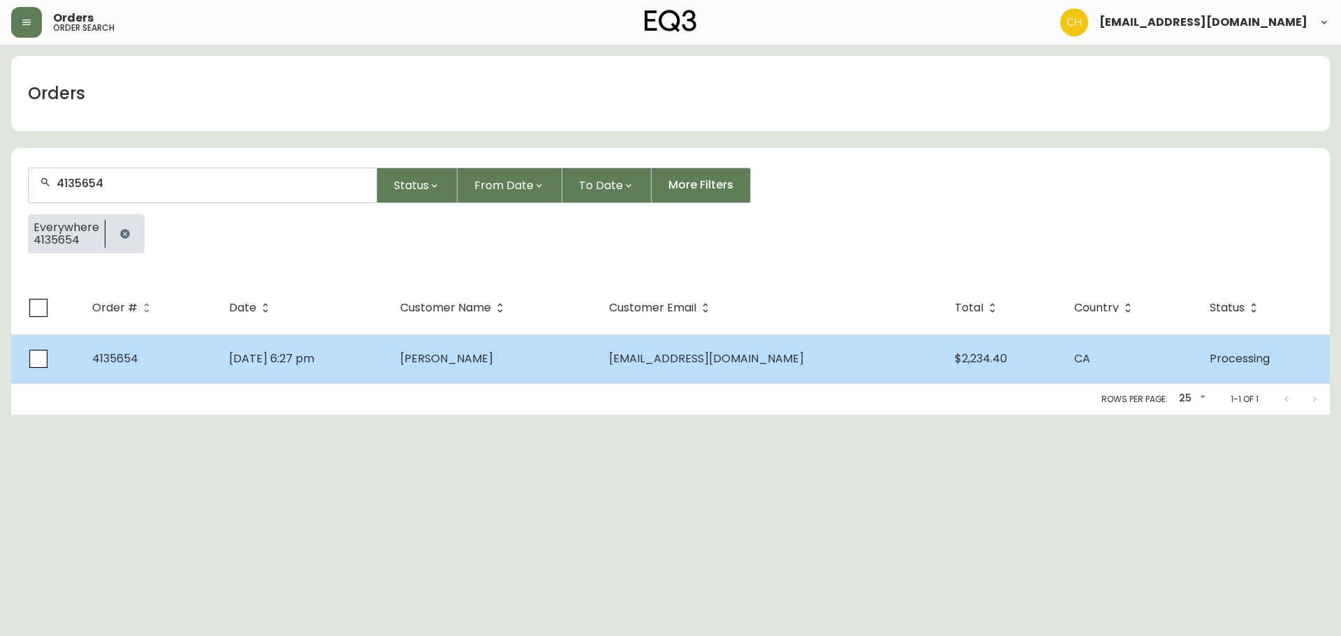
click at [527, 367] on td "[PERSON_NAME]" at bounding box center [493, 359] width 209 height 49
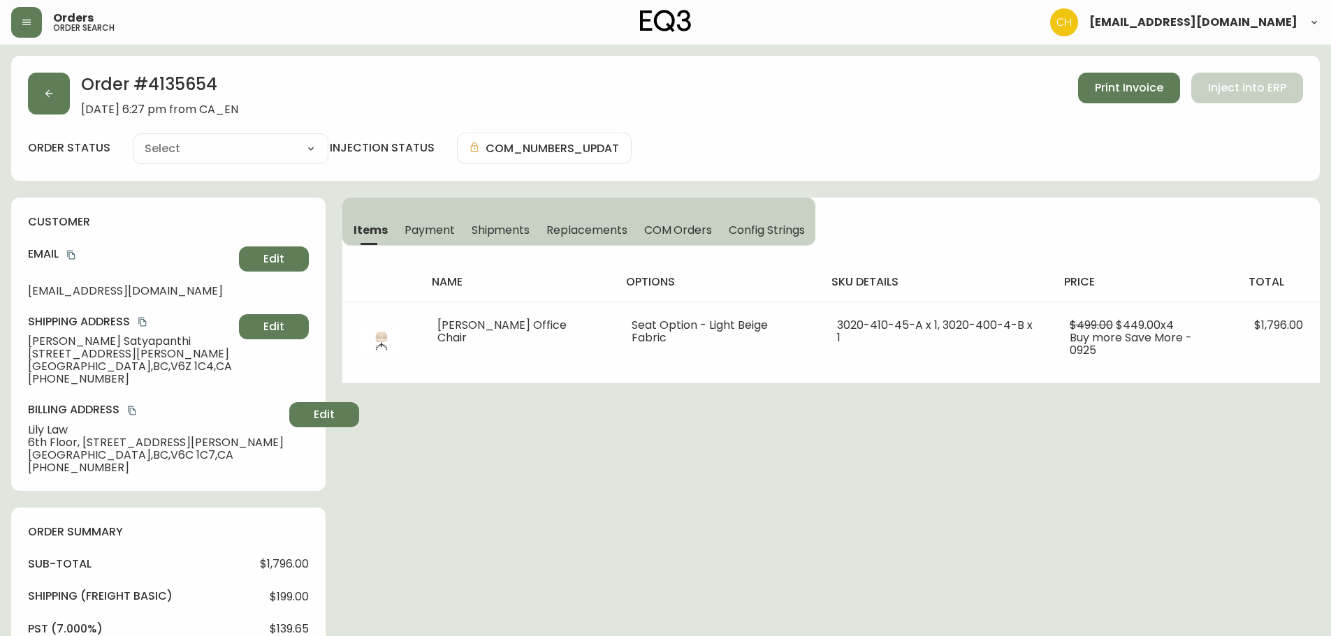
type input "Processing"
select select "PROCESSING"
click at [52, 102] on button "button" at bounding box center [49, 94] width 42 height 42
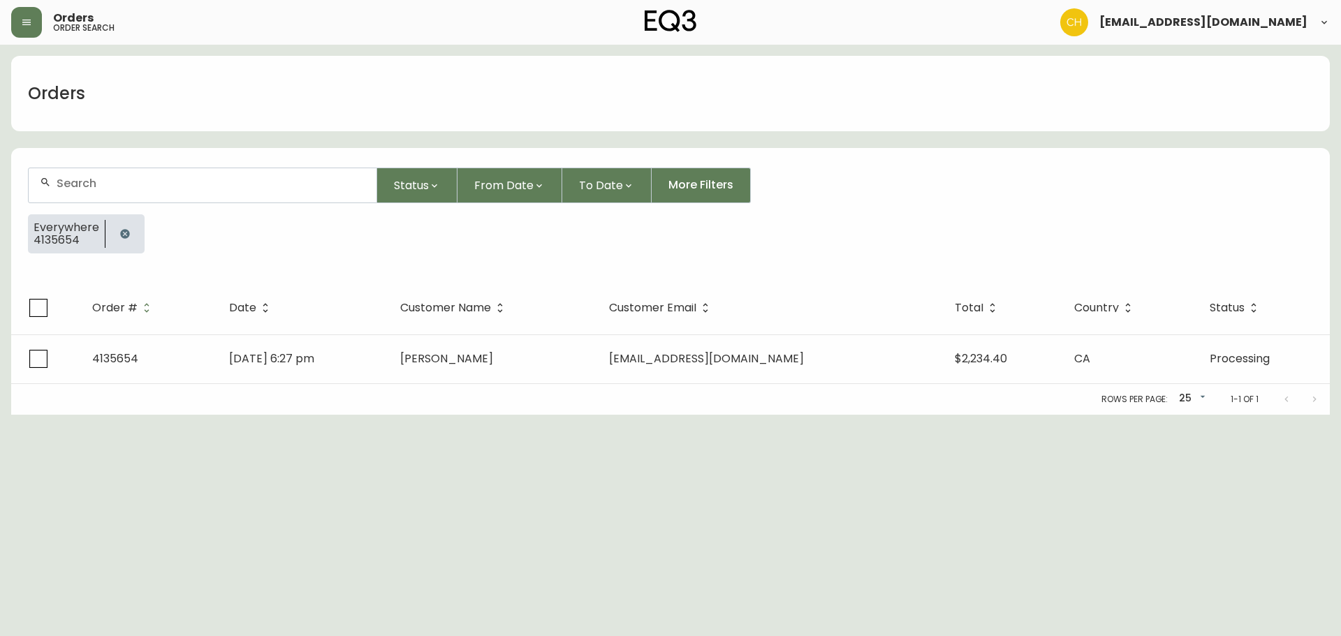
click at [80, 180] on input "text" at bounding box center [211, 183] width 309 height 13
type input "4135655"
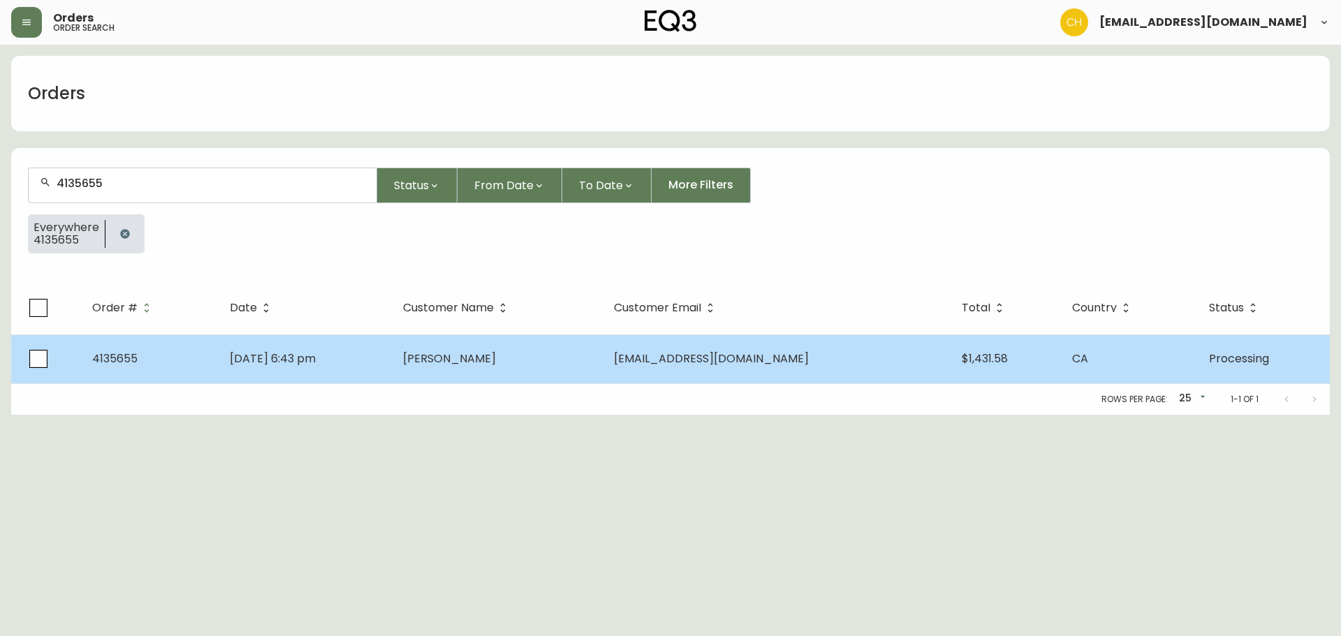
click at [496, 359] on span "[PERSON_NAME]" at bounding box center [449, 359] width 93 height 16
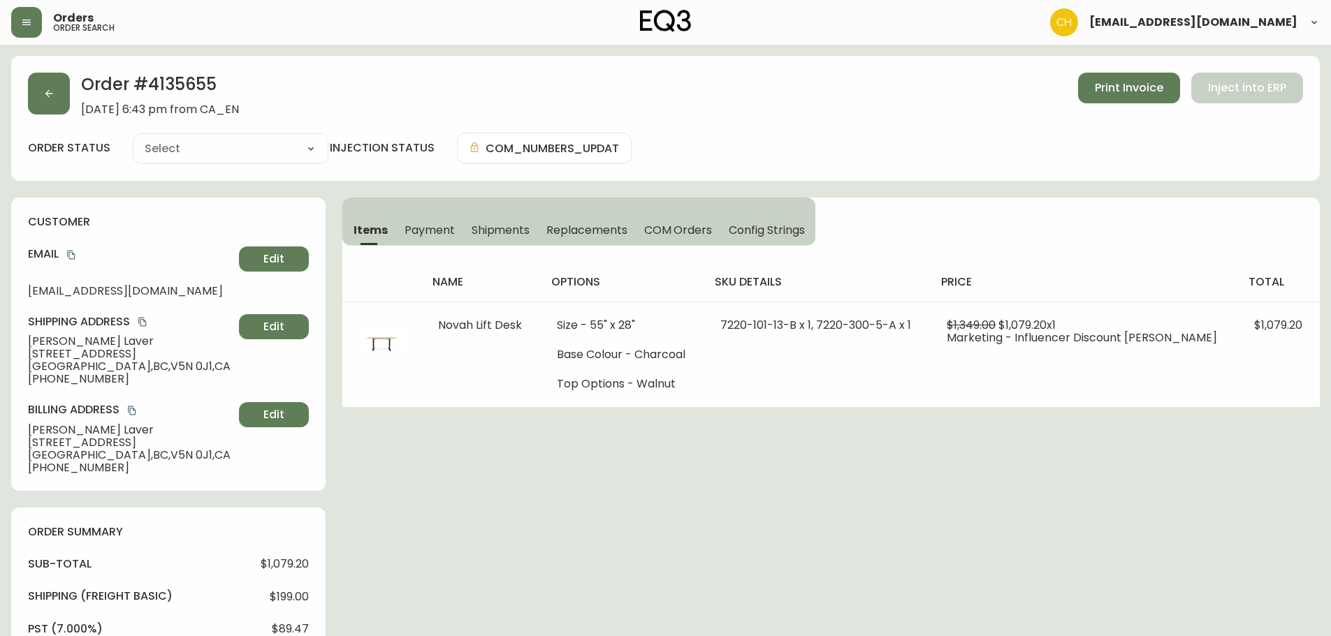
type input "Processing"
select select "PROCESSING"
click at [41, 95] on button "button" at bounding box center [49, 94] width 42 height 42
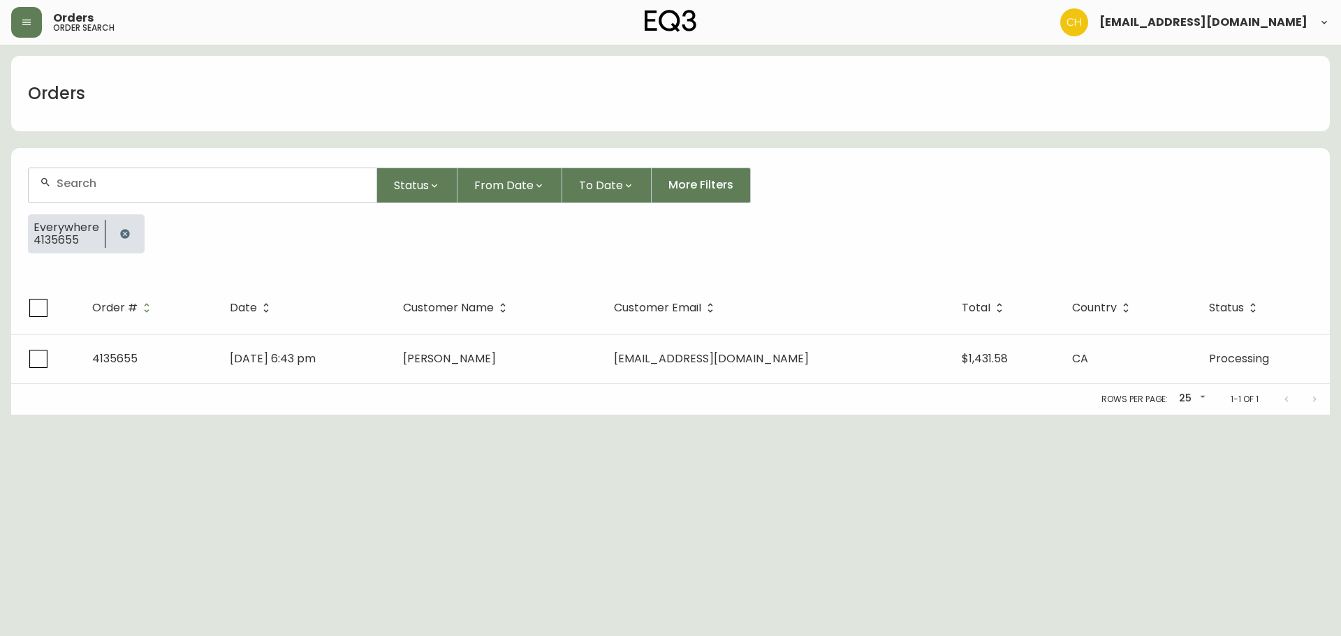
click at [78, 184] on input "text" at bounding box center [211, 183] width 309 height 13
type input "4135656"
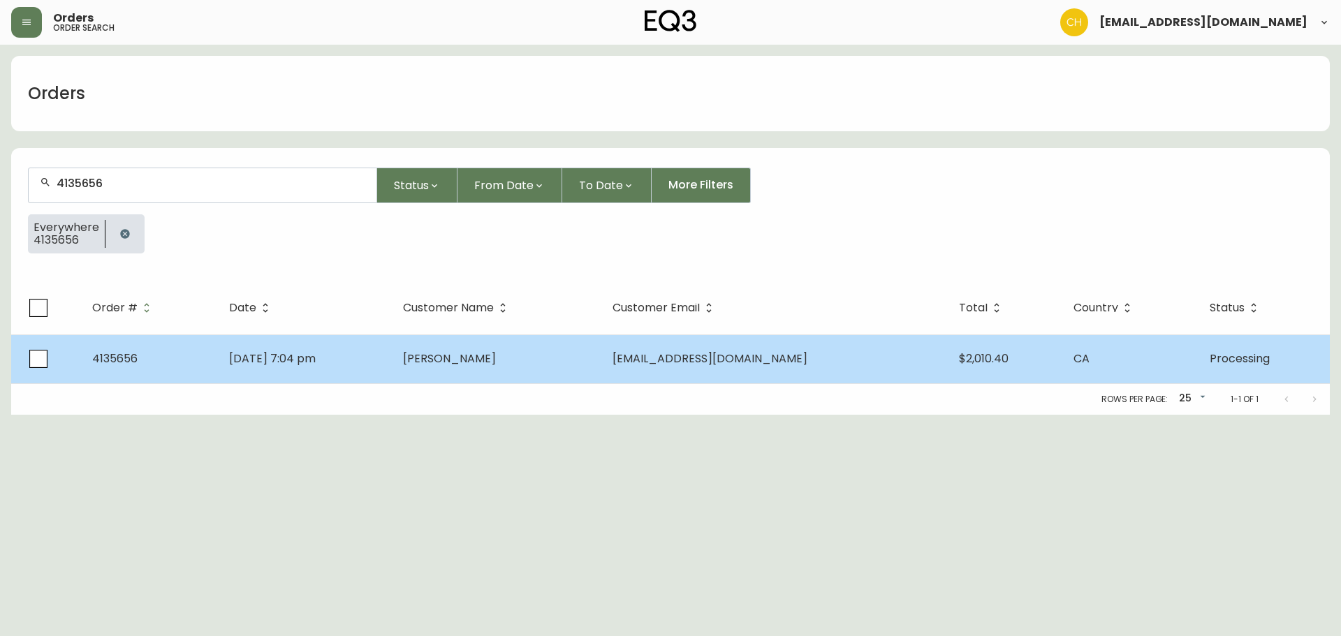
click at [496, 364] on span "[PERSON_NAME]" at bounding box center [449, 359] width 93 height 16
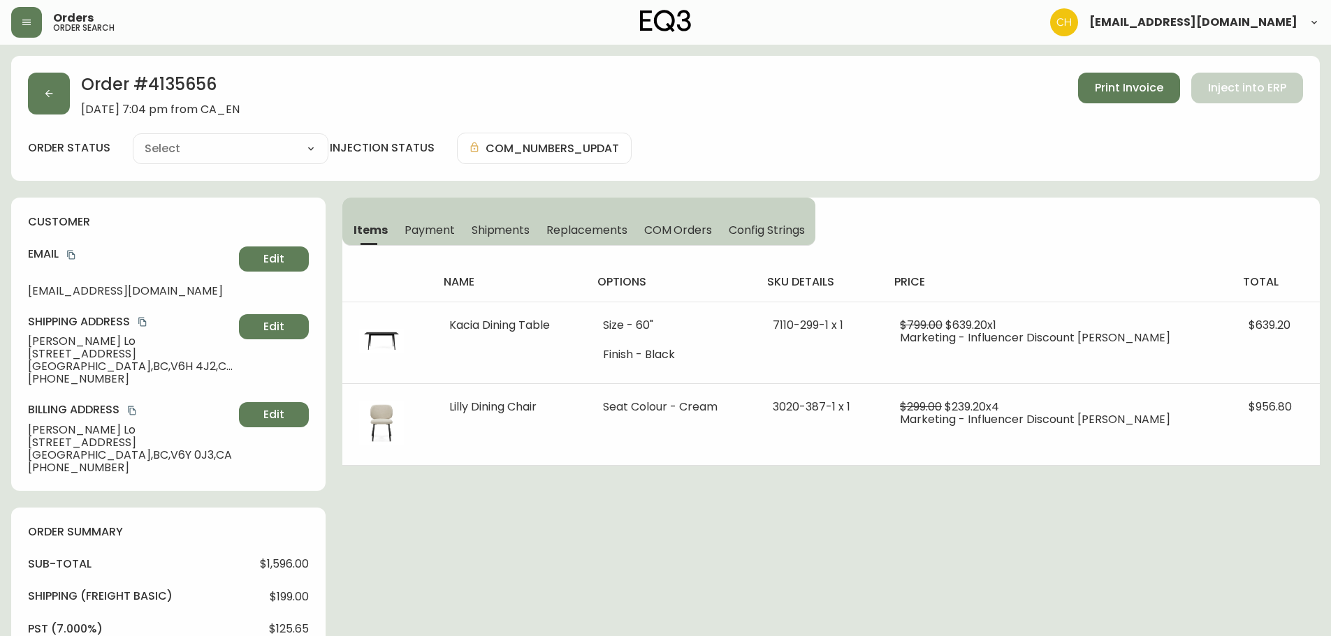
type input "Processing"
select select "PROCESSING"
click at [43, 99] on button "button" at bounding box center [49, 94] width 42 height 42
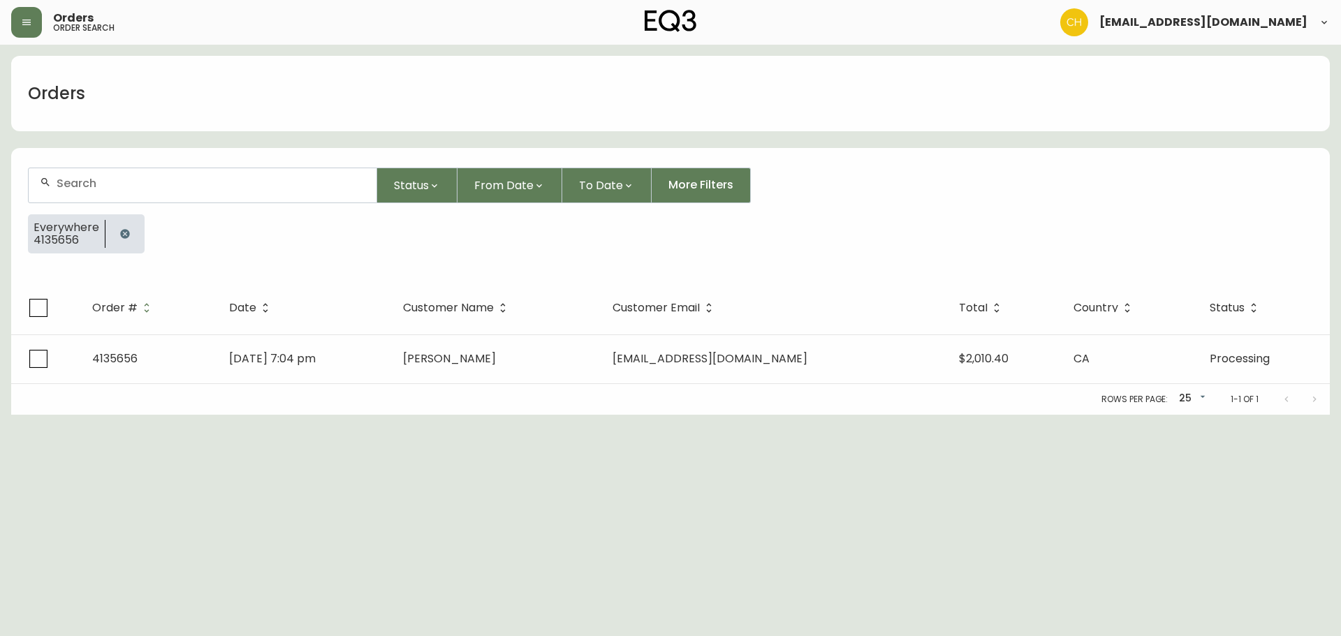
click at [73, 180] on input "text" at bounding box center [211, 183] width 309 height 13
type input "4135671"
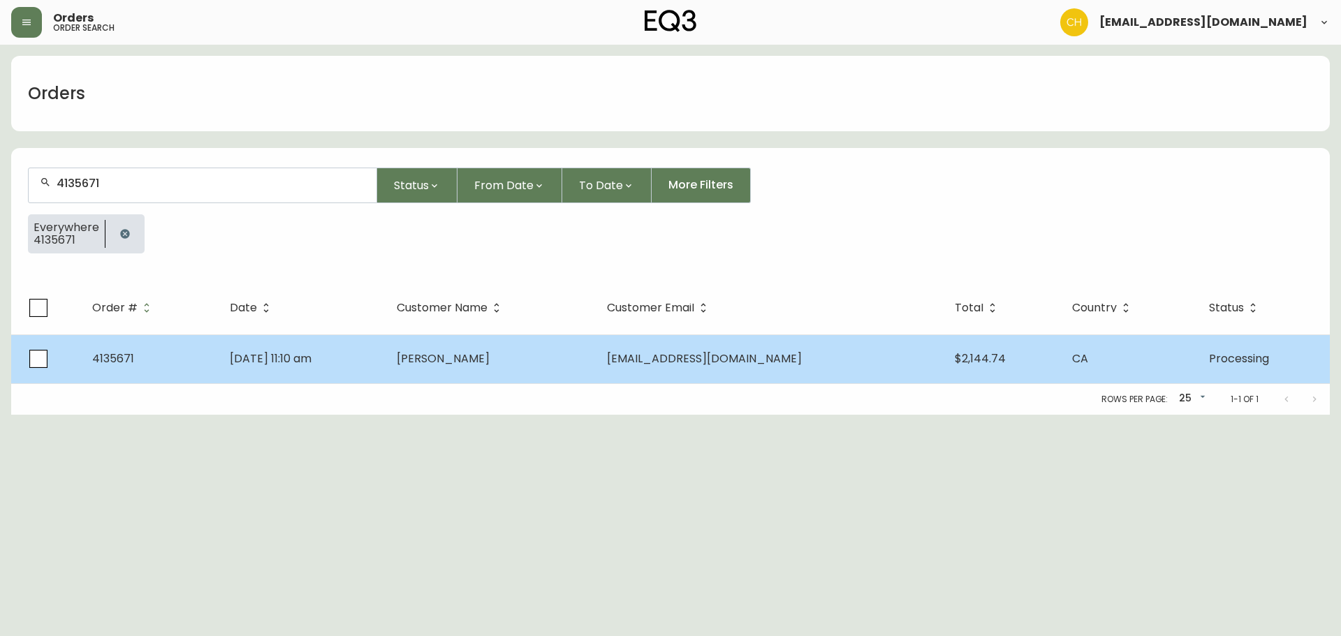
click at [386, 349] on td "[DATE] 11:10 am" at bounding box center [302, 359] width 167 height 49
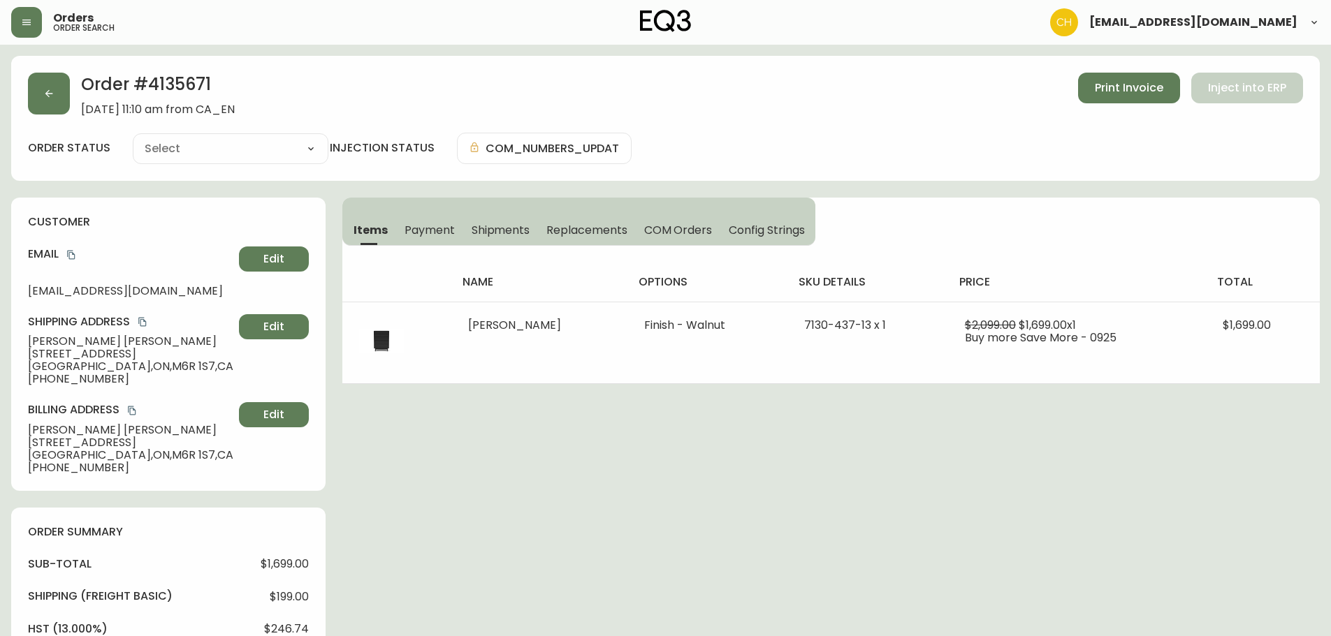
type input "Processing"
select select "PROCESSING"
click at [52, 95] on icon "button" at bounding box center [48, 93] width 11 height 11
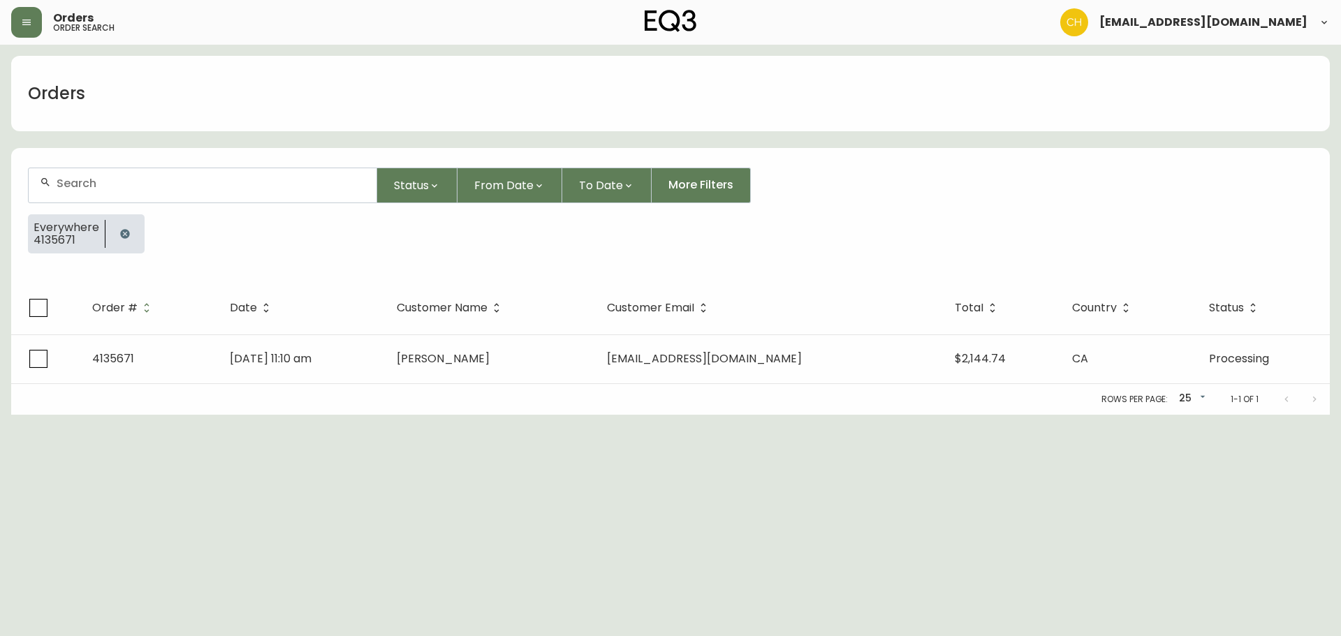
click at [93, 182] on input "text" at bounding box center [211, 183] width 309 height 13
type input "4135678"
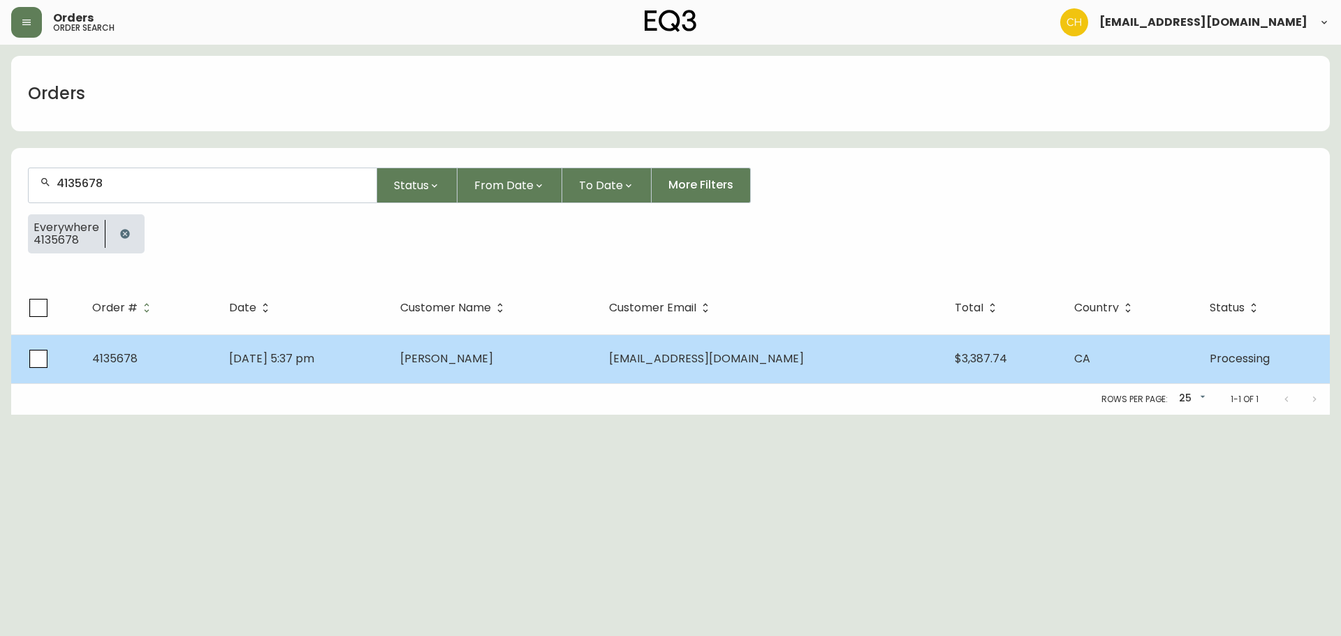
click at [507, 374] on td "[PERSON_NAME]" at bounding box center [493, 359] width 209 height 49
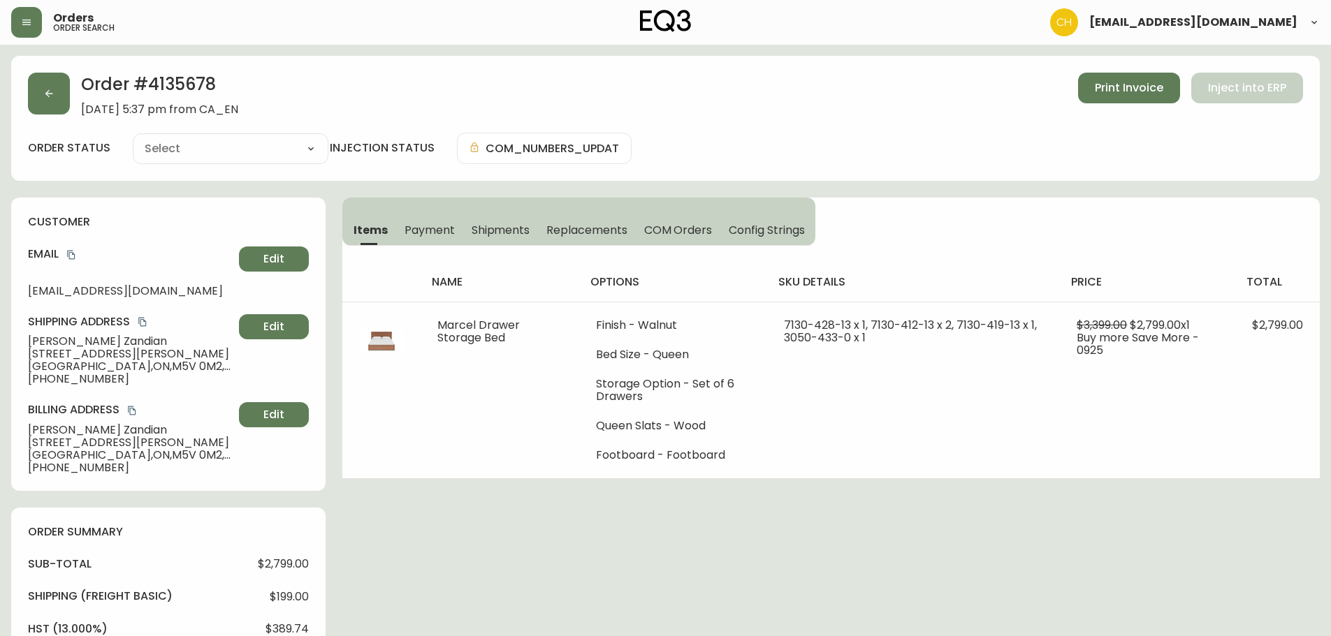
type input "Processing"
select select "PROCESSING"
click at [664, 233] on span "COM Orders" at bounding box center [678, 230] width 68 height 15
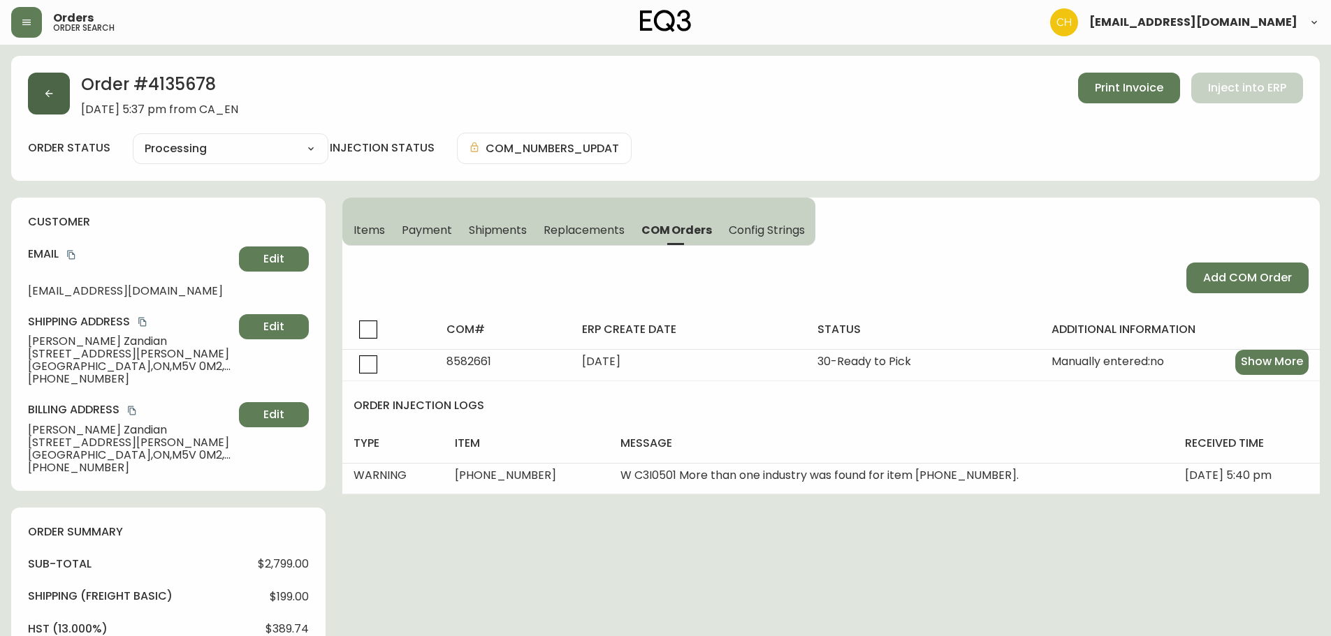
click at [54, 99] on button "button" at bounding box center [49, 94] width 42 height 42
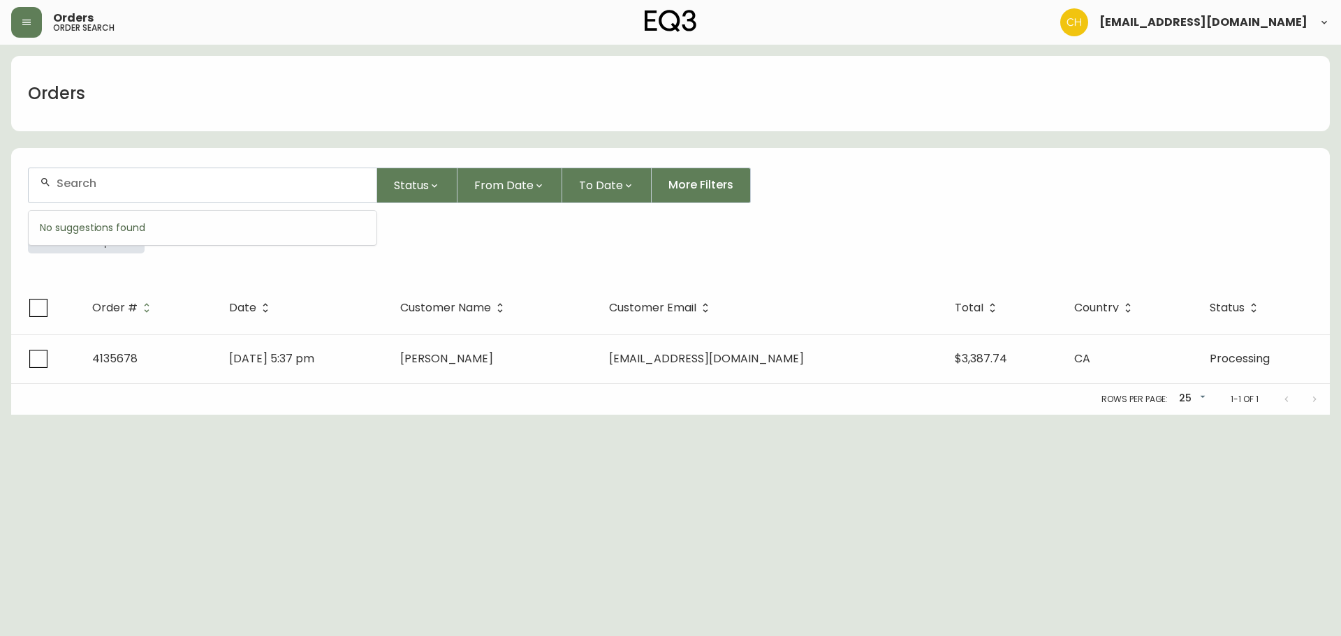
click at [88, 185] on input "text" at bounding box center [211, 183] width 309 height 13
type input "4135625"
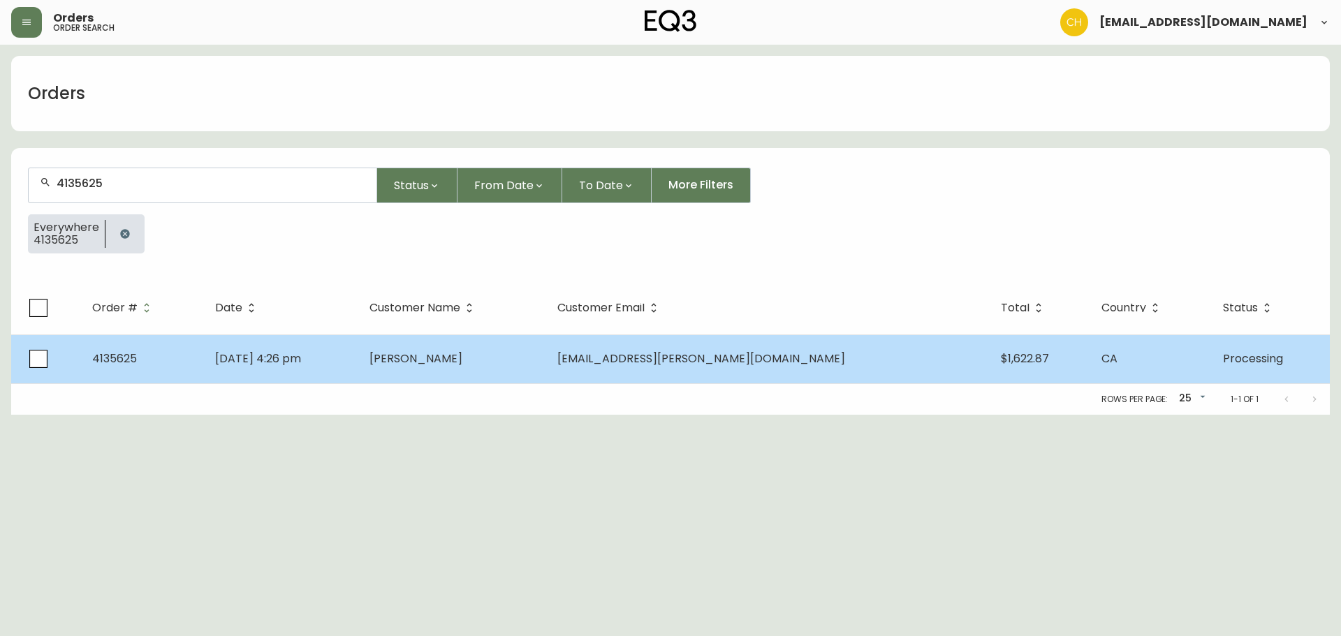
click at [463, 355] on span "[PERSON_NAME]" at bounding box center [416, 359] width 93 height 16
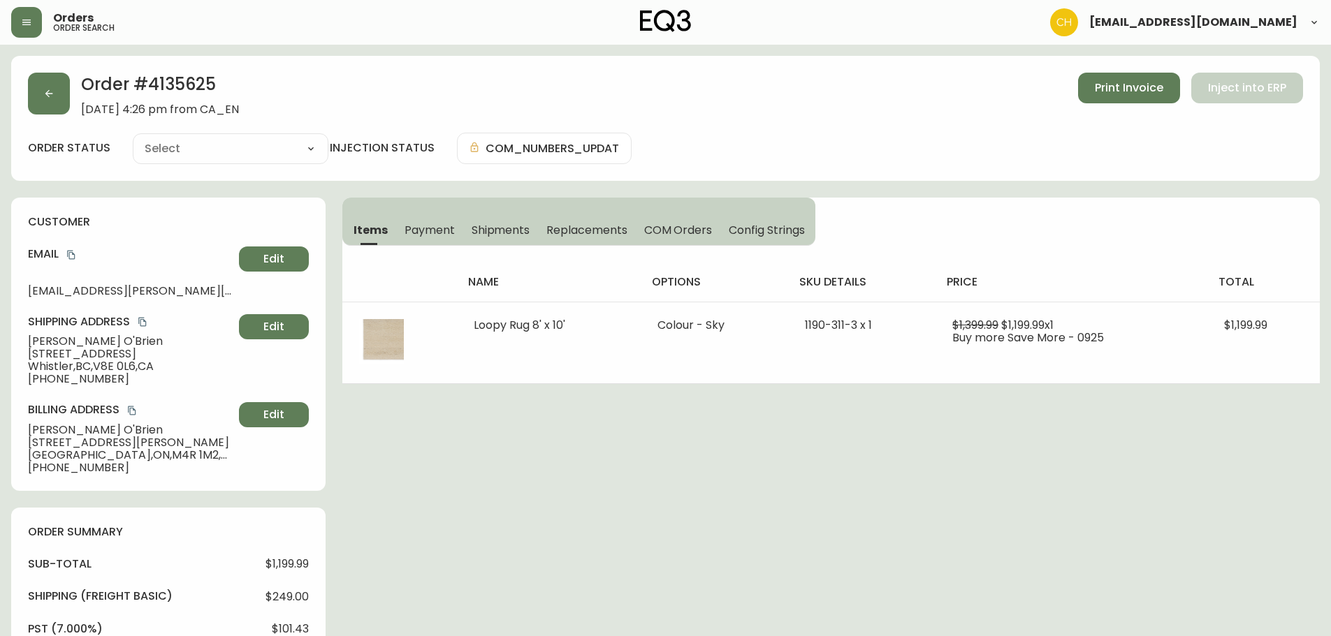
type input "Processing"
select select "PROCESSING"
click at [62, 100] on button "button" at bounding box center [49, 94] width 42 height 42
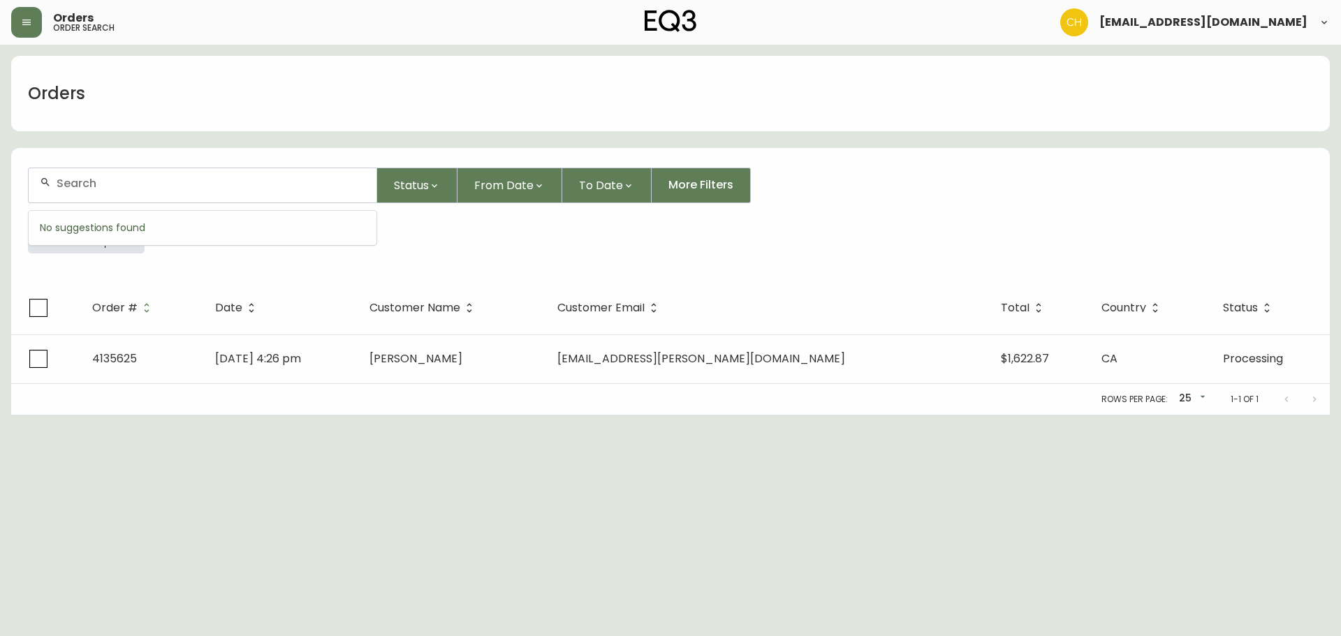
click at [89, 179] on input "text" at bounding box center [211, 183] width 309 height 13
type input "4133959"
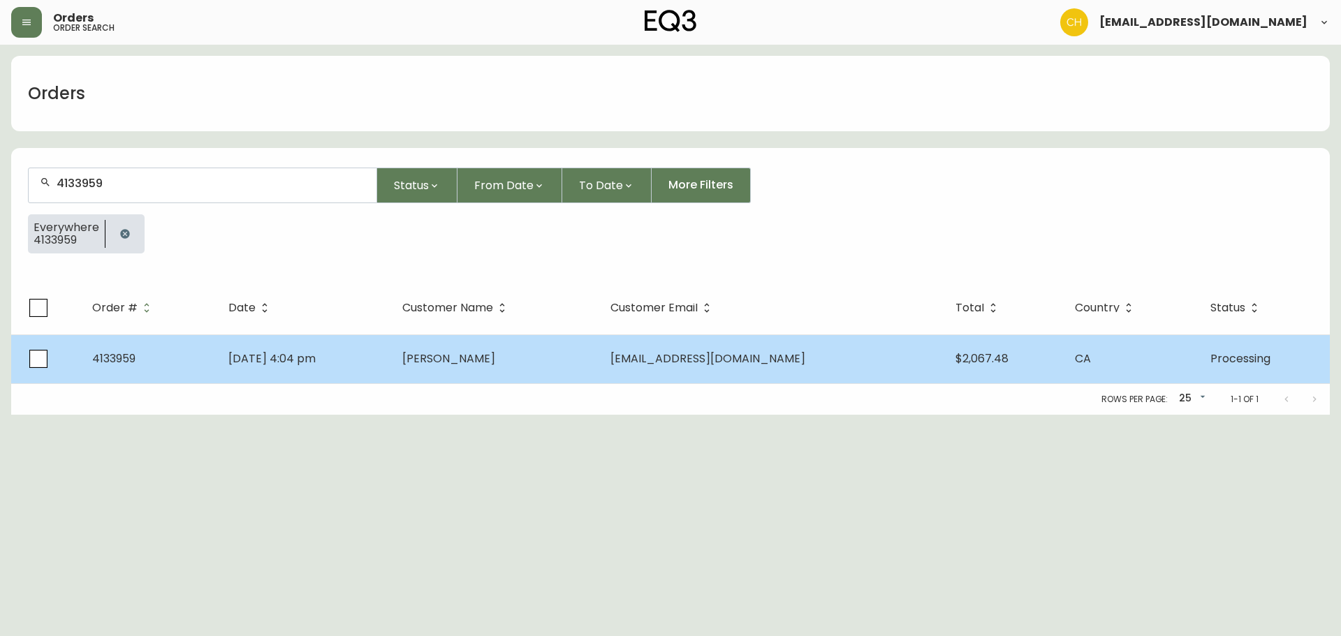
click at [470, 365] on span "[PERSON_NAME]" at bounding box center [448, 359] width 93 height 16
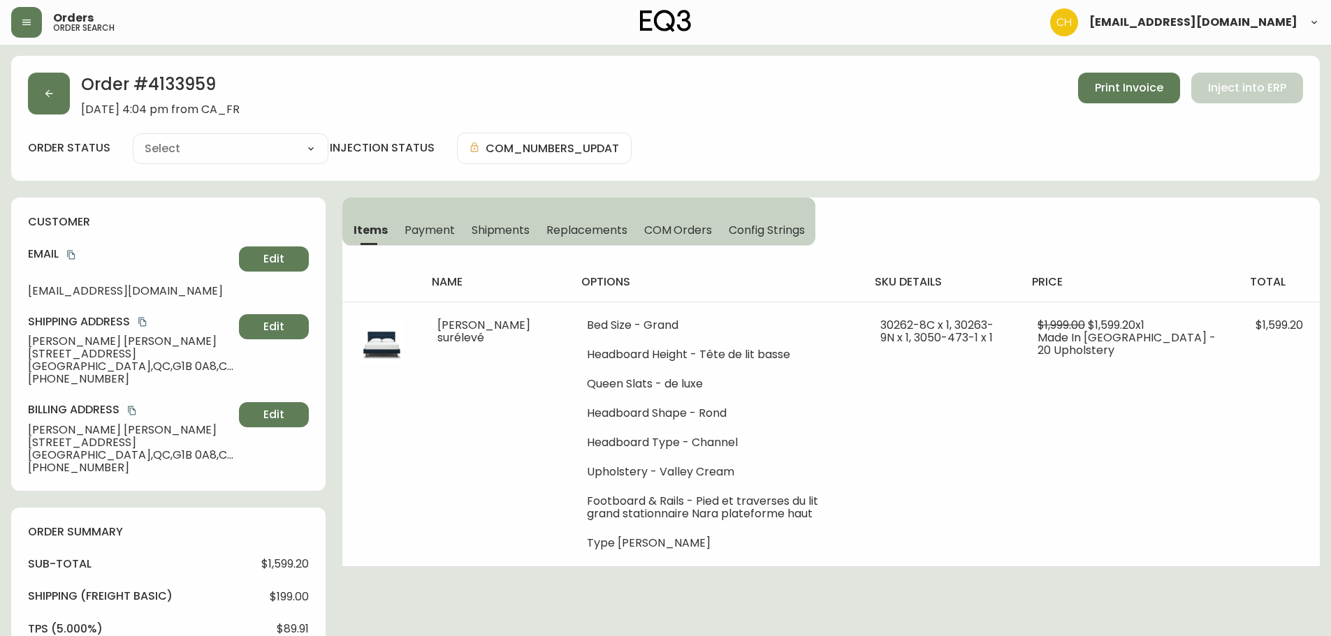
type input "Processing"
select select "PROCESSING"
click at [666, 236] on span "COM Orders" at bounding box center [678, 230] width 68 height 15
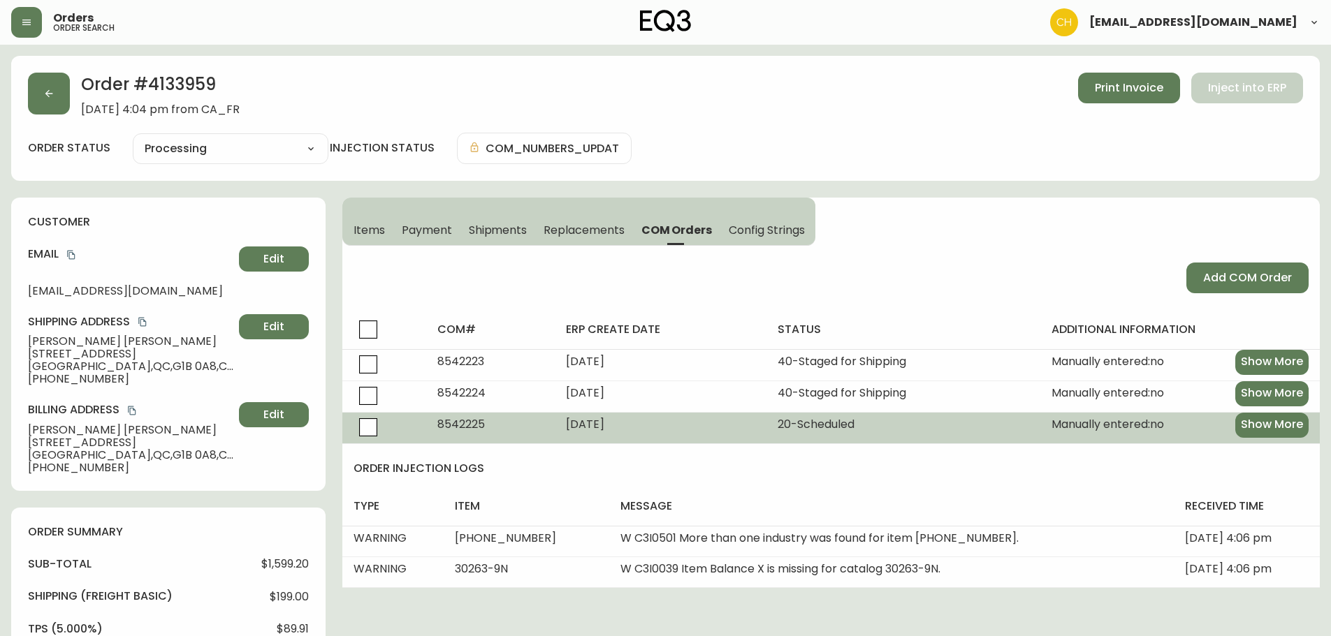
click at [463, 424] on span "8542225" at bounding box center [461, 424] width 48 height 16
copy span "8542225"
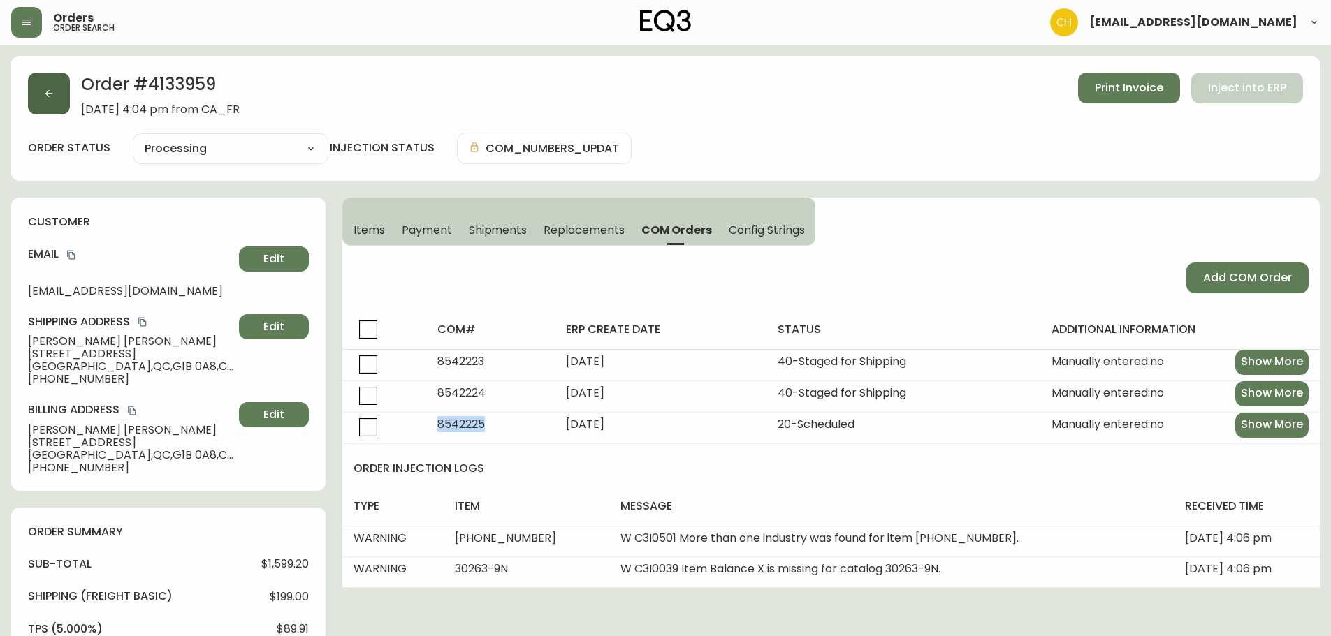
click at [29, 90] on button "button" at bounding box center [49, 94] width 42 height 42
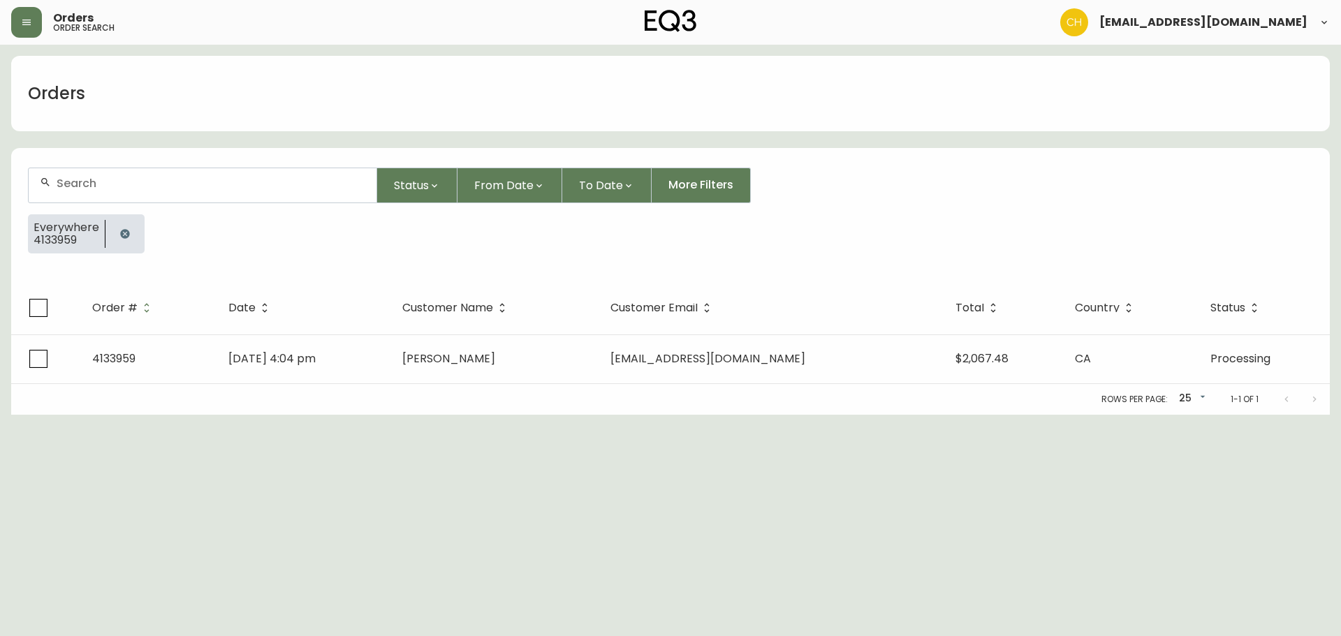
click at [64, 194] on div at bounding box center [203, 185] width 348 height 34
type input "4133995"
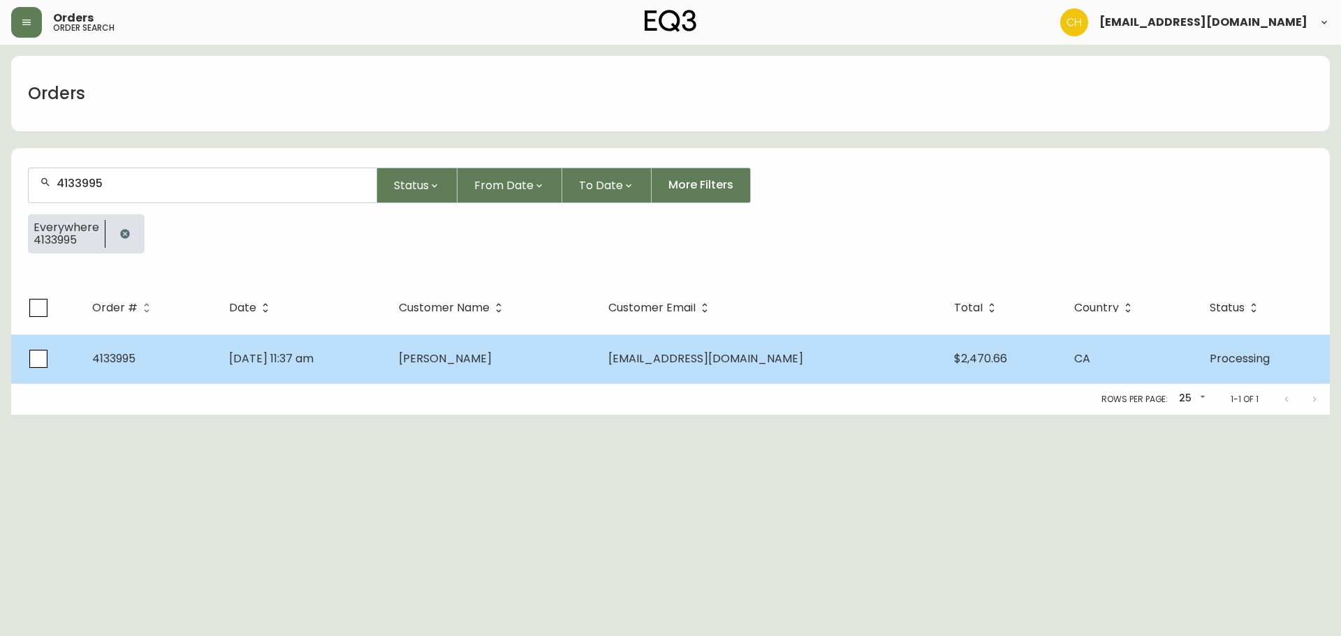
click at [388, 353] on td "[DATE] 11:37 am" at bounding box center [303, 359] width 170 height 49
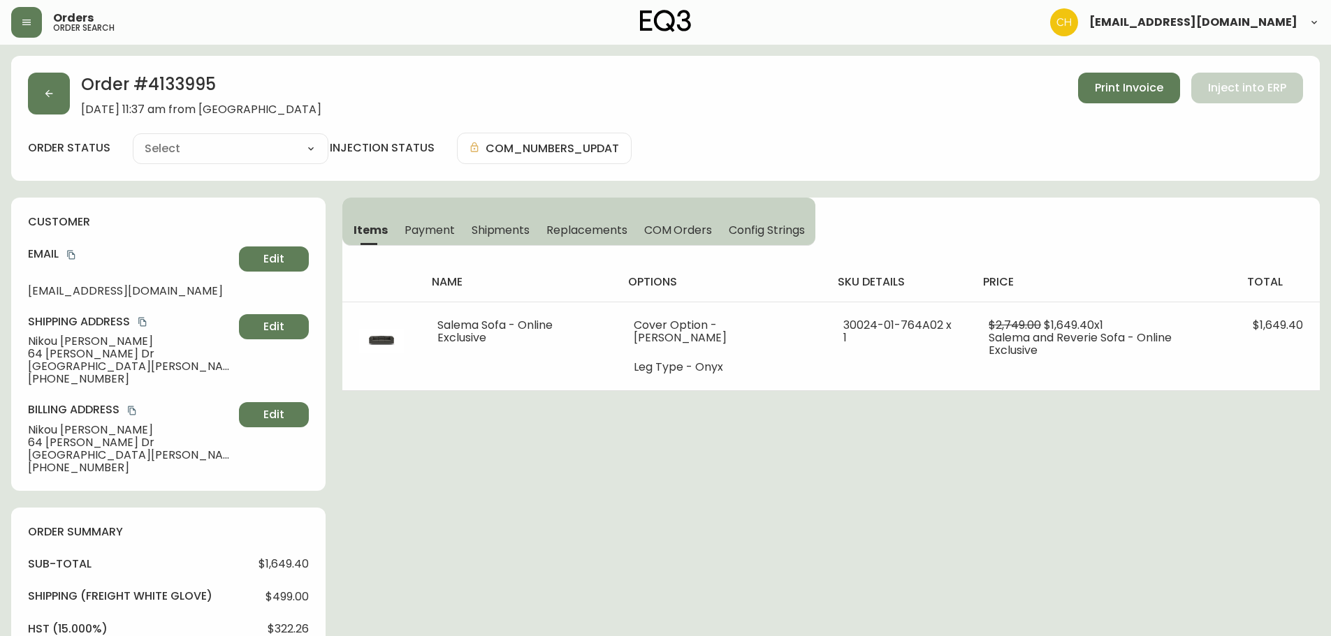
type input "Processing"
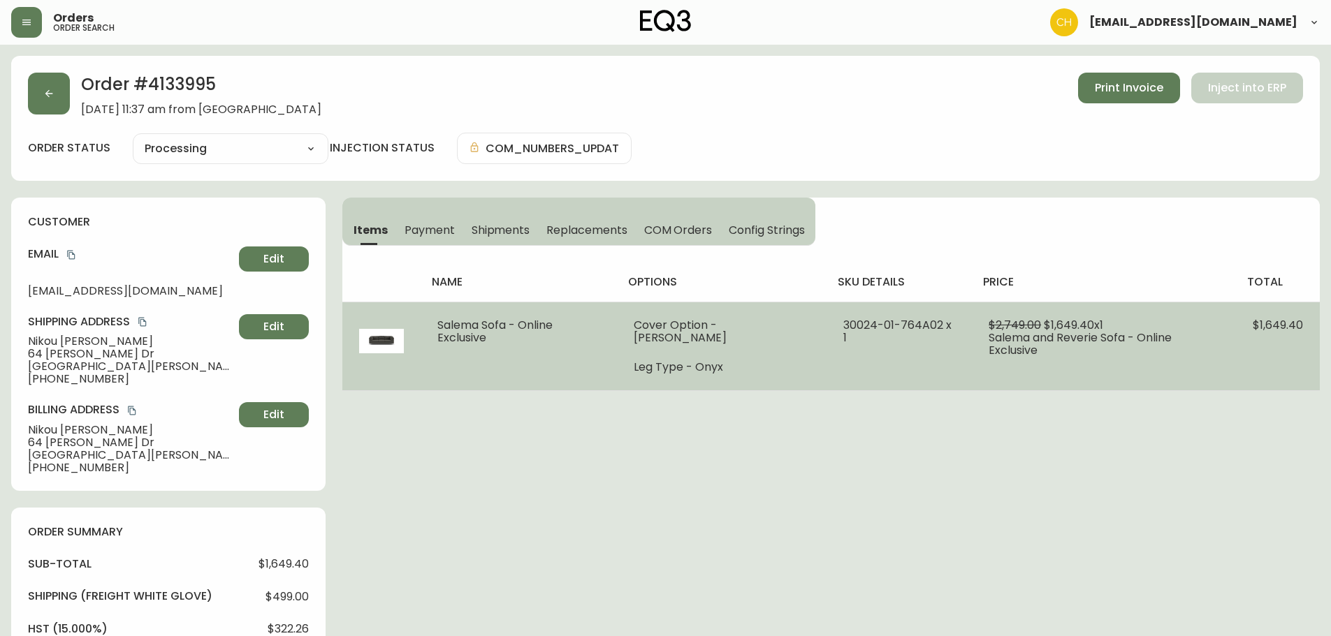
select select "PROCESSING"
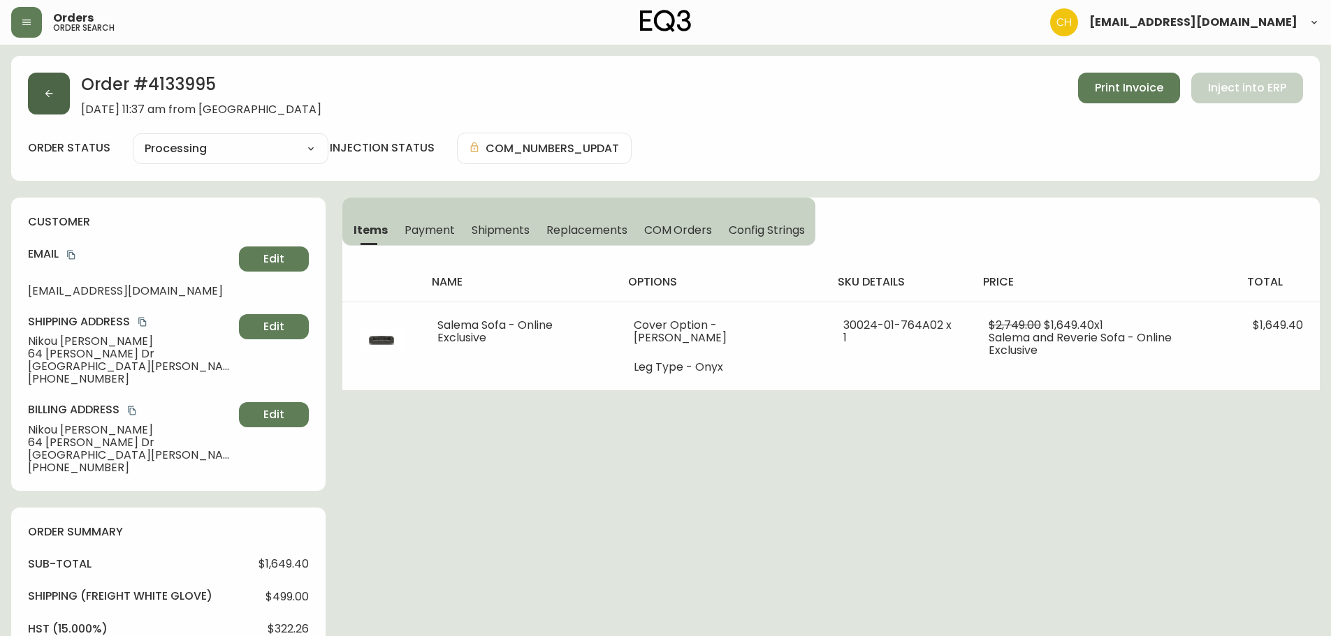
click at [45, 92] on icon "button" at bounding box center [48, 93] width 11 height 11
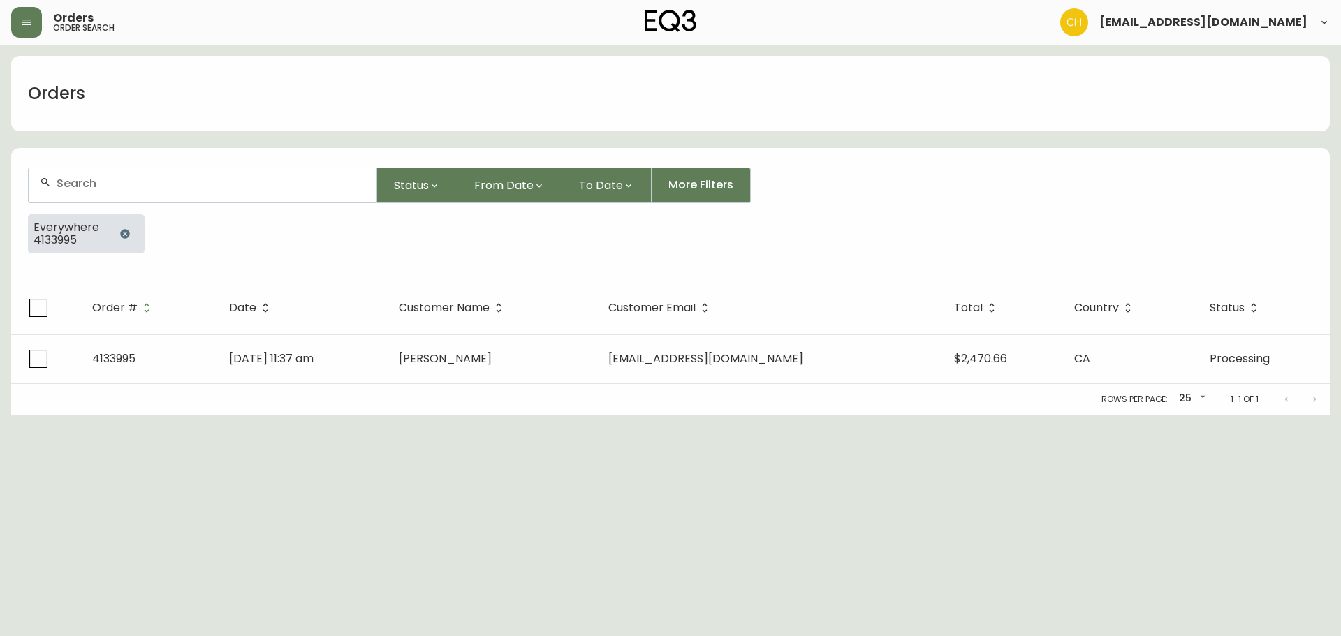
click at [82, 179] on input "text" at bounding box center [211, 183] width 309 height 13
type input "4134108"
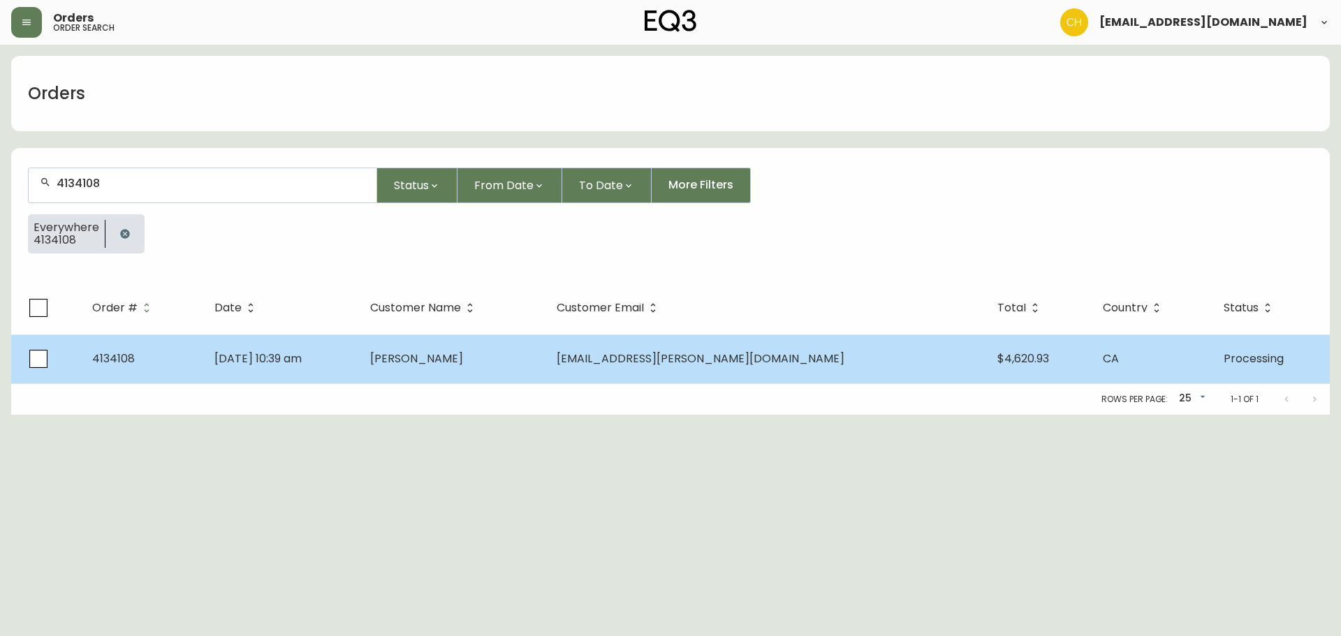
click at [463, 356] on span "[PERSON_NAME]" at bounding box center [416, 359] width 93 height 16
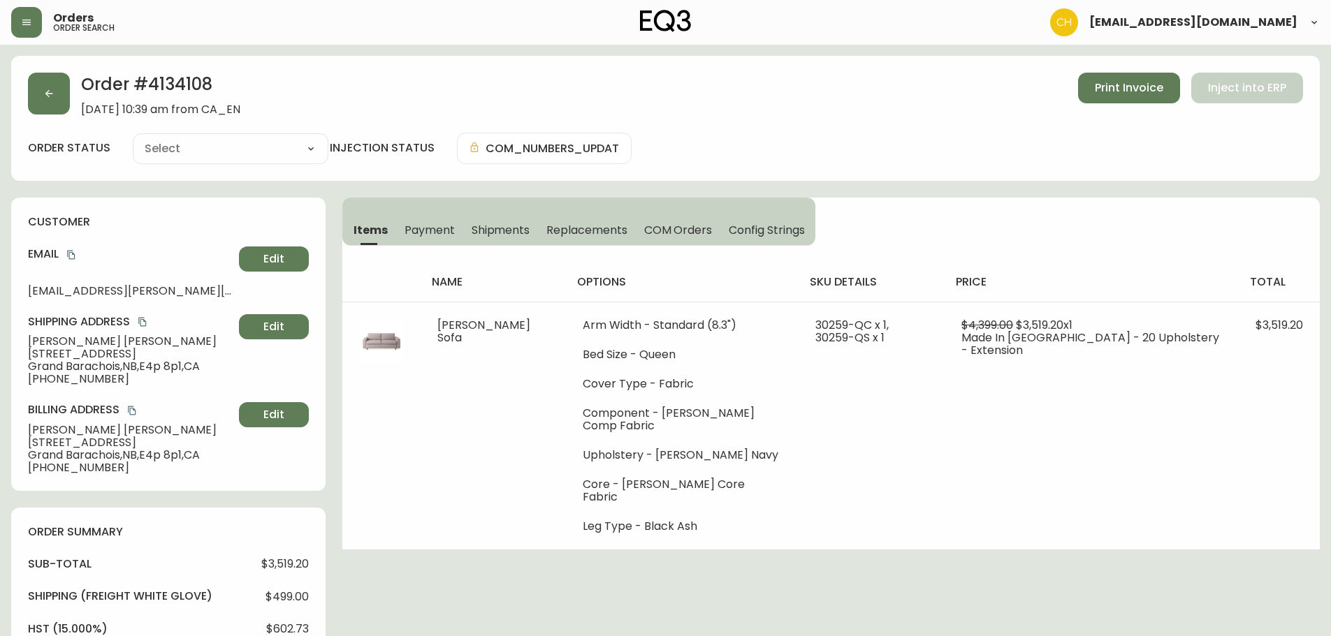
type input "Processing"
select select "PROCESSING"
click at [672, 228] on span "COM Orders" at bounding box center [678, 230] width 68 height 15
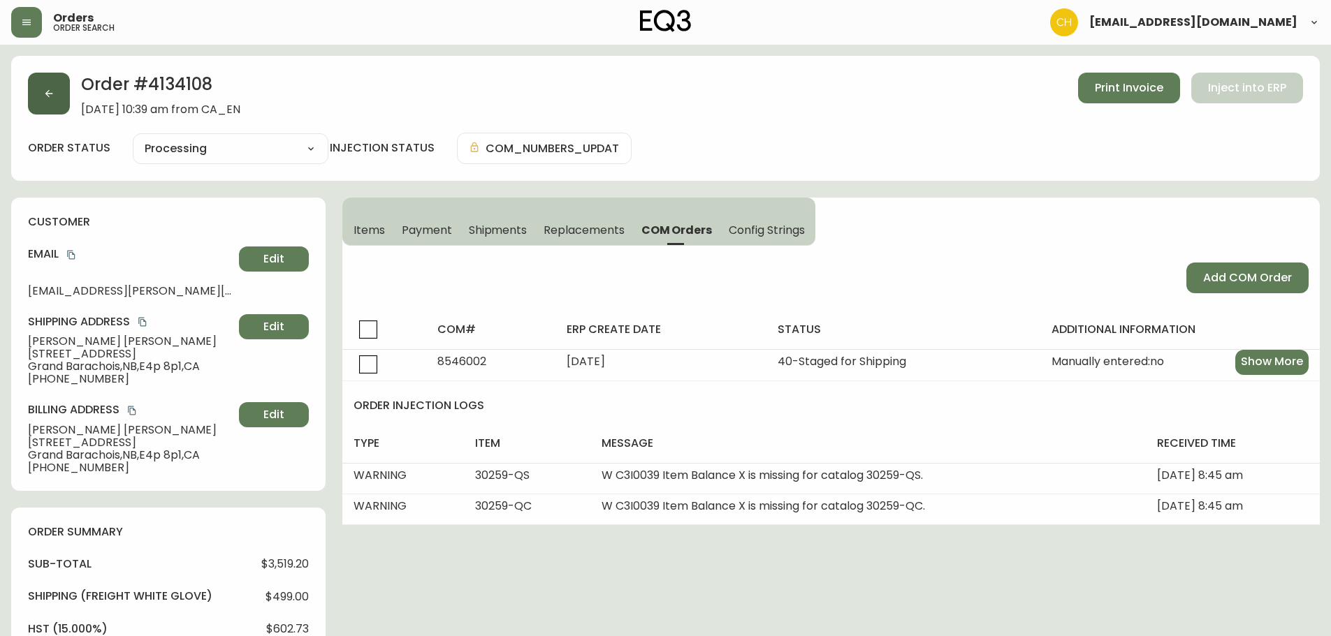
click at [43, 96] on button "button" at bounding box center [49, 94] width 42 height 42
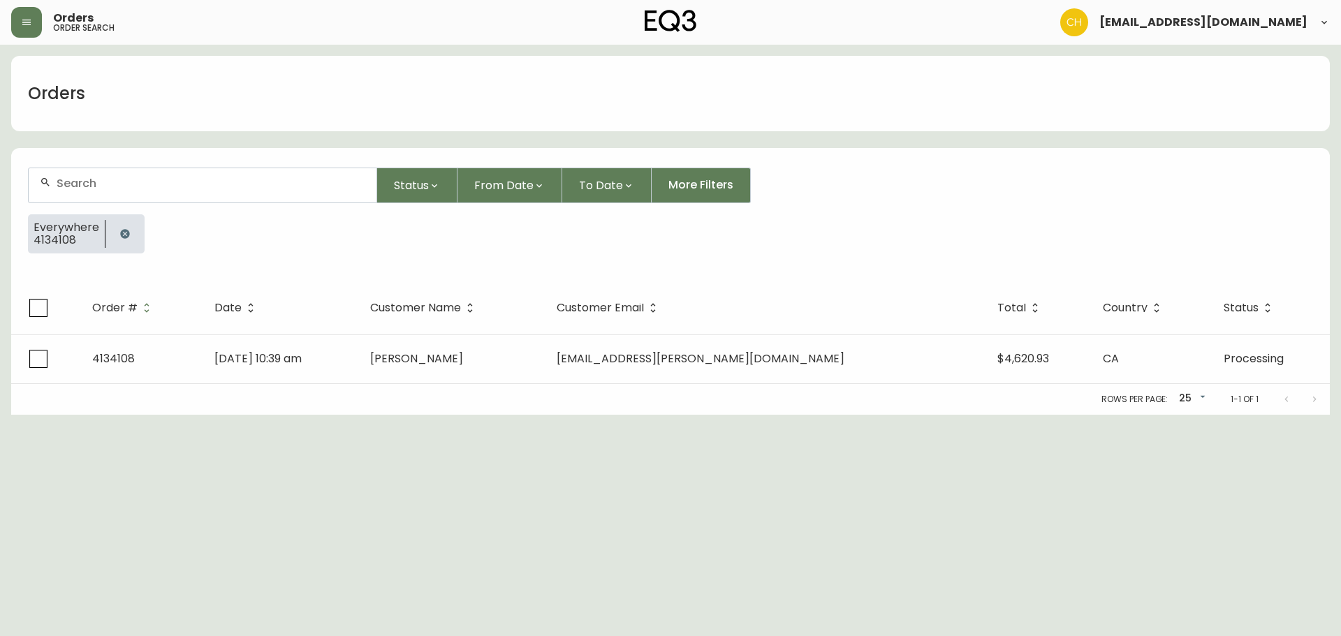
click at [80, 182] on input "text" at bounding box center [211, 183] width 309 height 13
type input "4133960"
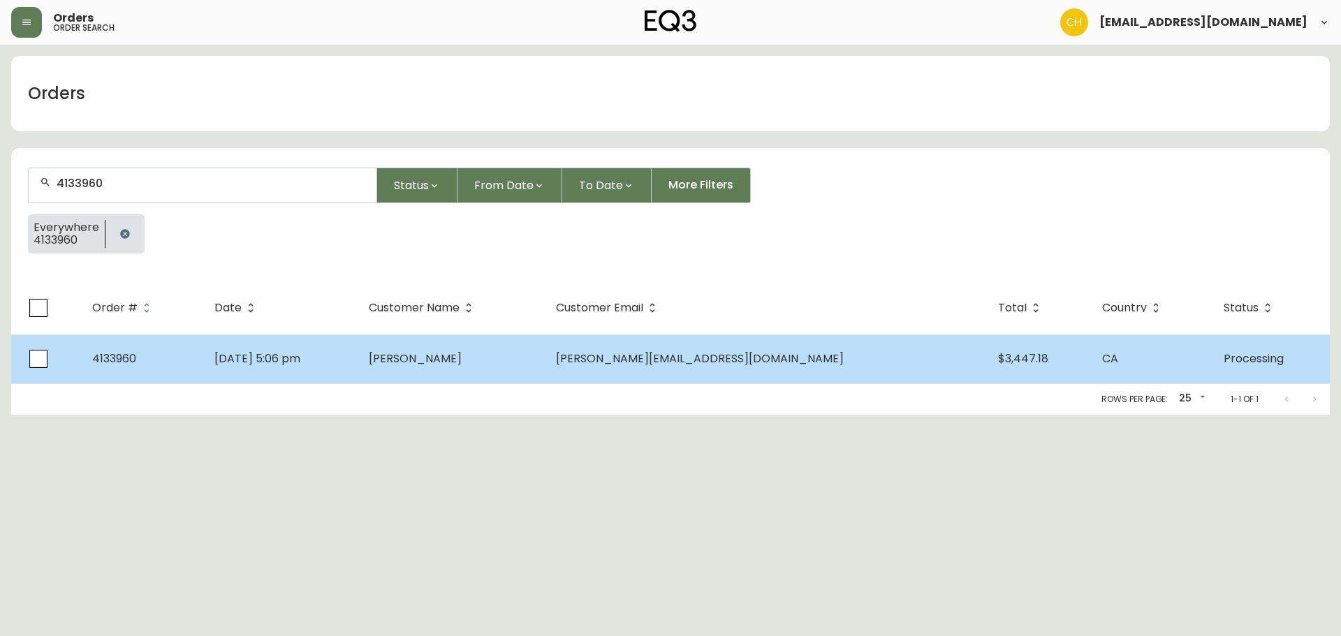
click at [463, 350] on td "[PERSON_NAME]" at bounding box center [451, 359] width 187 height 49
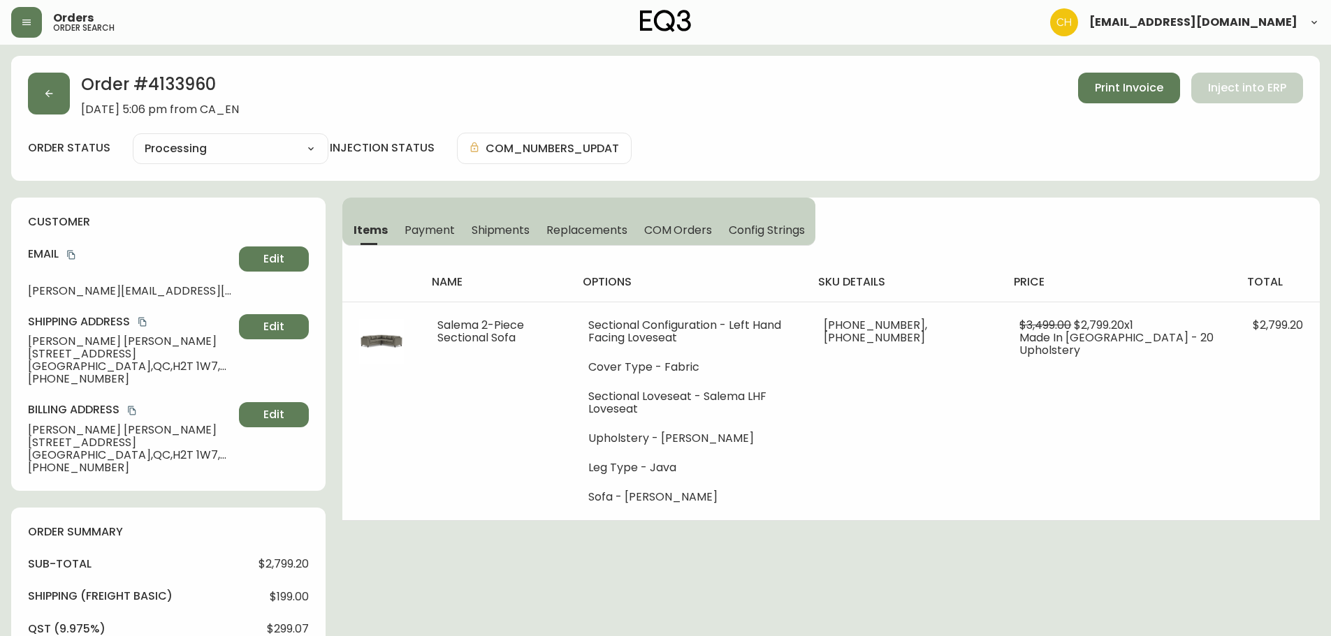
type input "Processing"
select select "PROCESSING"
click at [676, 229] on span "COM Orders" at bounding box center [678, 230] width 68 height 15
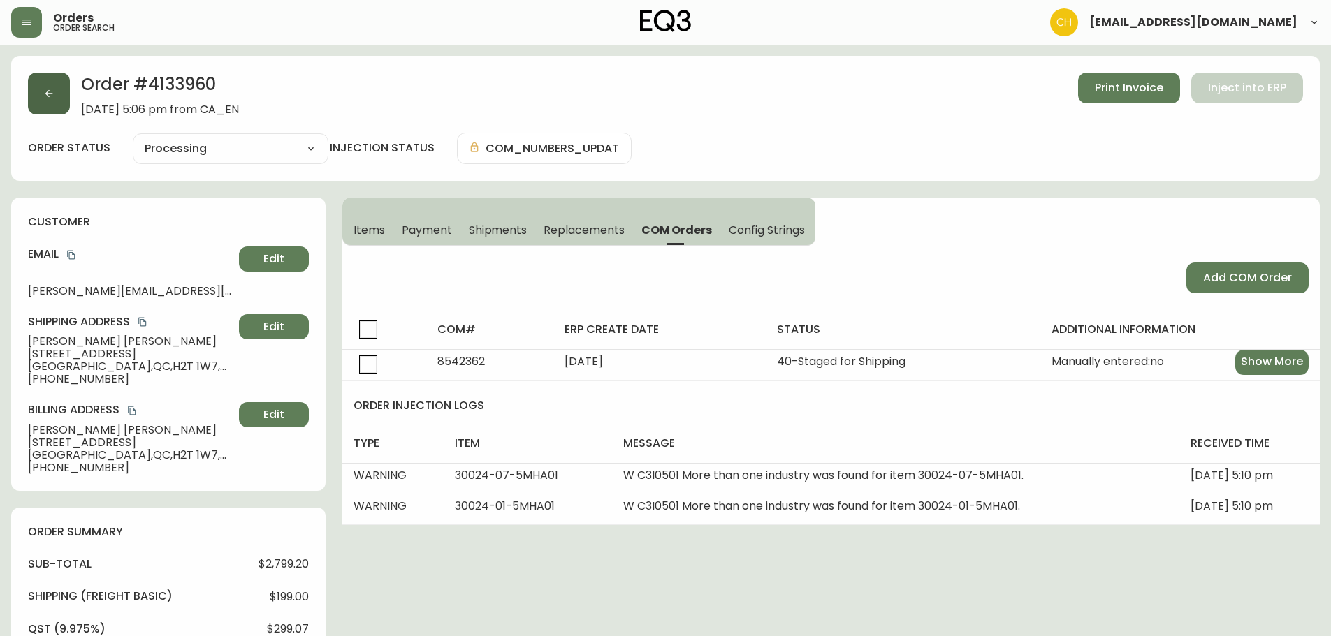
click at [65, 96] on button "button" at bounding box center [49, 94] width 42 height 42
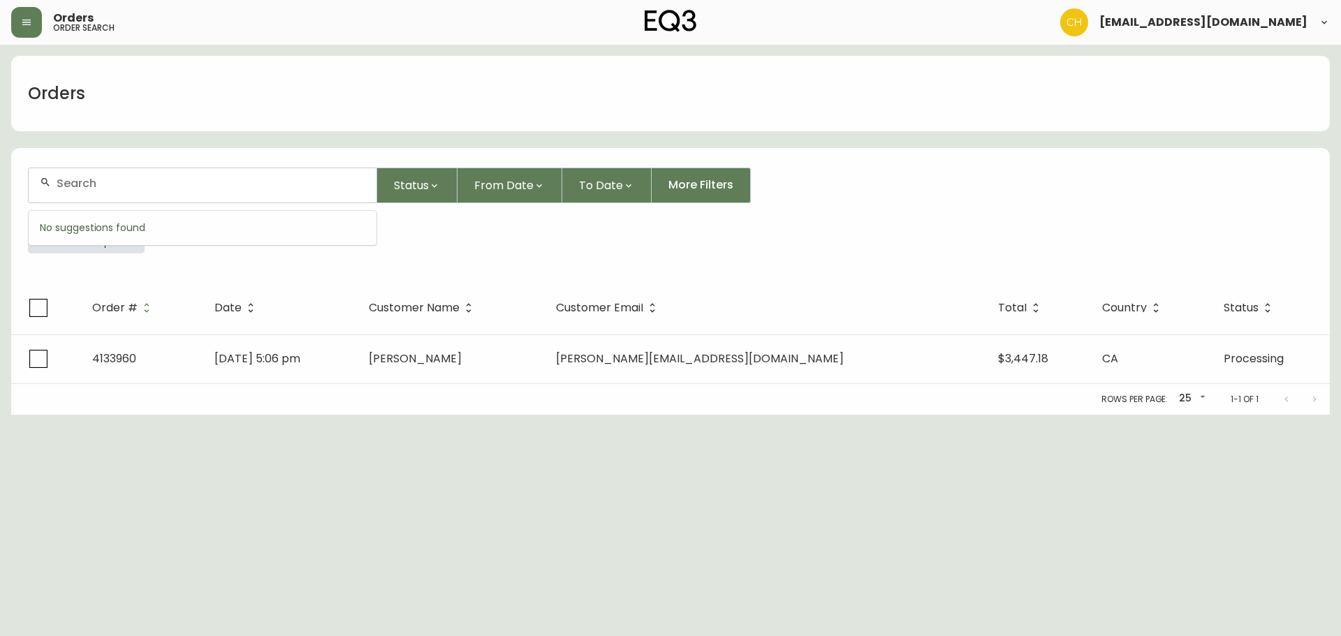
click at [80, 184] on input "text" at bounding box center [211, 183] width 309 height 13
type input "4133986"
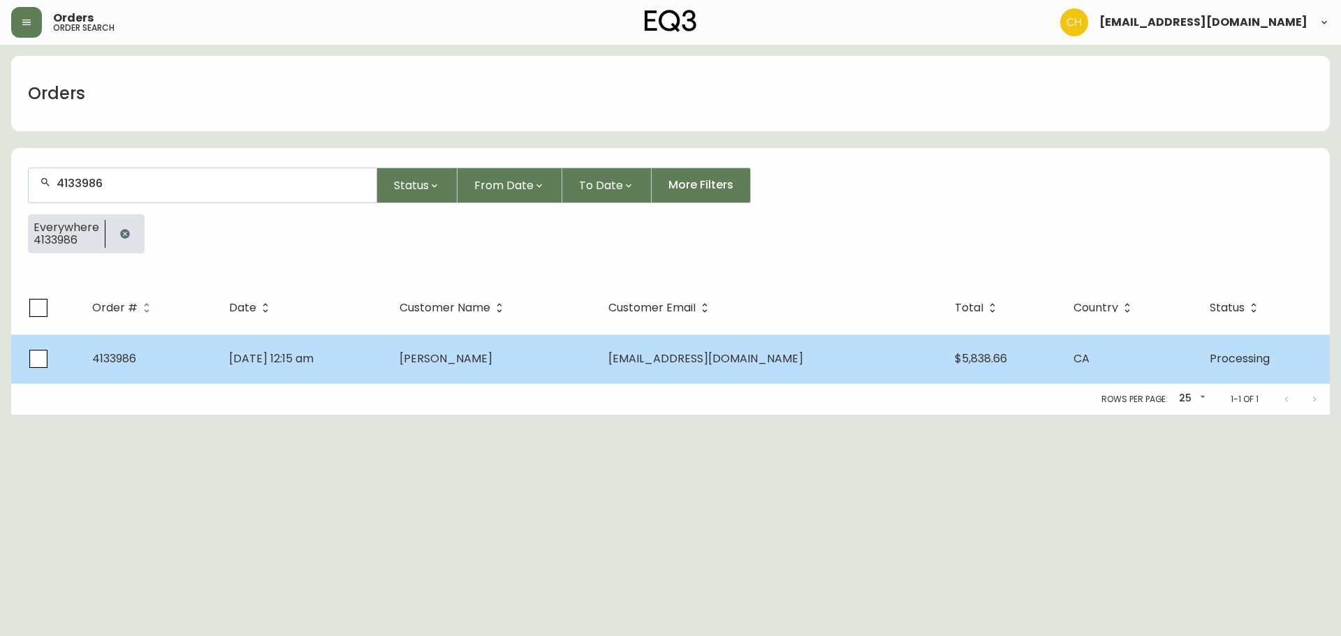
click at [388, 358] on td "[DATE] 12:15 am" at bounding box center [303, 359] width 170 height 49
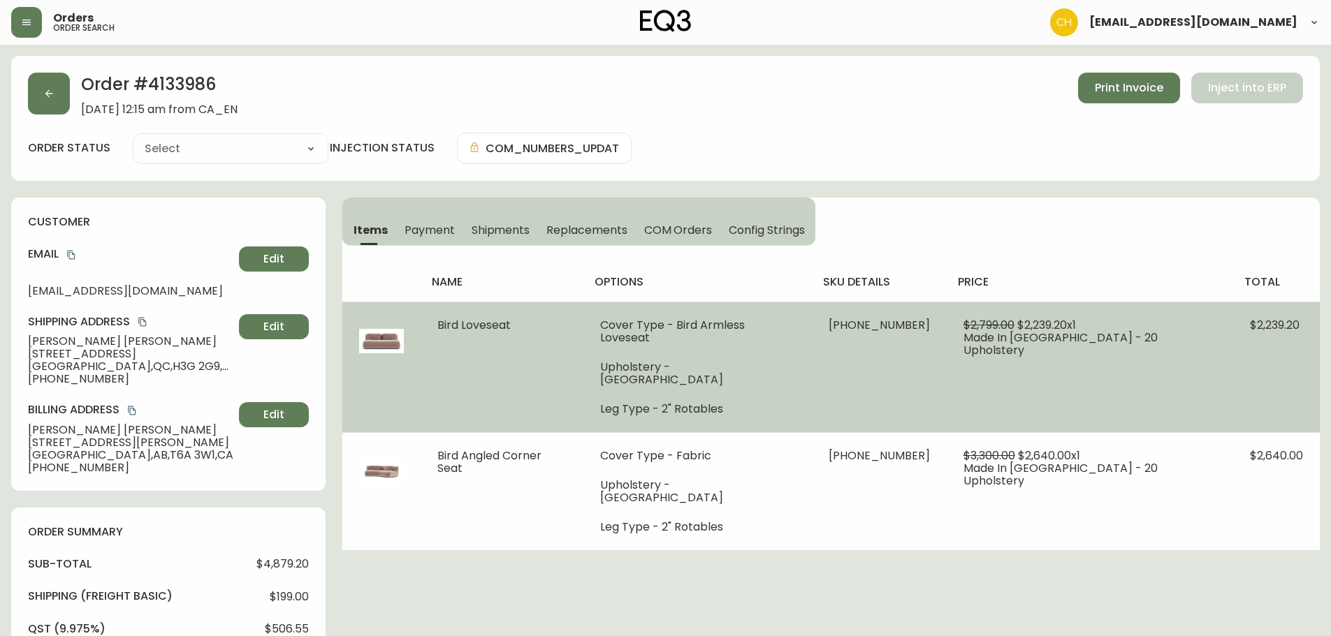
type input "Processing"
select select "PROCESSING"
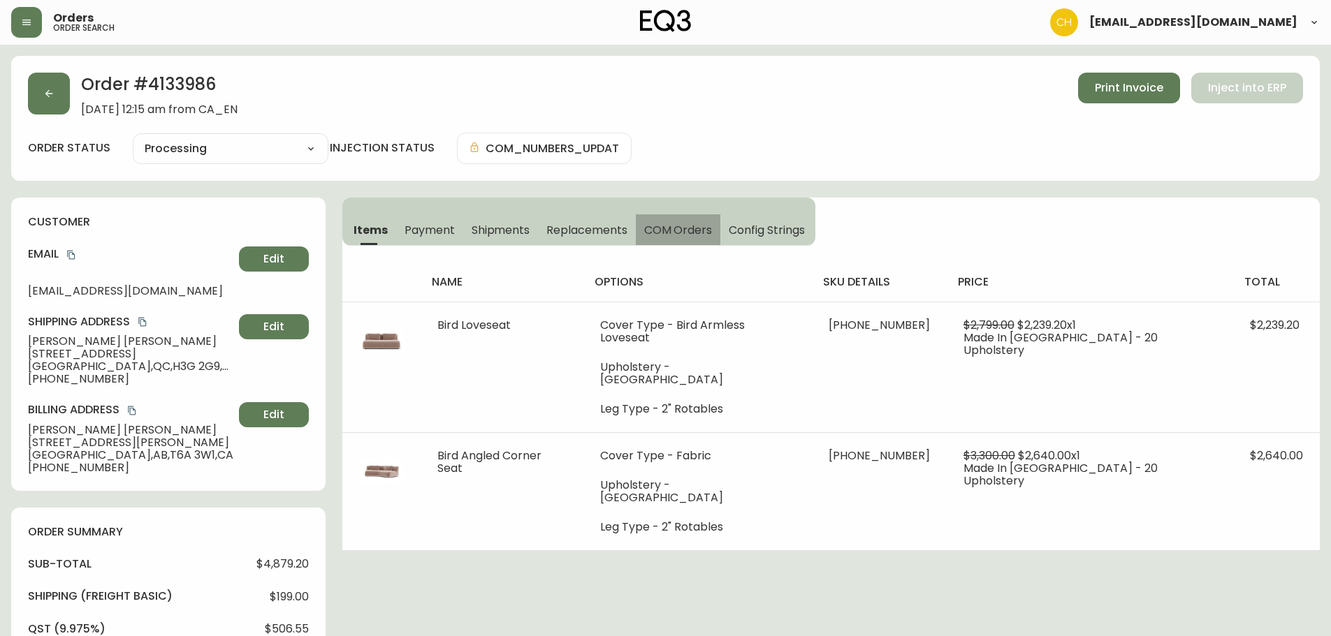
click at [669, 223] on span "COM Orders" at bounding box center [678, 230] width 68 height 15
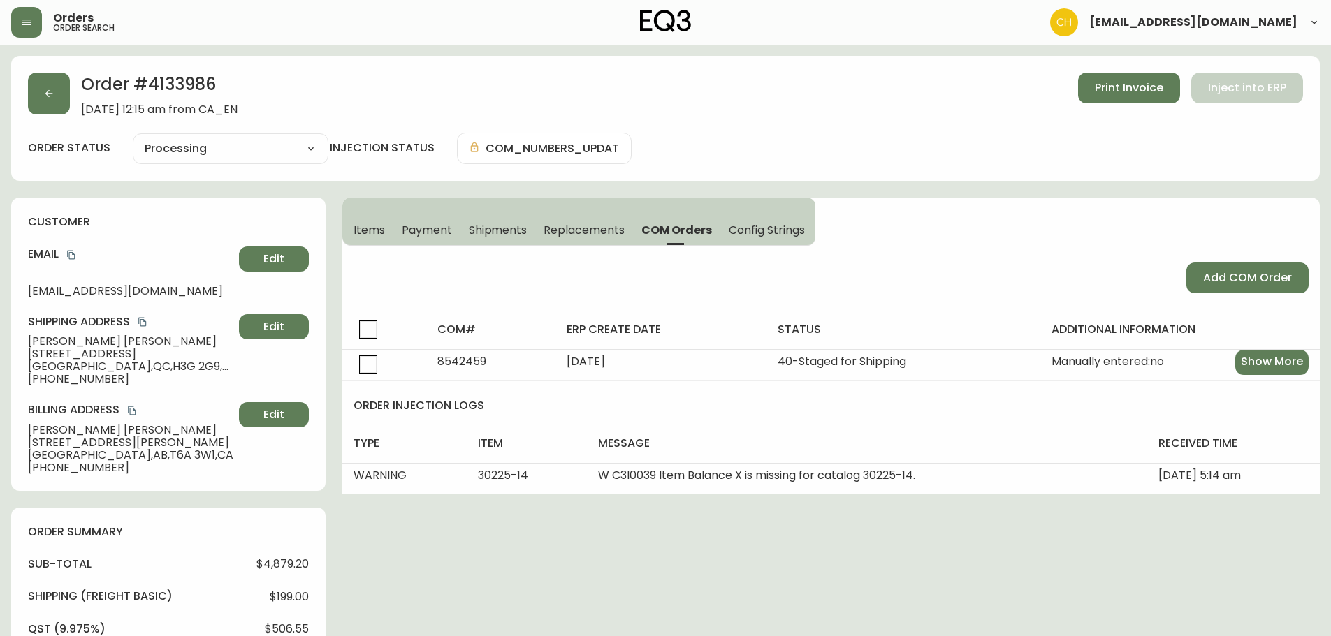
click at [344, 226] on button "Items" at bounding box center [367, 229] width 51 height 31
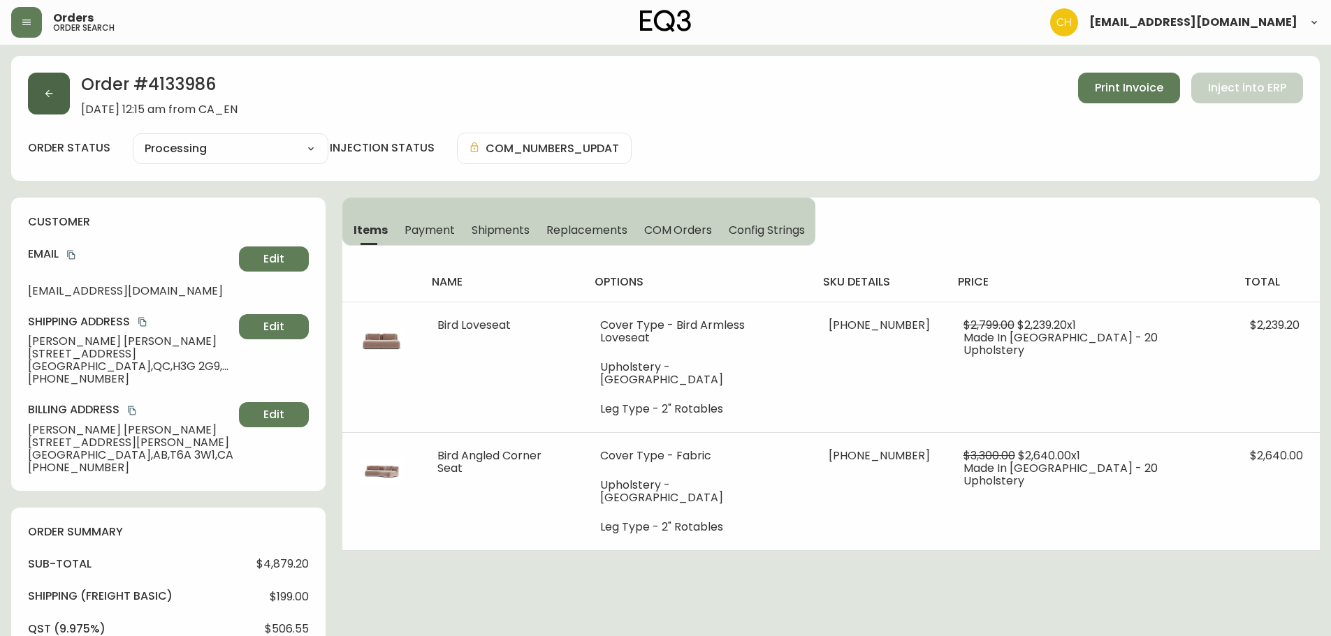
click at [48, 93] on icon "button" at bounding box center [48, 93] width 11 height 11
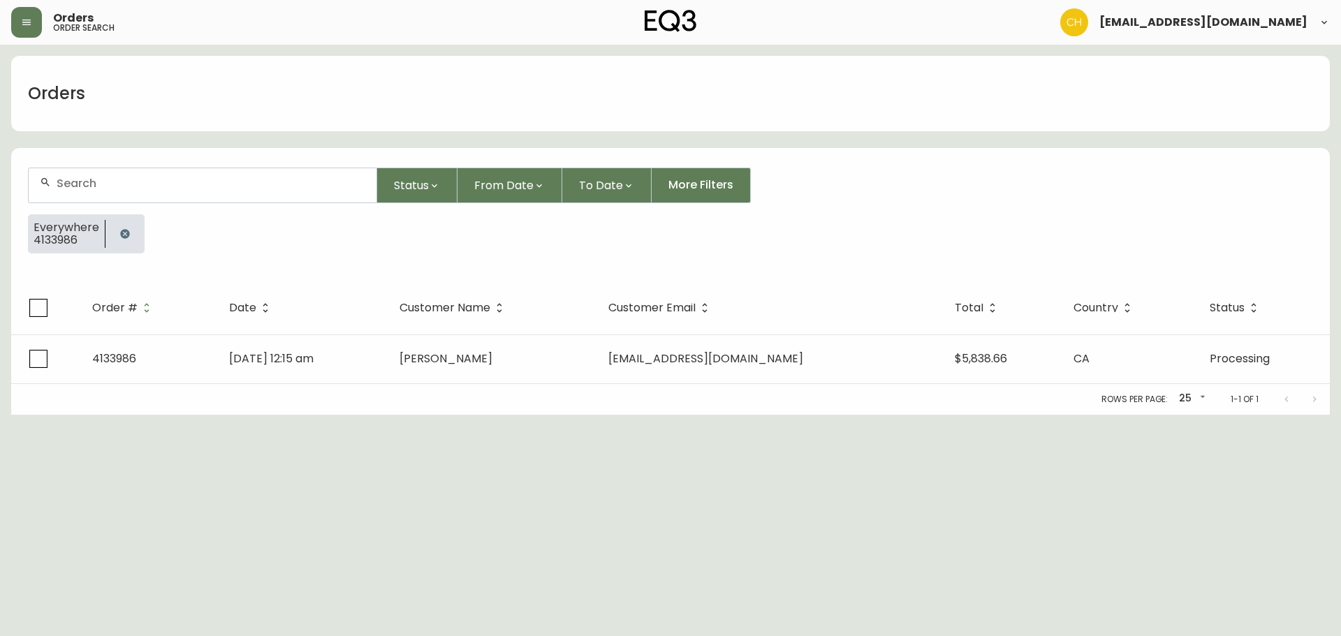
click at [136, 196] on div at bounding box center [203, 185] width 348 height 34
type input "4133970"
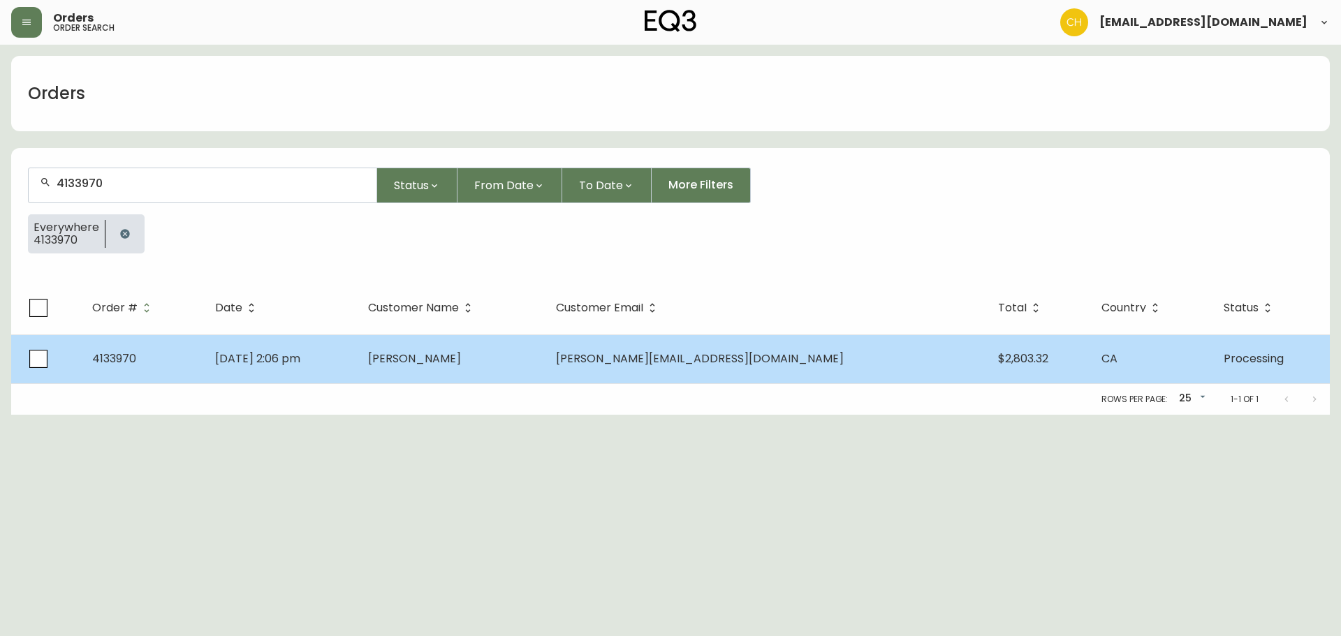
click at [461, 360] on span "[PERSON_NAME]" at bounding box center [414, 359] width 93 height 16
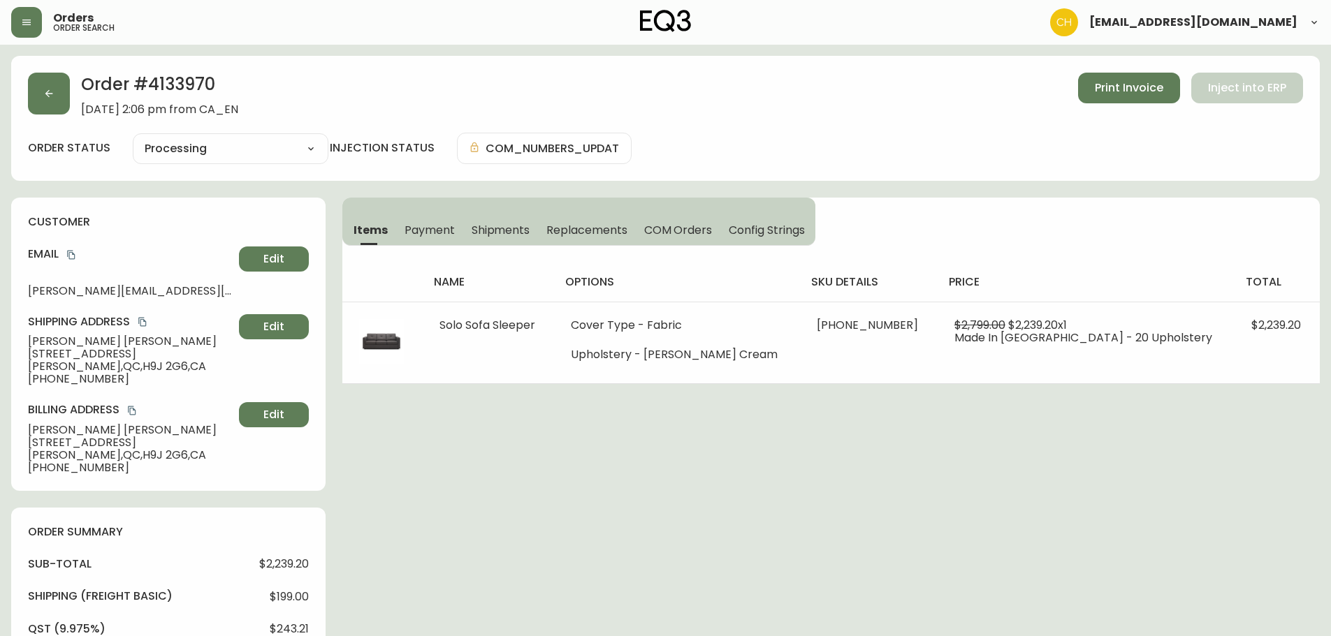
type input "Processing"
select select "PROCESSING"
click at [69, 94] on button "button" at bounding box center [49, 94] width 42 height 42
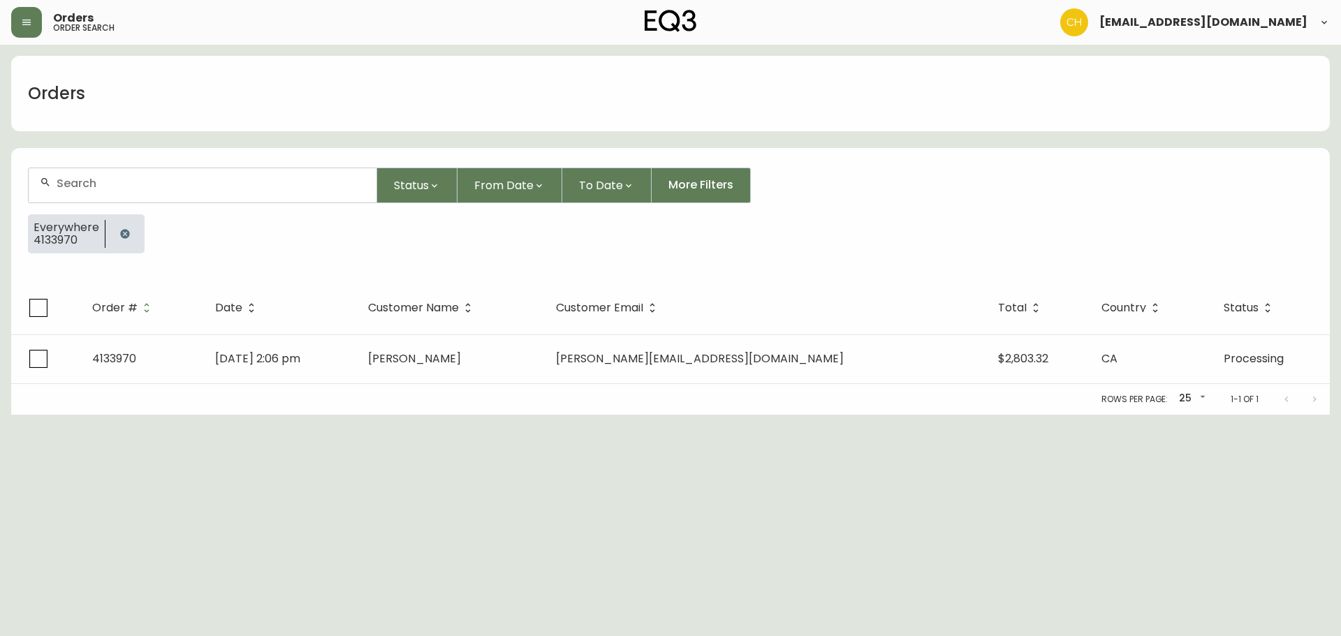
click at [94, 179] on input "text" at bounding box center [211, 183] width 309 height 13
type input "4134123"
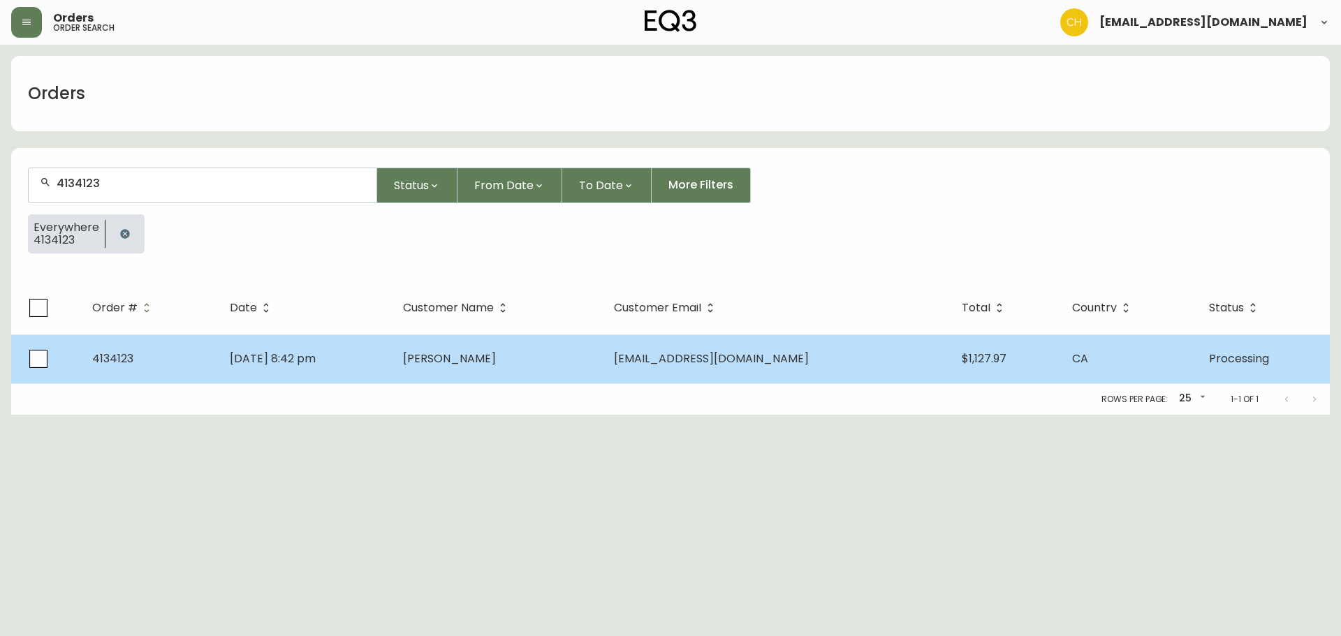
click at [522, 361] on td "[PERSON_NAME]" at bounding box center [497, 359] width 210 height 49
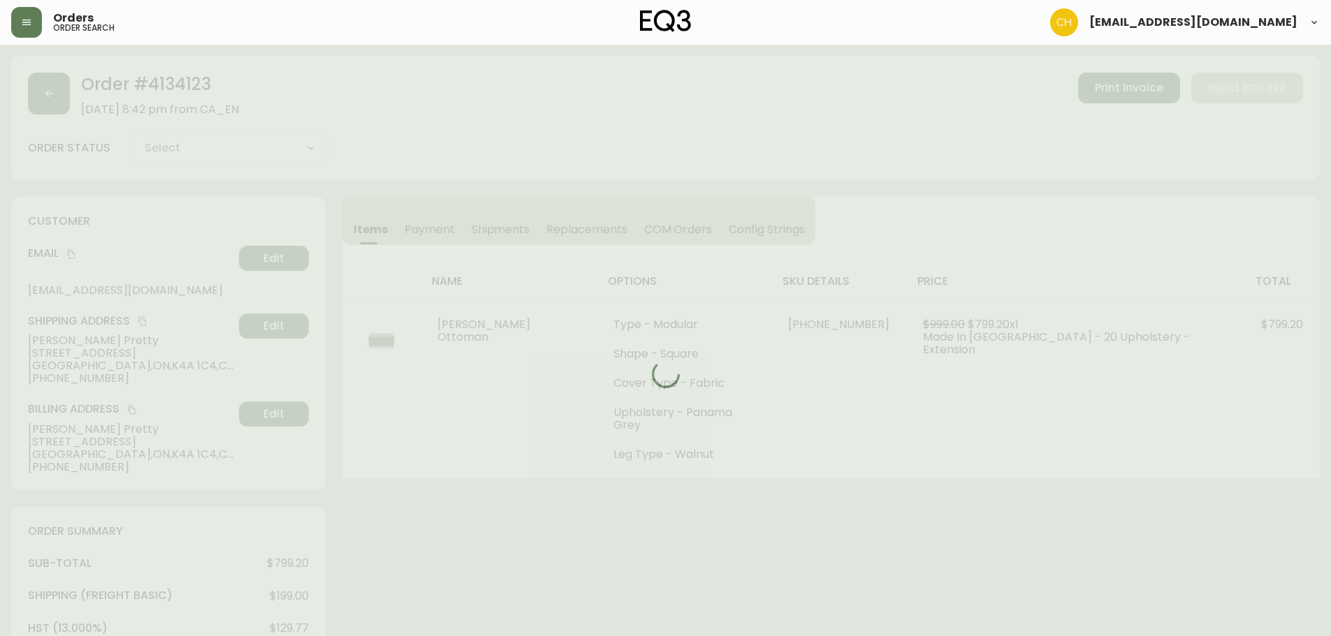
type input "Processing"
select select "PROCESSING"
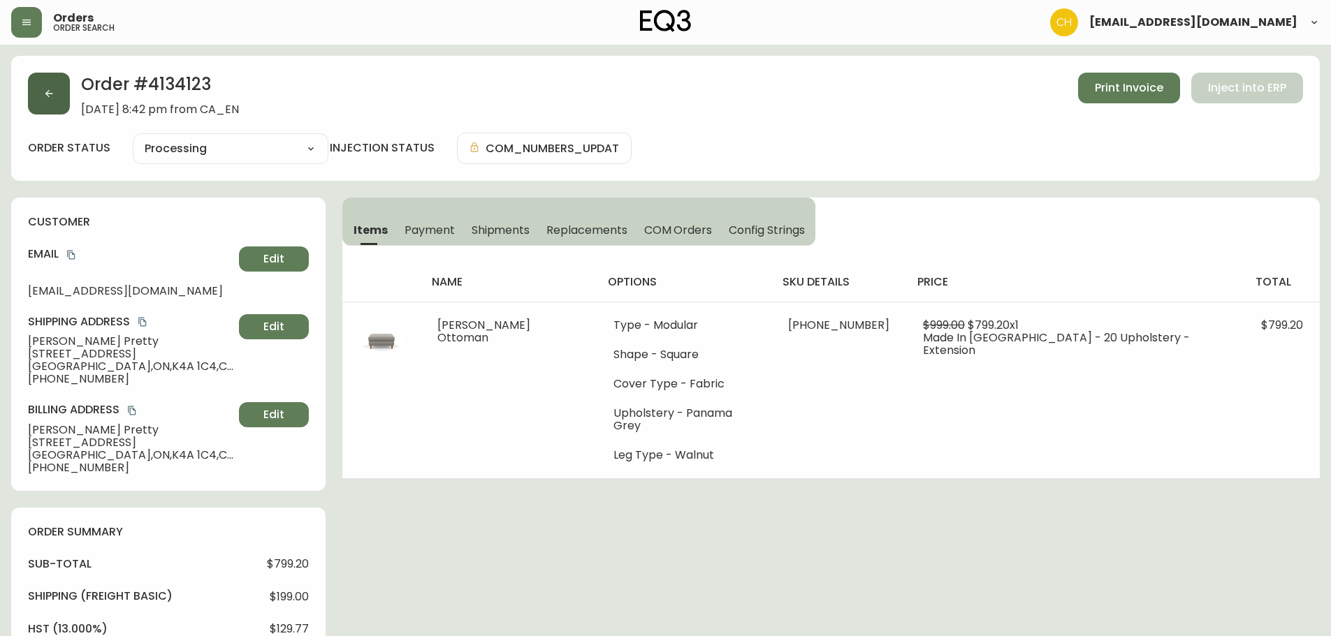
click at [48, 96] on icon "button" at bounding box center [49, 94] width 8 height 8
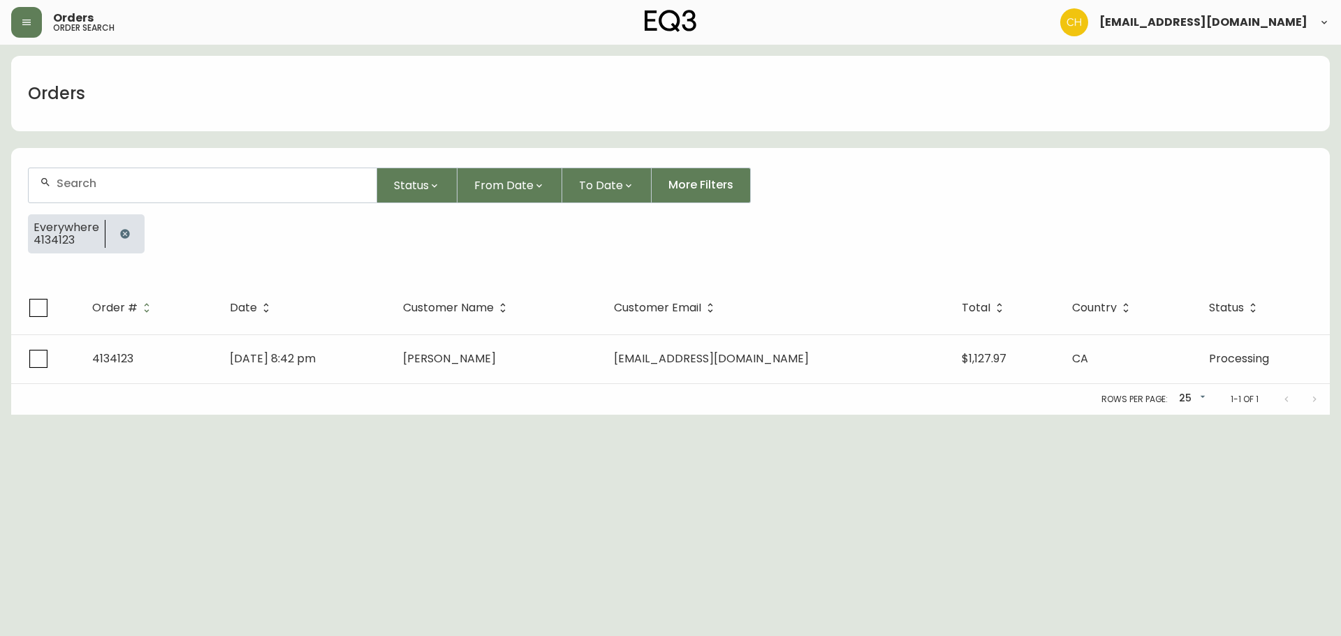
click at [99, 173] on div at bounding box center [203, 185] width 348 height 34
type input "4134007"
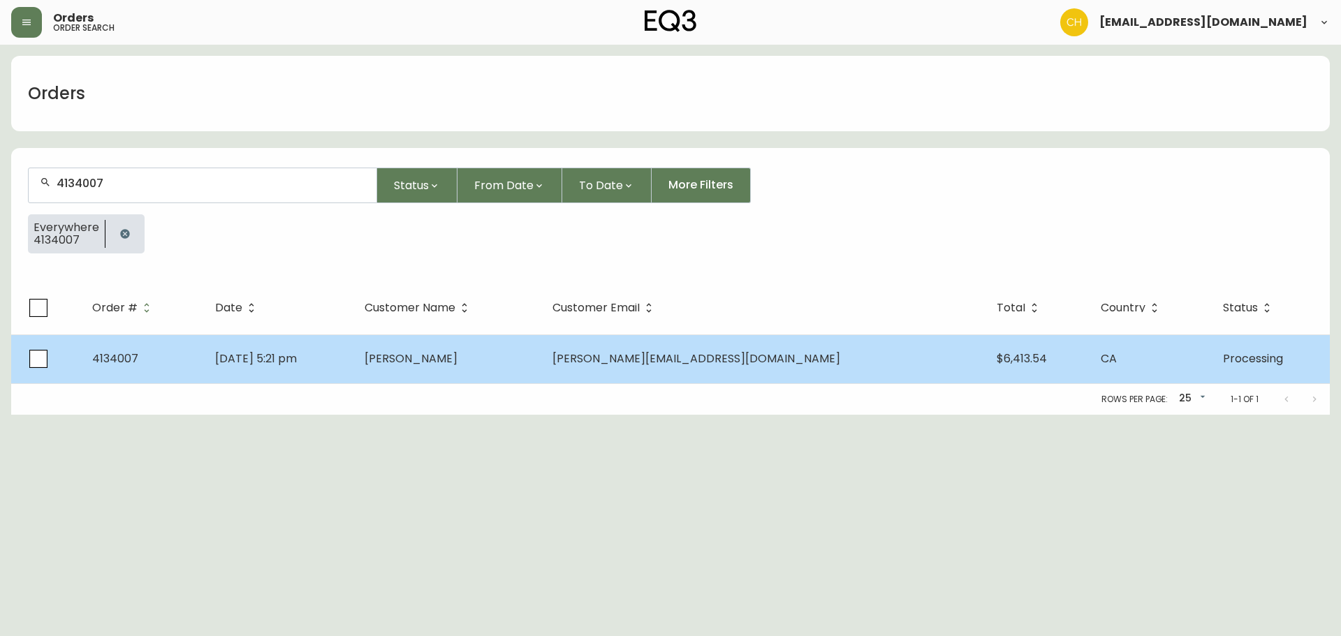
click at [441, 364] on span "[PERSON_NAME]" at bounding box center [411, 359] width 93 height 16
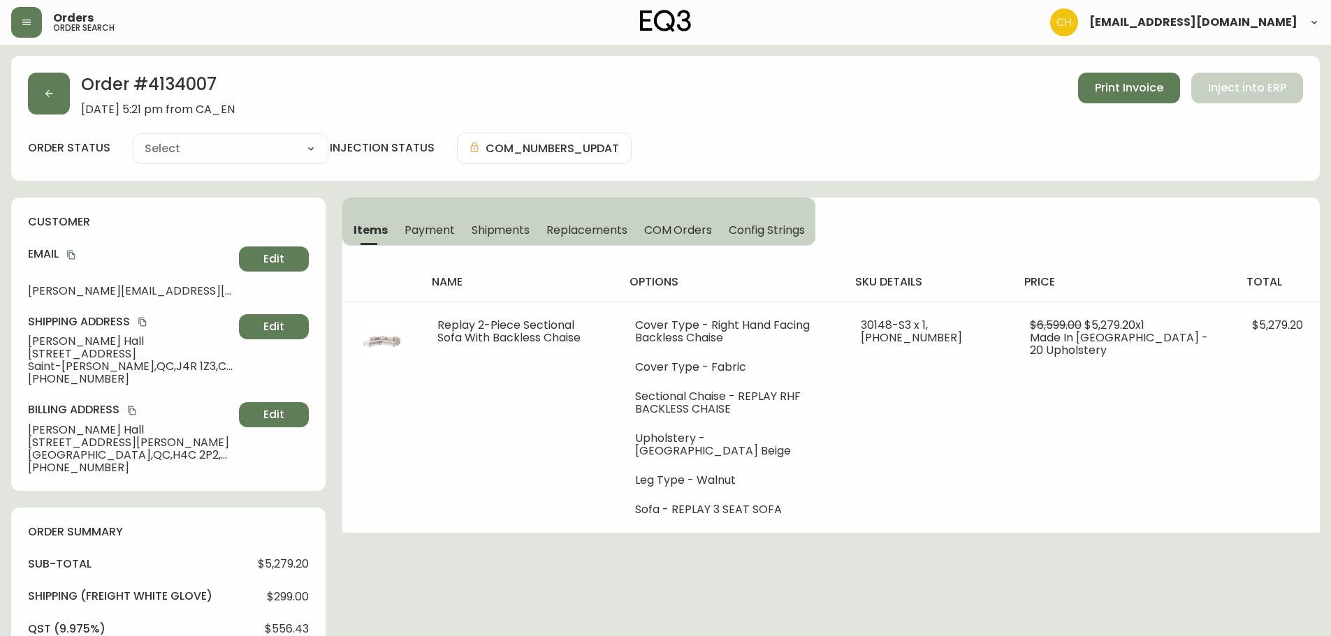
type input "Processing"
select select "PROCESSING"
click at [667, 224] on span "COM Orders" at bounding box center [678, 230] width 68 height 15
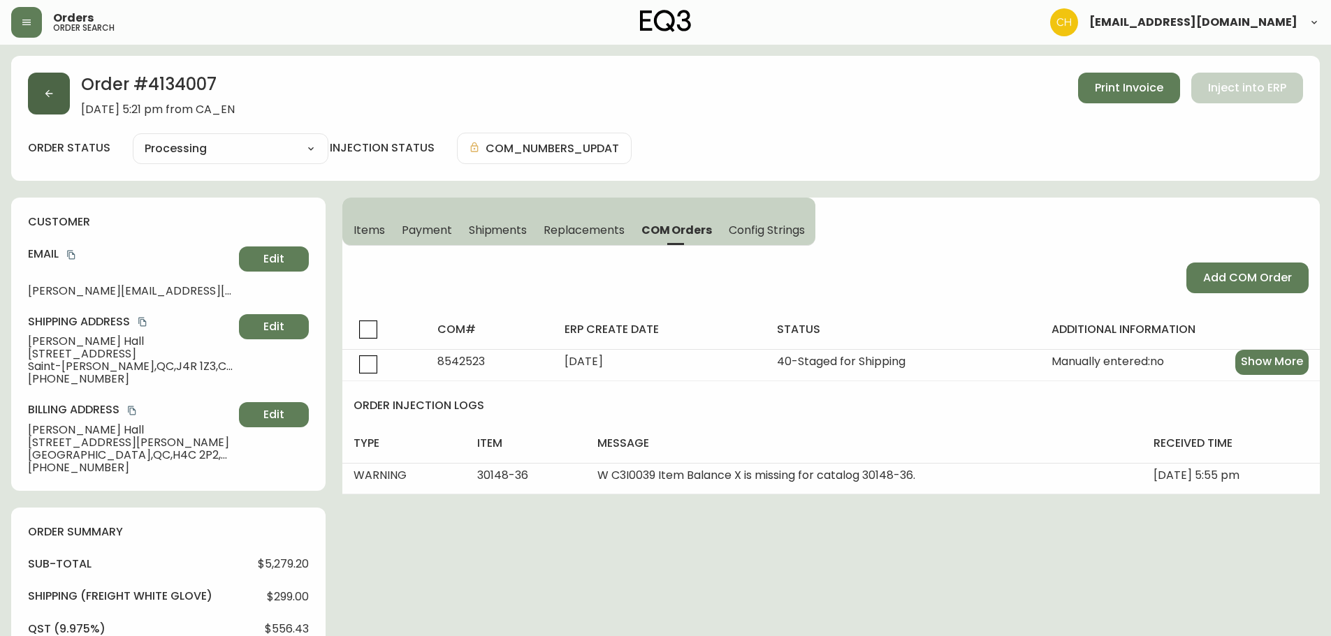
click at [48, 100] on button "button" at bounding box center [49, 94] width 42 height 42
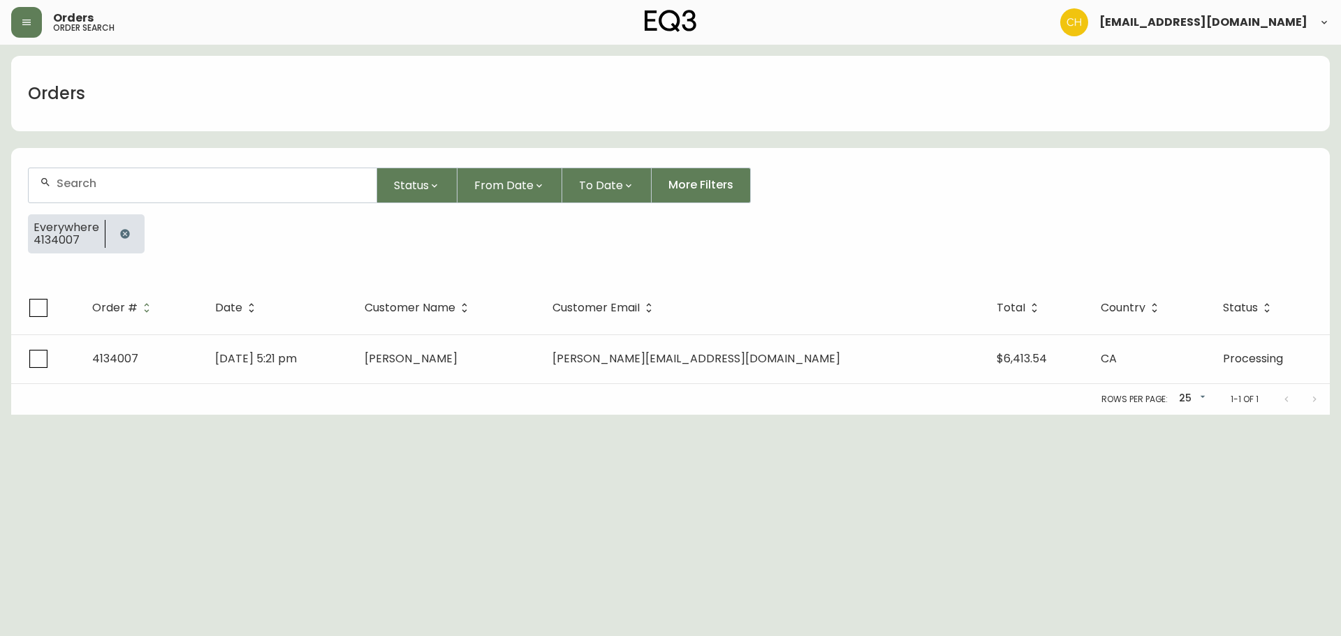
drag, startPoint x: 86, startPoint y: 192, endPoint x: 93, endPoint y: 191, distance: 7.1
click at [93, 191] on div at bounding box center [203, 185] width 348 height 34
type input "4133964"
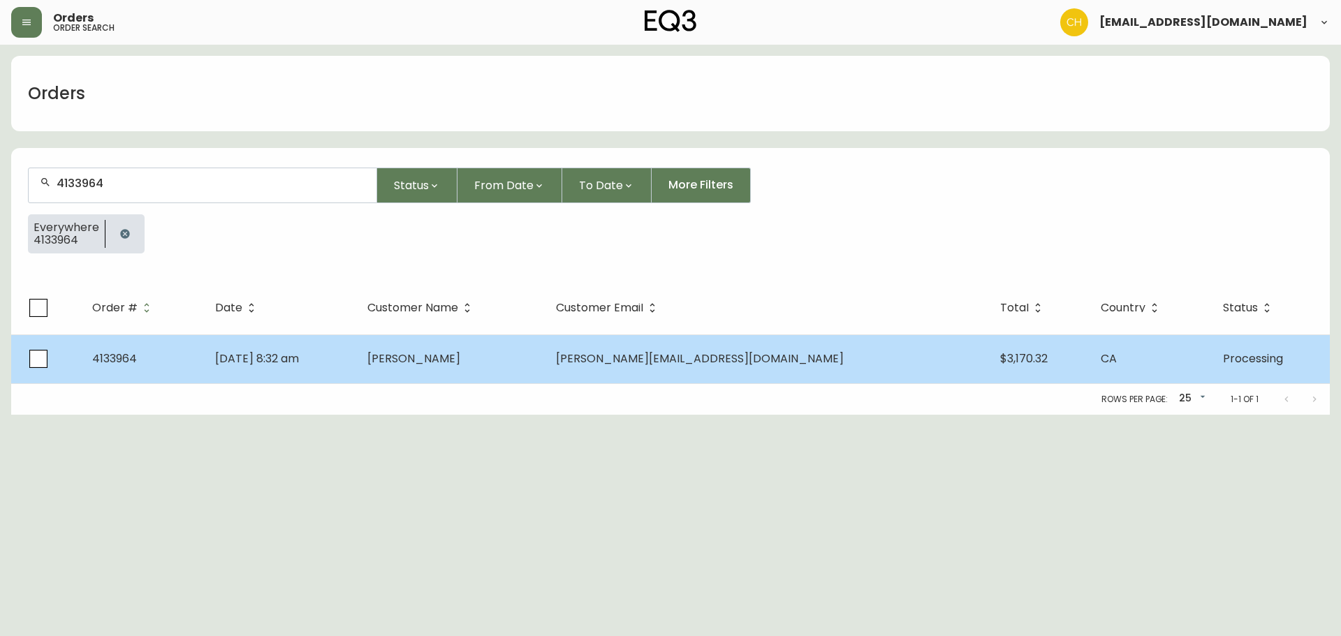
click at [497, 350] on td "[PERSON_NAME]" at bounding box center [450, 359] width 189 height 49
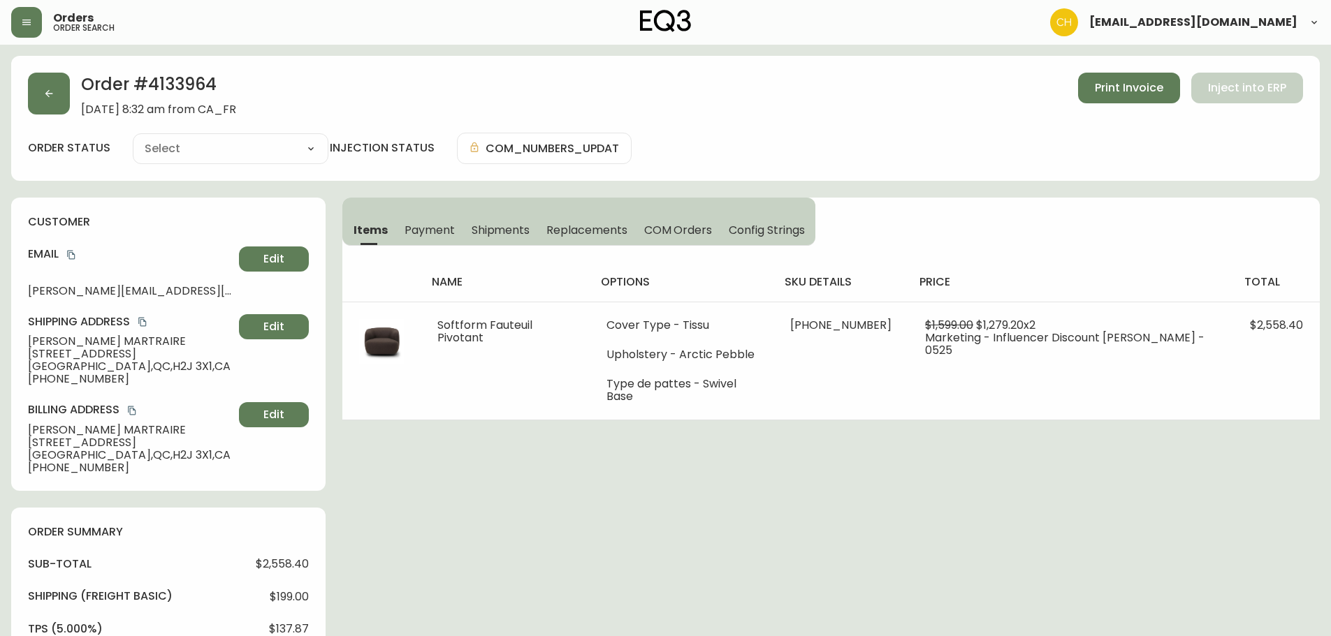
type input "Processing"
select select "PROCESSING"
click at [657, 232] on span "COM Orders" at bounding box center [678, 230] width 68 height 15
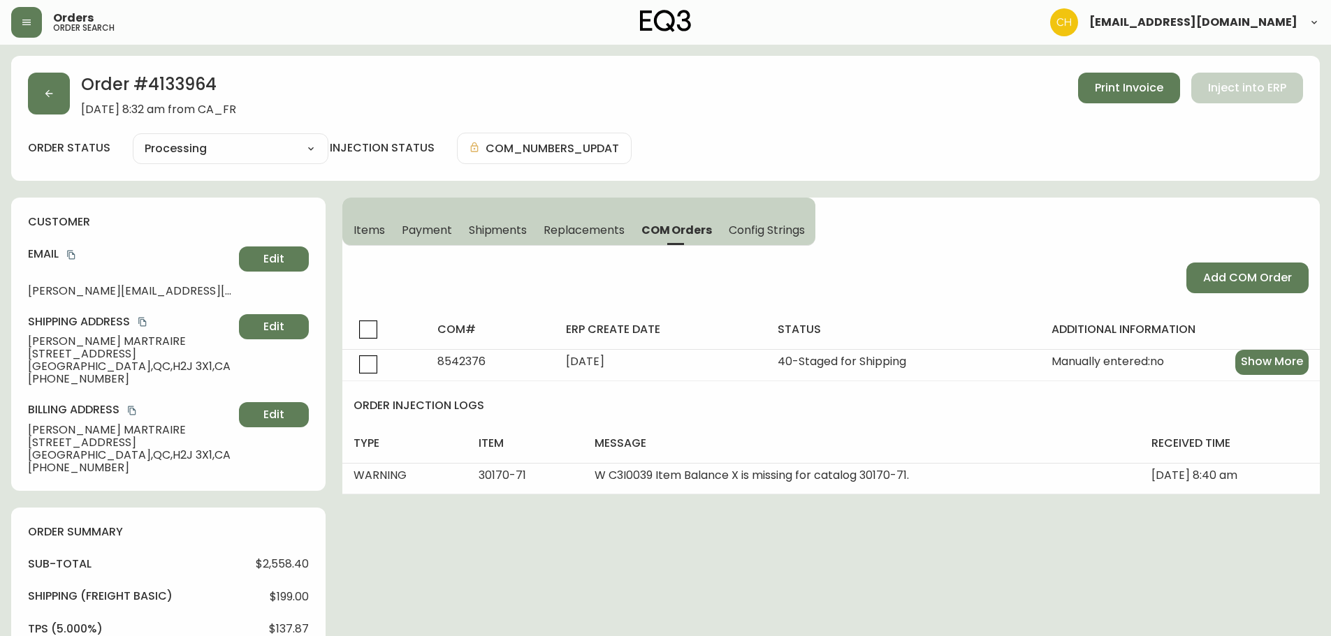
click at [372, 232] on span "Items" at bounding box center [369, 230] width 31 height 15
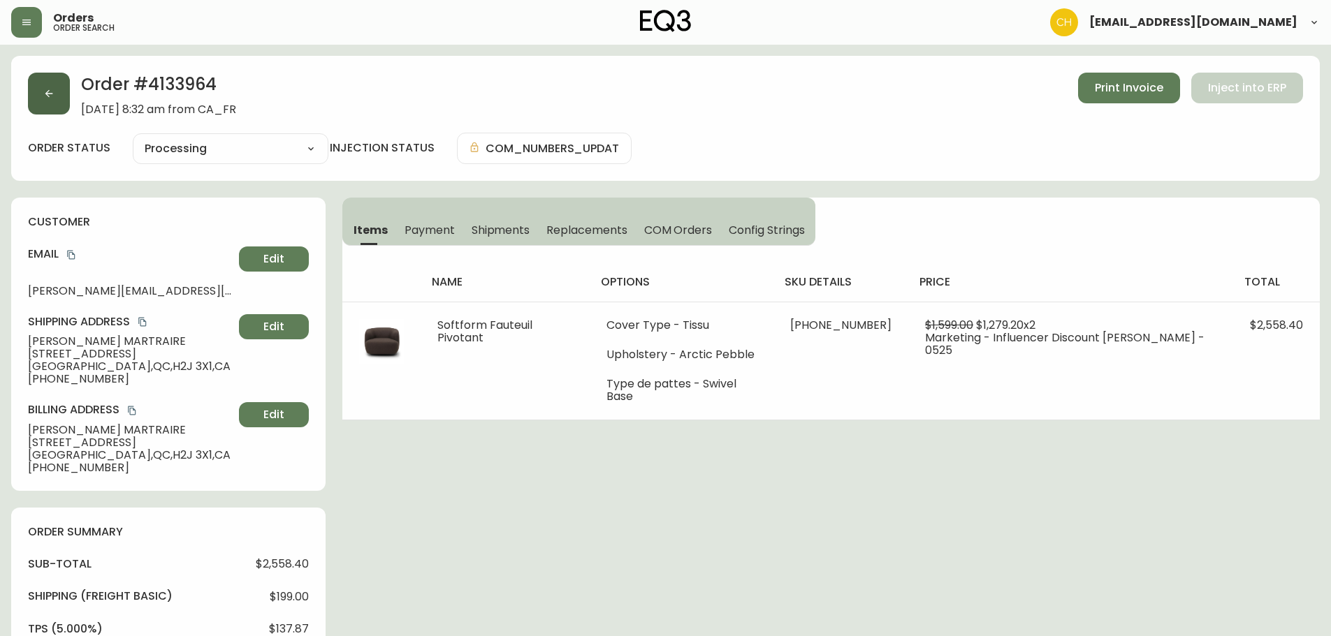
click at [48, 83] on button "button" at bounding box center [49, 94] width 42 height 42
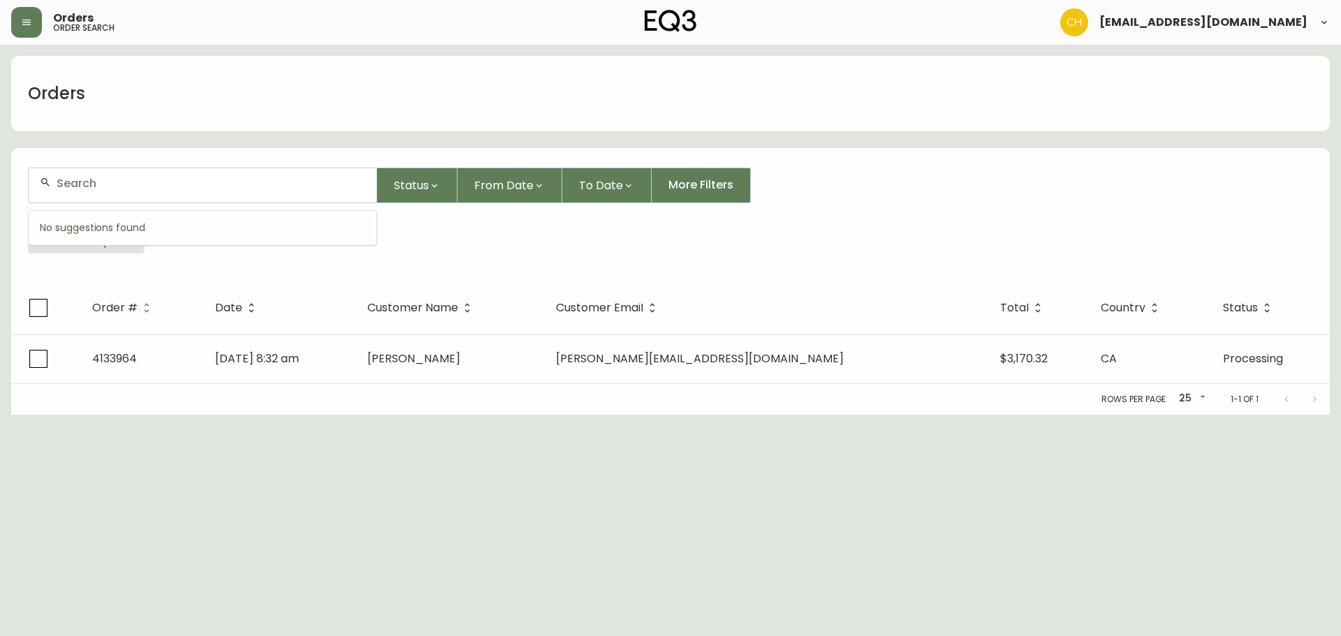
click at [199, 180] on input "text" at bounding box center [211, 183] width 309 height 13
type input "4135550"
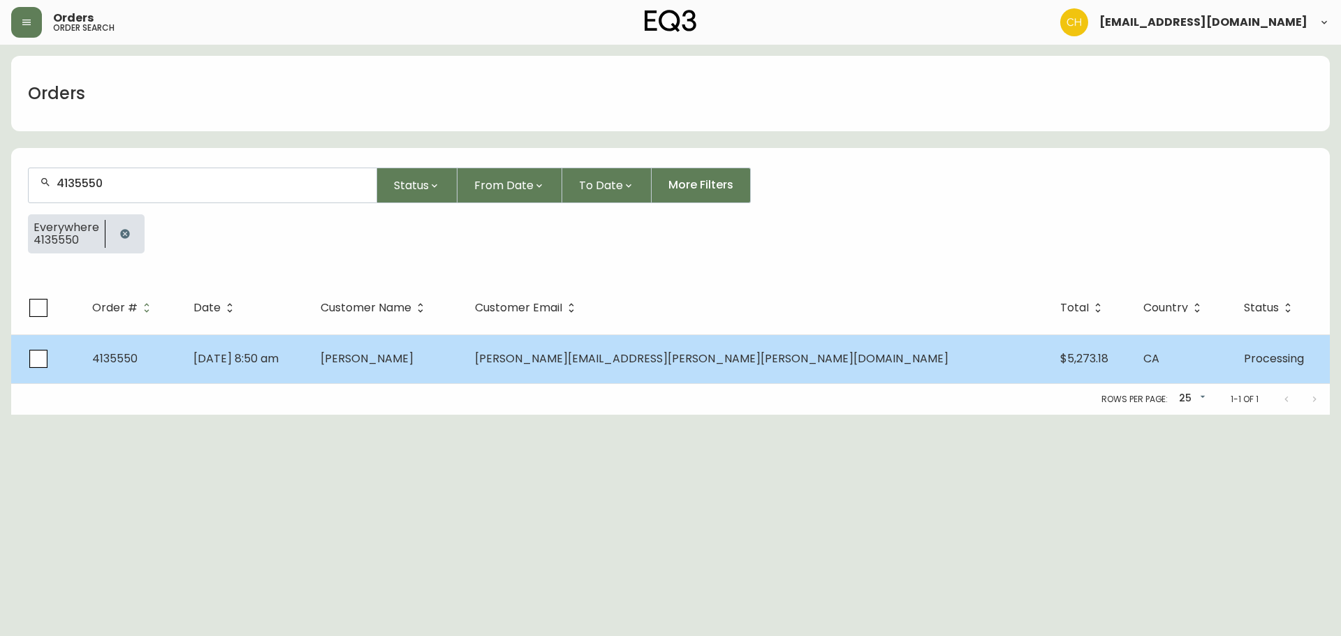
click at [463, 365] on td "[PERSON_NAME]" at bounding box center [387, 359] width 155 height 49
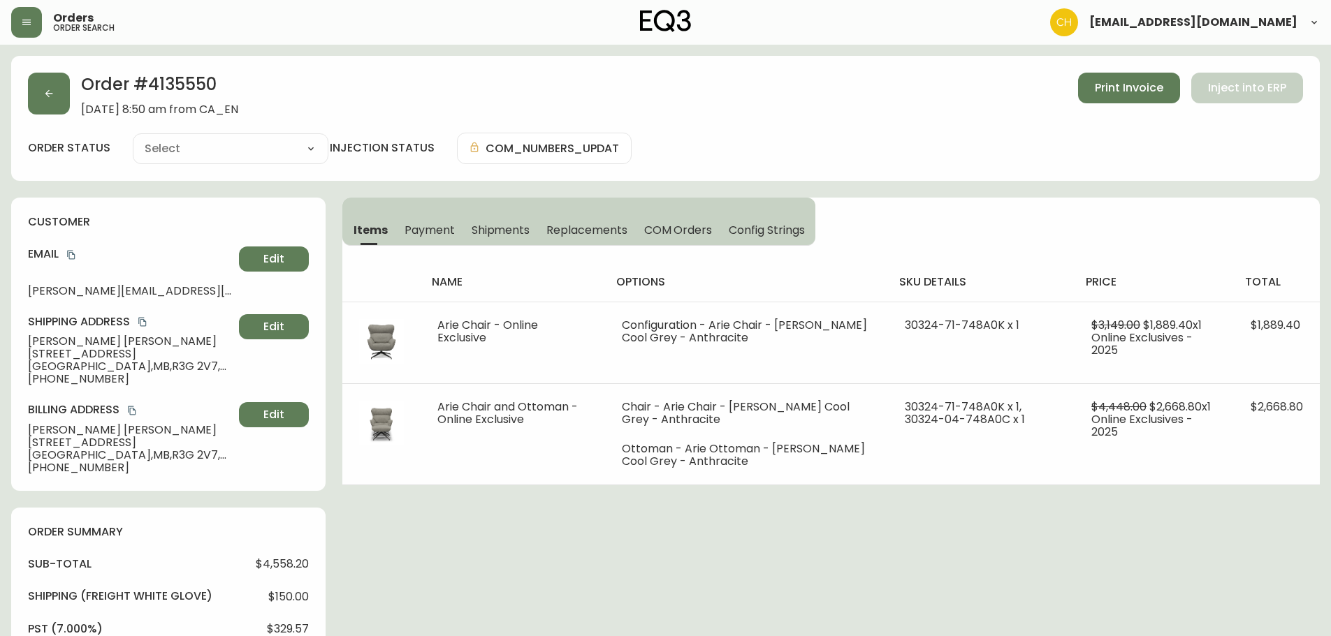
type input "Processing"
select select "PROCESSING"
click at [40, 101] on button "button" at bounding box center [49, 94] width 42 height 42
